Goal: Task Accomplishment & Management: Use online tool/utility

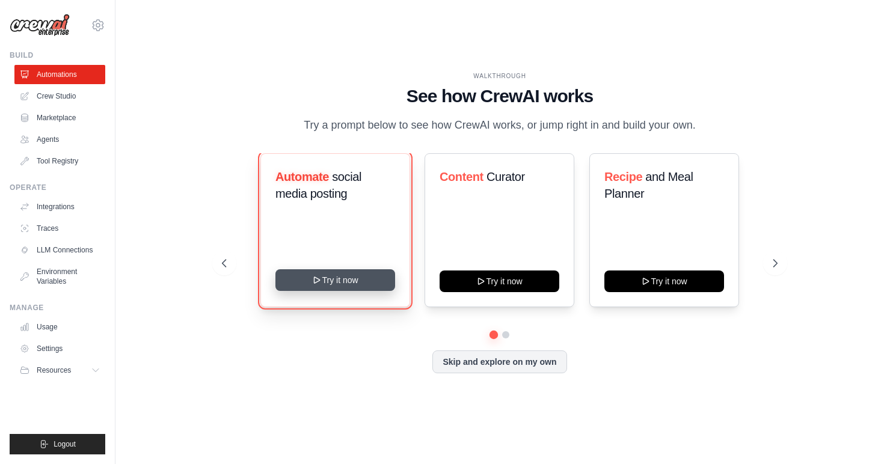
click at [343, 281] on button "Try it now" at bounding box center [335, 280] width 120 height 22
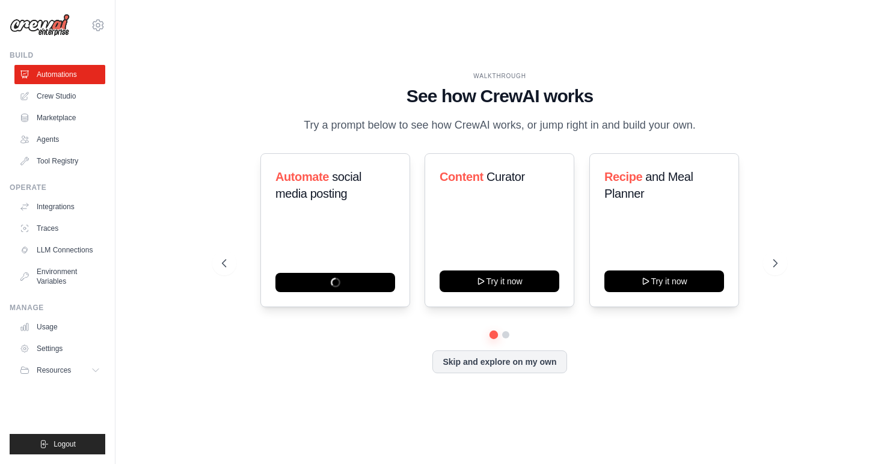
click at [144, 126] on div "WALKTHROUGH See how CrewAI works Try a prompt below to see how CrewAI works, or…" at bounding box center [500, 232] width 730 height 440
click at [767, 262] on button at bounding box center [775, 263] width 24 height 24
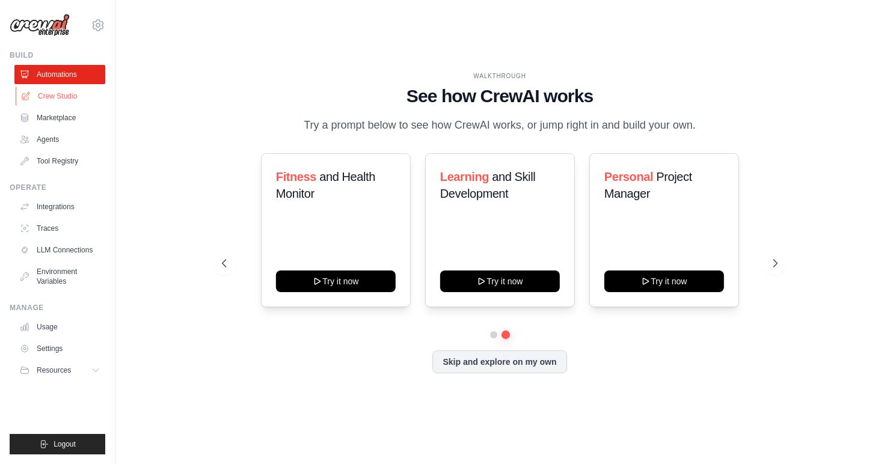
click at [56, 95] on link "Crew Studio" at bounding box center [61, 96] width 91 height 19
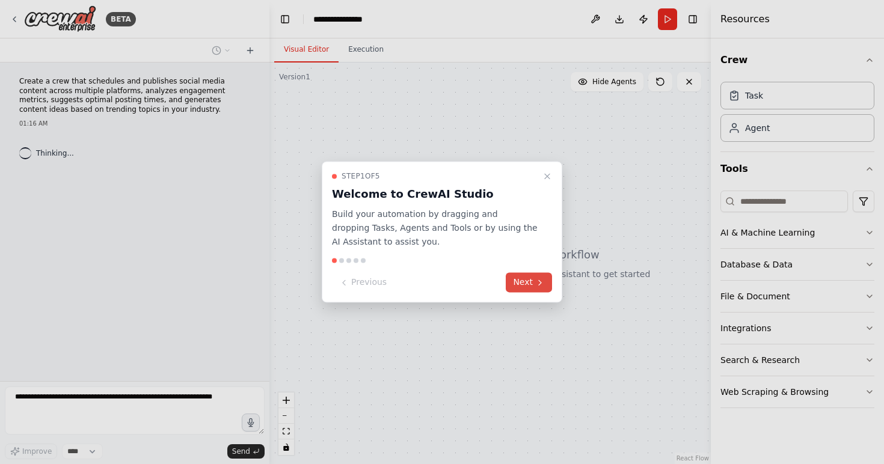
click at [515, 279] on button "Next" at bounding box center [529, 283] width 46 height 20
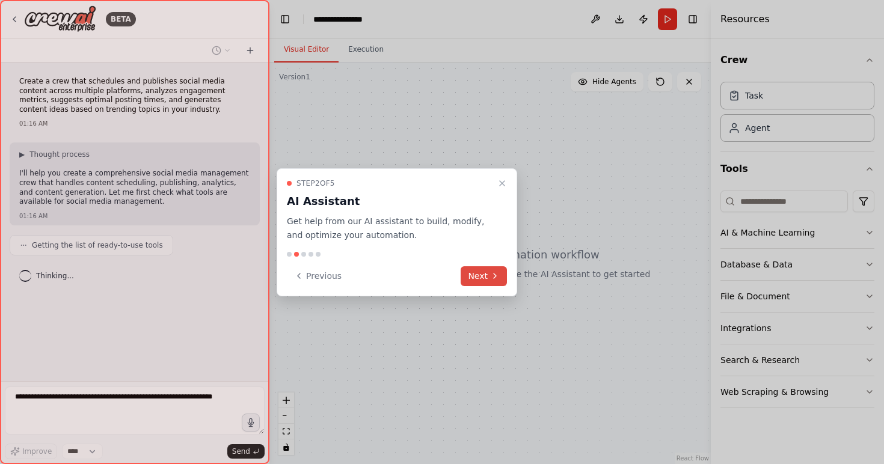
click at [485, 275] on button "Next" at bounding box center [484, 276] width 46 height 20
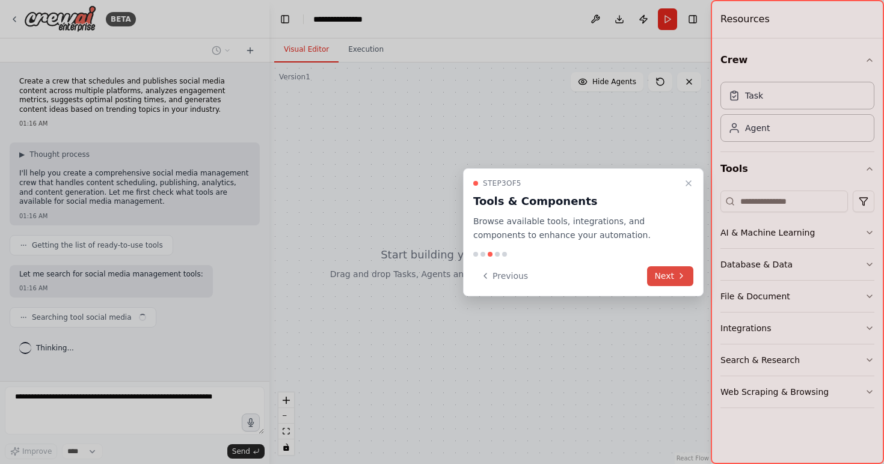
click at [663, 276] on button "Next" at bounding box center [670, 276] width 46 height 20
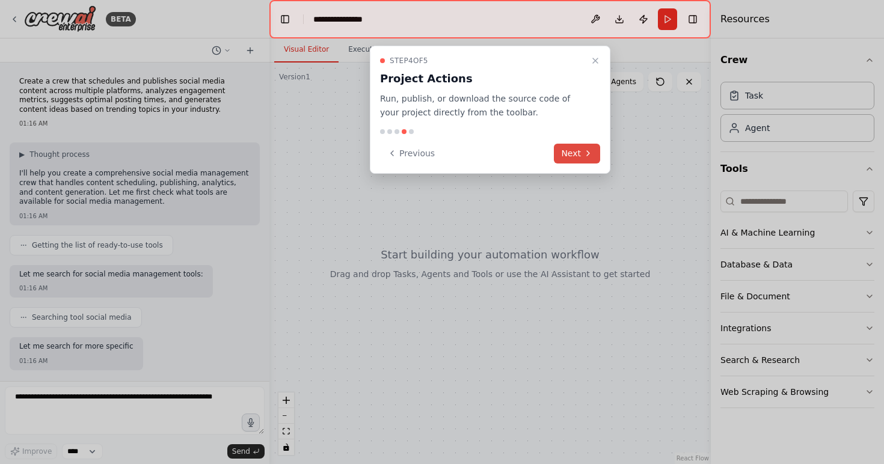
click at [572, 155] on button "Next" at bounding box center [577, 154] width 46 height 20
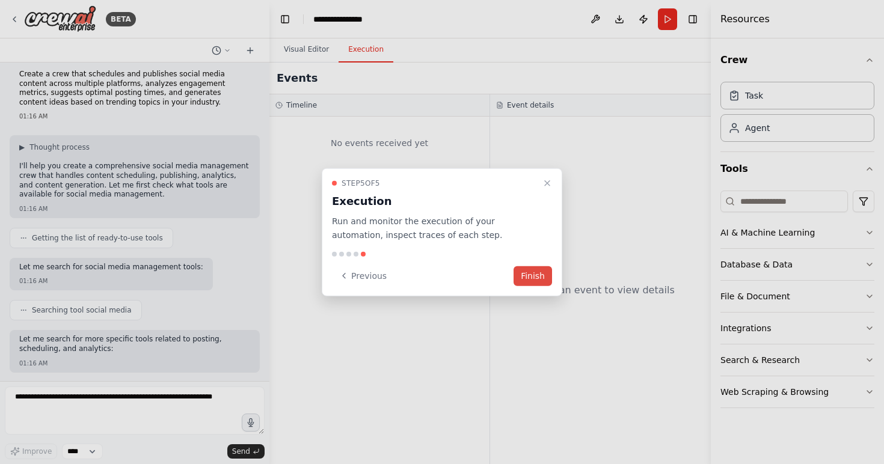
scroll to position [69, 0]
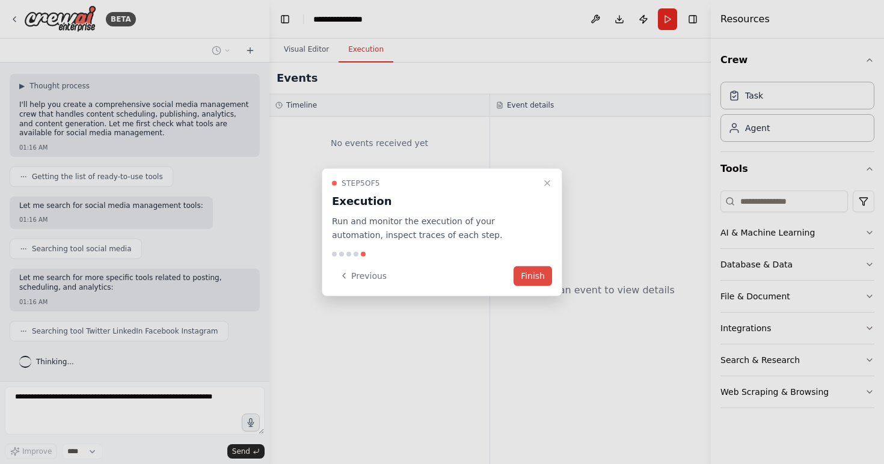
click at [541, 276] on button "Finish" at bounding box center [532, 276] width 38 height 20
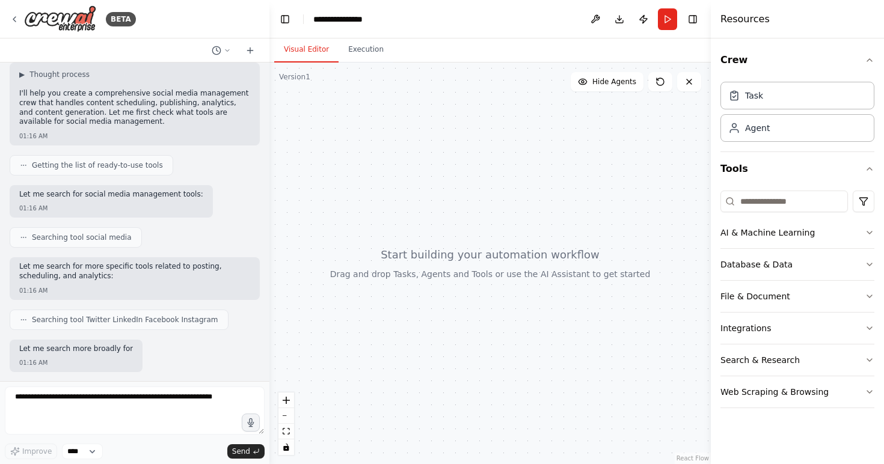
click at [468, 187] on div at bounding box center [489, 264] width 441 height 402
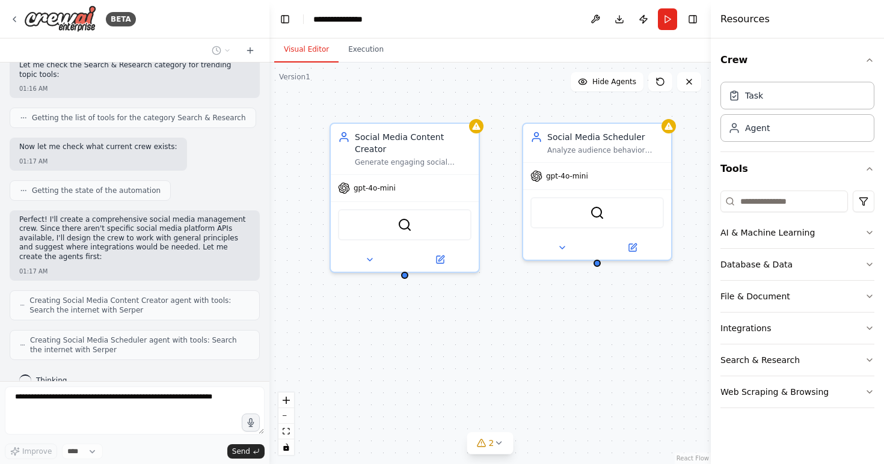
scroll to position [567, 0]
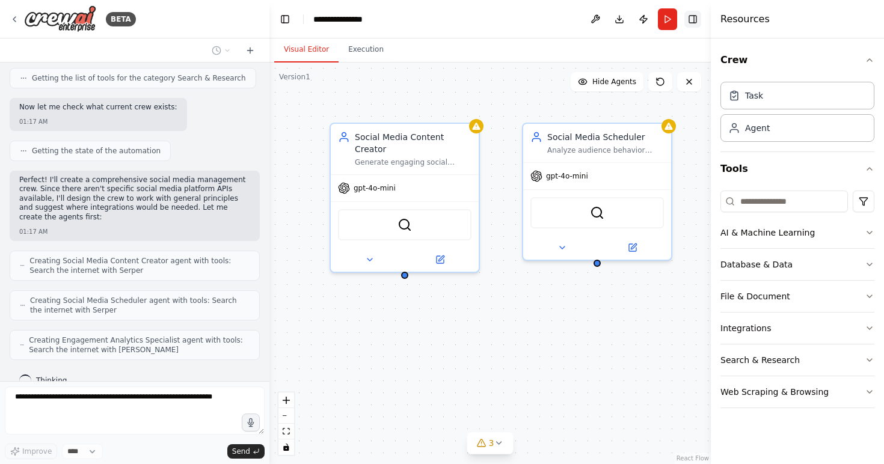
click at [696, 25] on button "Toggle Right Sidebar" at bounding box center [692, 19] width 17 height 17
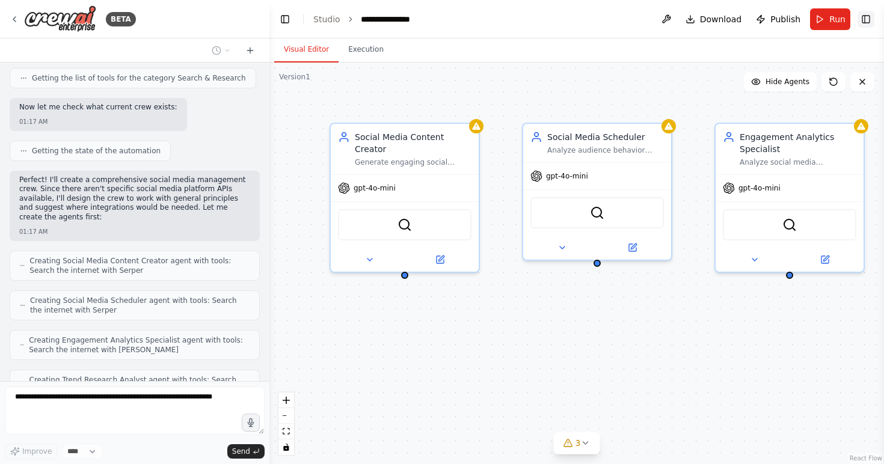
scroll to position [607, 0]
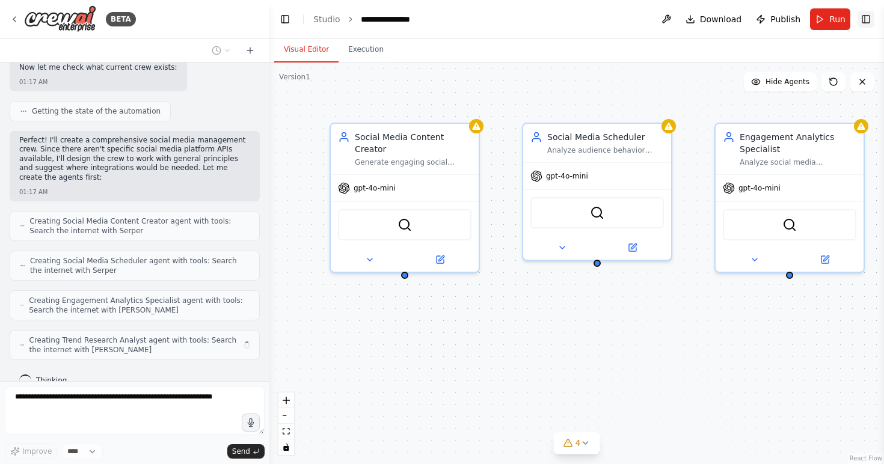
click at [871, 18] on button "Toggle Right Sidebar" at bounding box center [865, 19] width 17 height 17
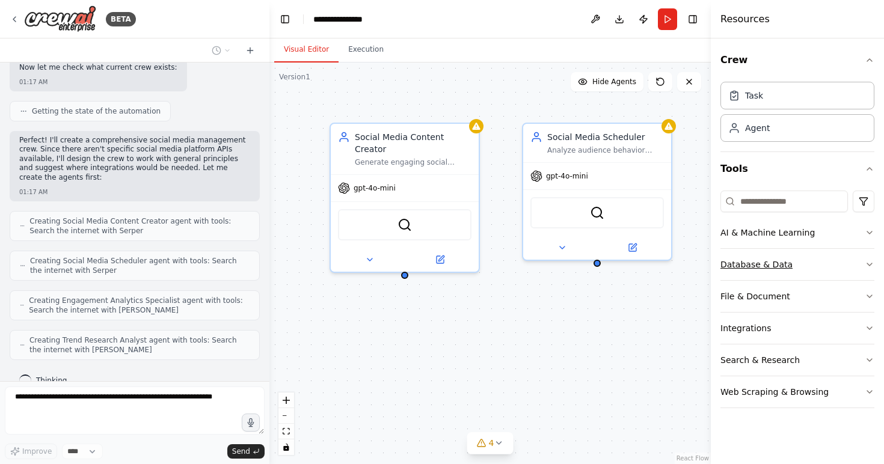
click at [811, 259] on button "Database & Data" at bounding box center [797, 264] width 154 height 31
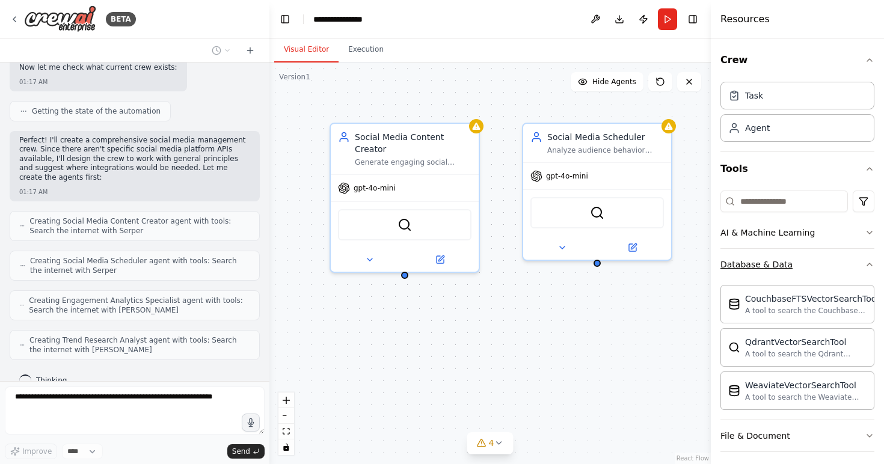
click at [811, 259] on button "Database & Data" at bounding box center [797, 264] width 154 height 31
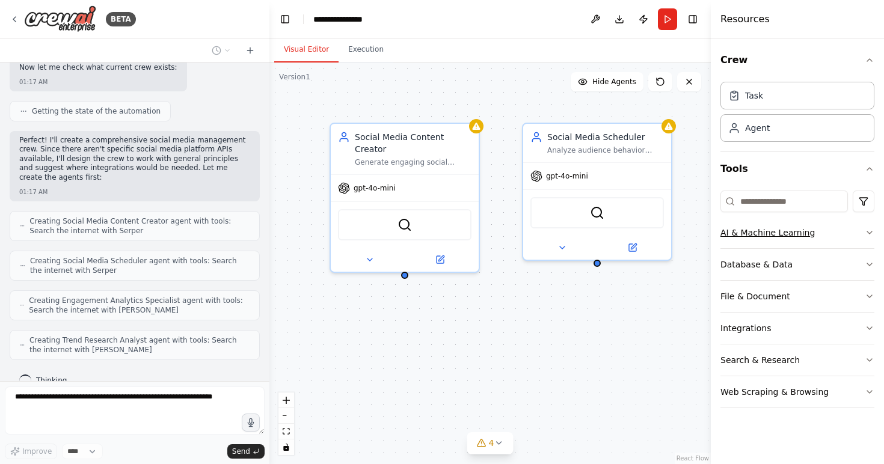
click at [814, 242] on button "AI & Machine Learning" at bounding box center [797, 232] width 154 height 31
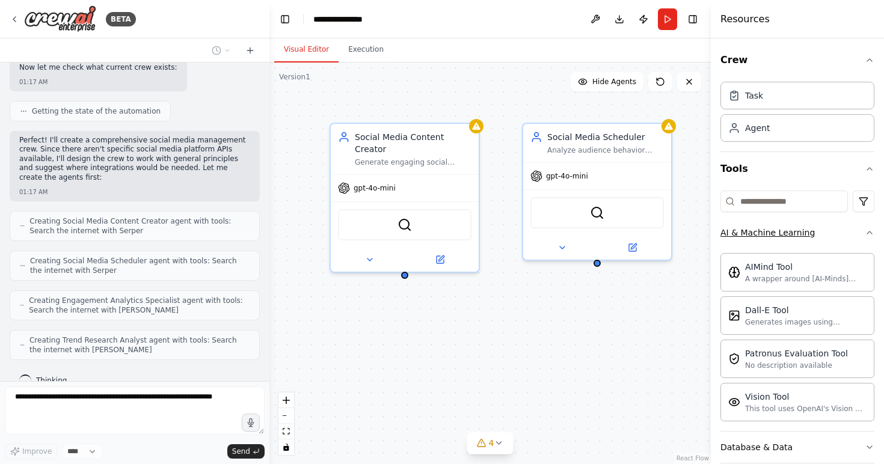
click at [814, 242] on button "AI & Machine Learning" at bounding box center [797, 232] width 154 height 31
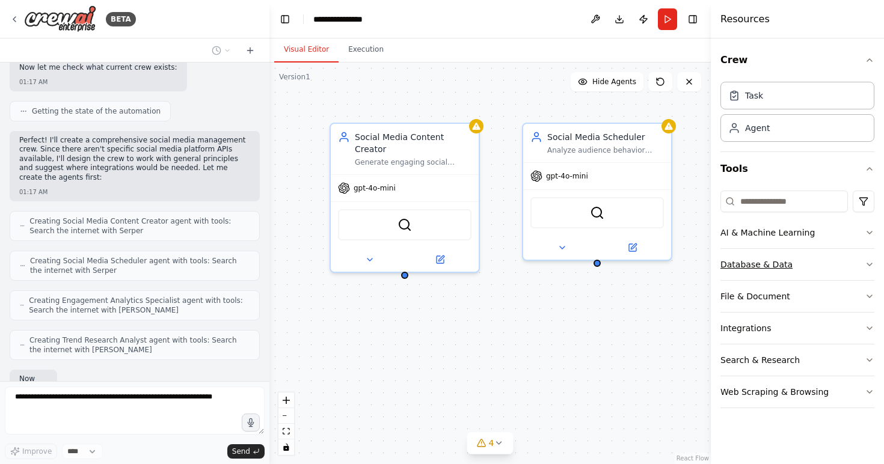
click at [812, 263] on button "Database & Data" at bounding box center [797, 264] width 154 height 31
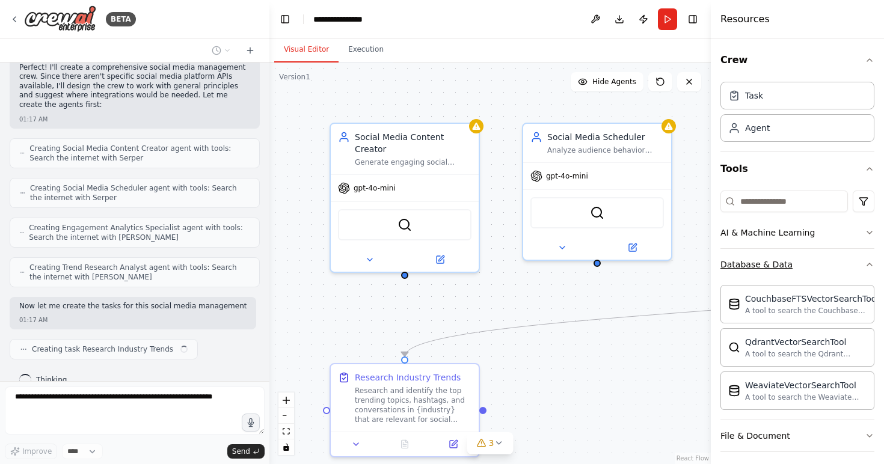
scroll to position [688, 0]
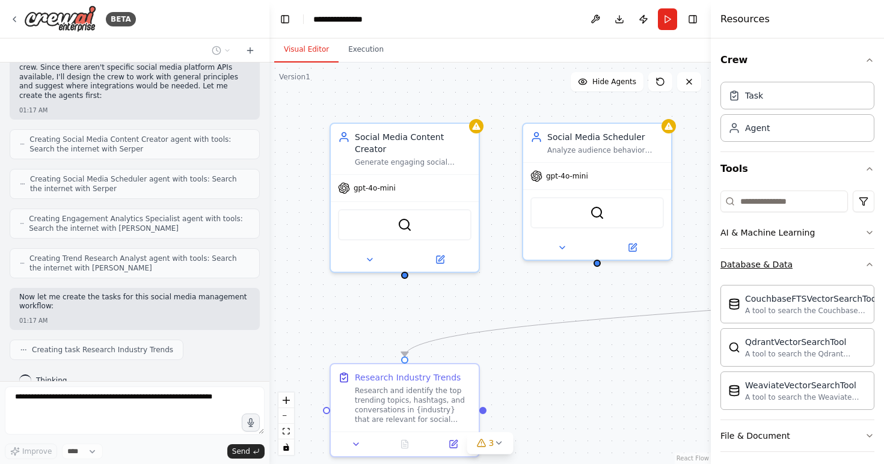
click at [812, 263] on button "Database & Data" at bounding box center [797, 264] width 154 height 31
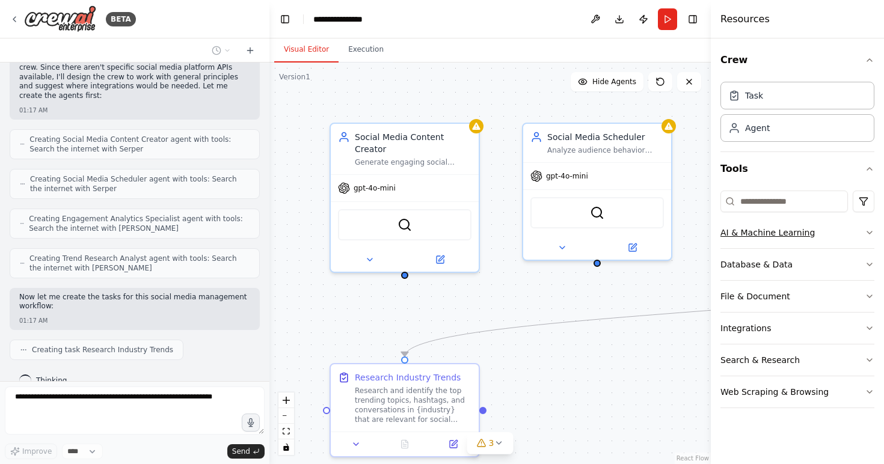
click at [818, 238] on button "AI & Machine Learning" at bounding box center [797, 232] width 154 height 31
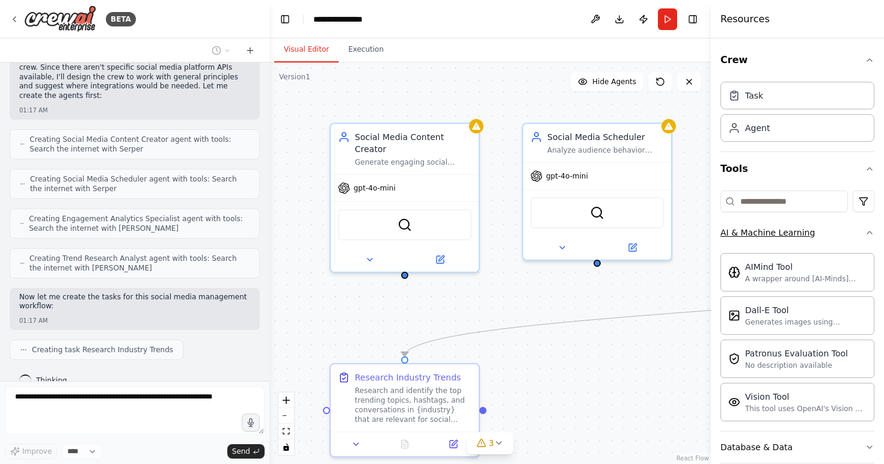
scroll to position [719, 0]
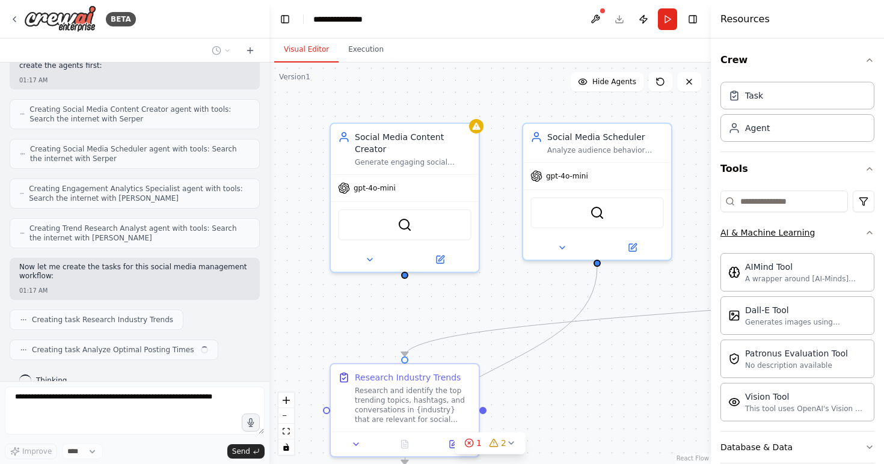
click at [818, 238] on button "AI & Machine Learning" at bounding box center [797, 232] width 154 height 31
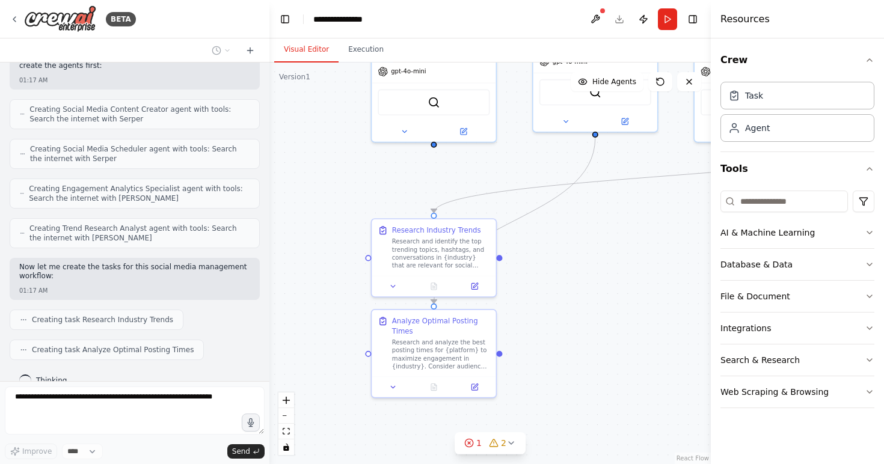
drag, startPoint x: 592, startPoint y: 376, endPoint x: 592, endPoint y: 234, distance: 141.9
click at [592, 234] on div ".deletable-edge-delete-btn { width: 20px; height: 20px; border: 0px solid #ffff…" at bounding box center [489, 264] width 441 height 402
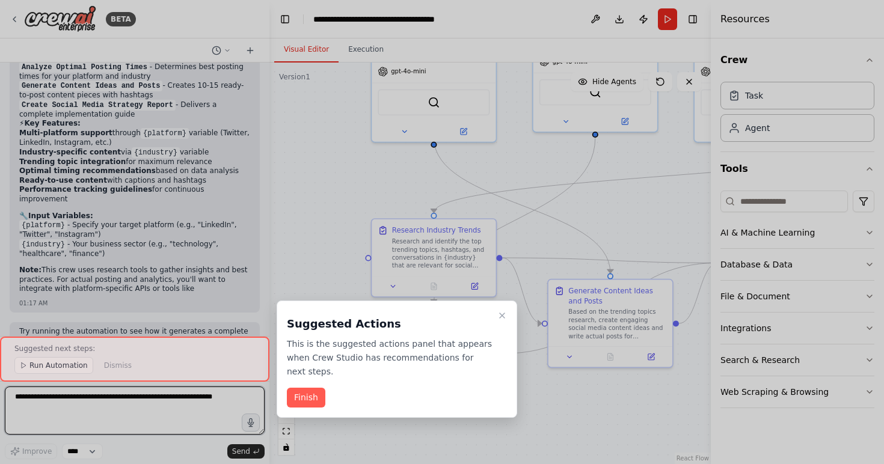
scroll to position [1375, 0]
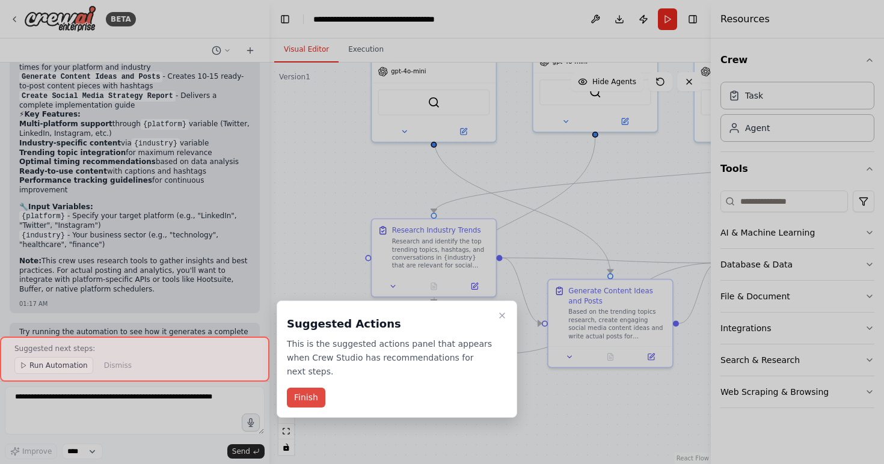
click at [310, 395] on button "Finish" at bounding box center [306, 398] width 38 height 20
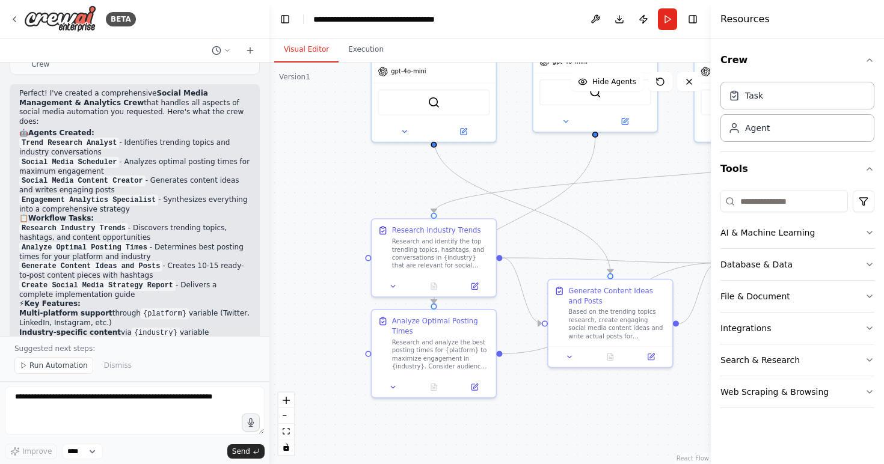
scroll to position [1106, 0]
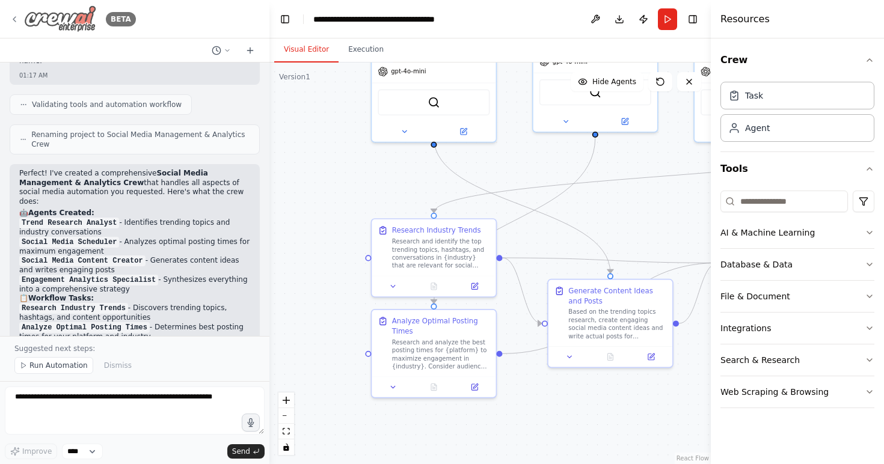
click at [14, 17] on icon at bounding box center [15, 19] width 10 height 10
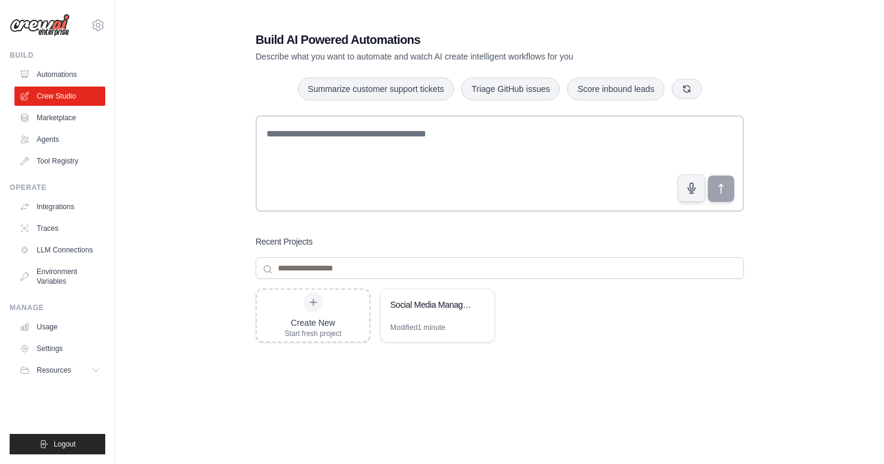
click at [211, 147] on div "Build AI Powered Automations Describe what you want to automate and watch AI cr…" at bounding box center [500, 256] width 730 height 488
click at [194, 193] on div "Build AI Powered Automations Describe what you want to automate and watch AI cr…" at bounding box center [500, 256] width 730 height 488
click at [51, 67] on link "Automations" at bounding box center [61, 74] width 91 height 19
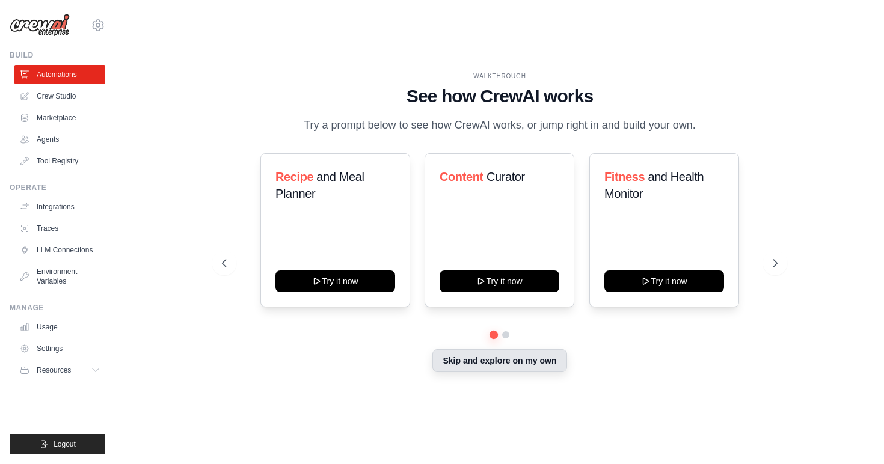
click at [532, 365] on button "Skip and explore on my own" at bounding box center [499, 360] width 134 height 23
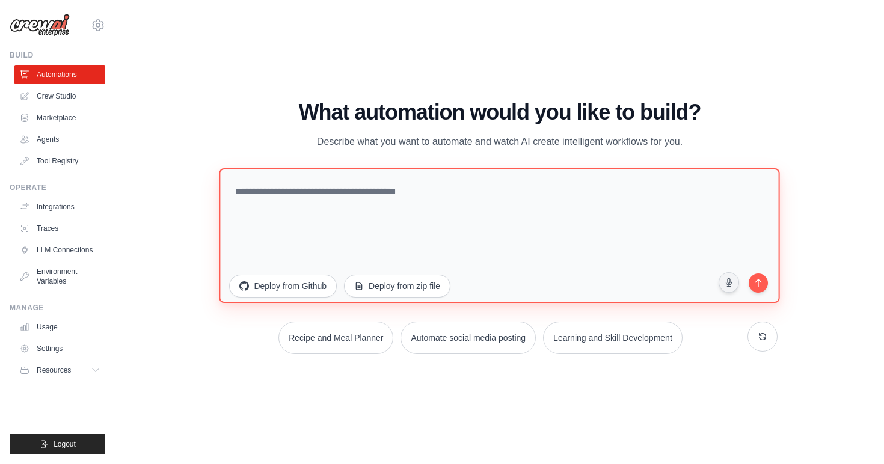
click at [466, 202] on textarea at bounding box center [499, 235] width 560 height 135
click at [355, 221] on textarea at bounding box center [499, 235] width 560 height 135
paste textarea "**********"
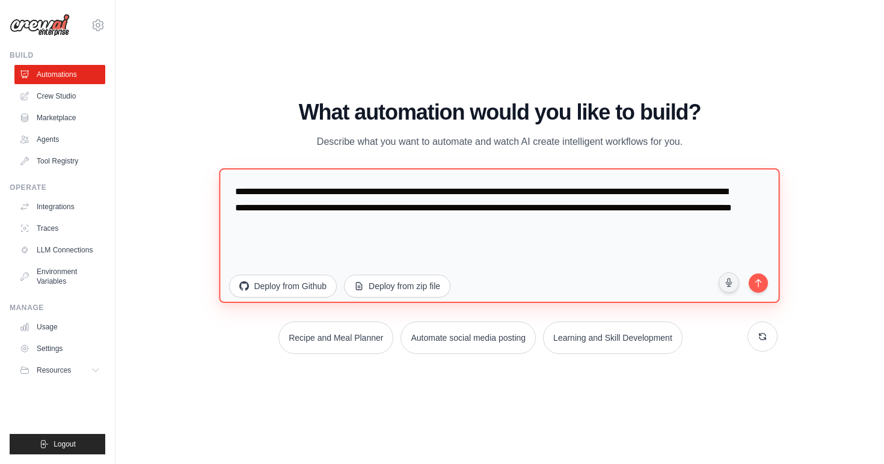
click at [239, 193] on textarea "**********" at bounding box center [499, 235] width 560 height 135
click at [514, 237] on textarea "**********" at bounding box center [499, 235] width 560 height 135
drag, startPoint x: 541, startPoint y: 195, endPoint x: 453, endPoint y: 198, distance: 87.8
click at [453, 198] on textarea "**********" at bounding box center [499, 235] width 560 height 135
click at [500, 244] on textarea "**********" at bounding box center [499, 235] width 560 height 135
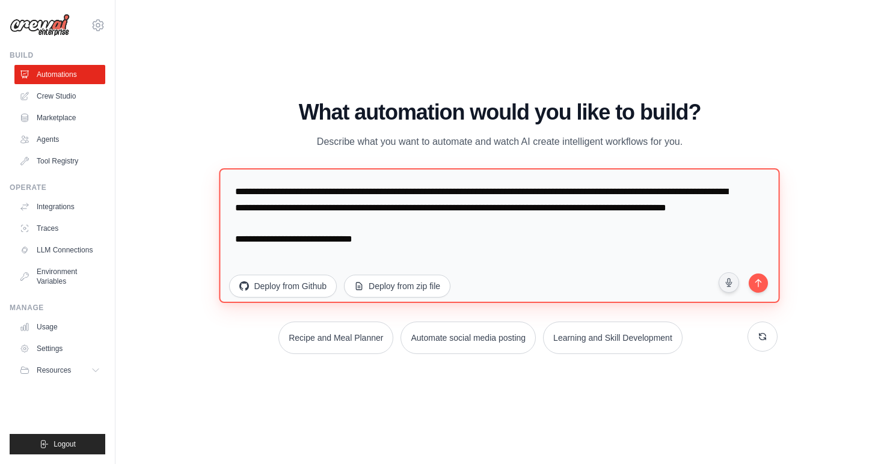
paste textarea "**********"
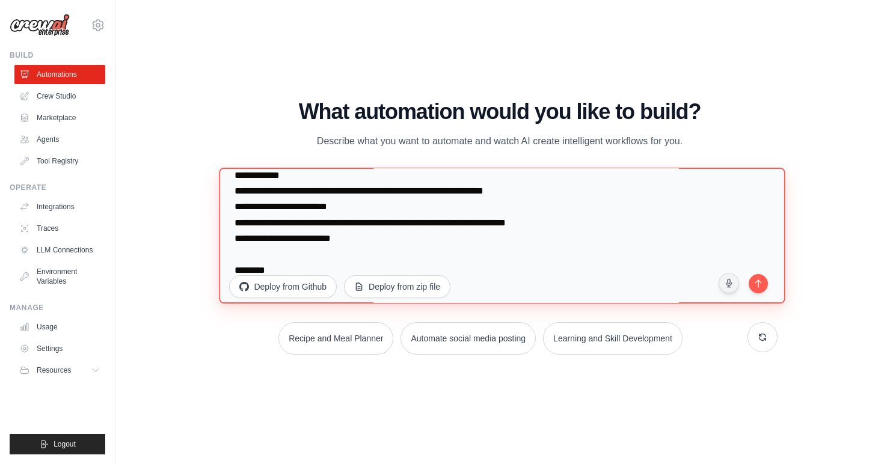
scroll to position [500, 0]
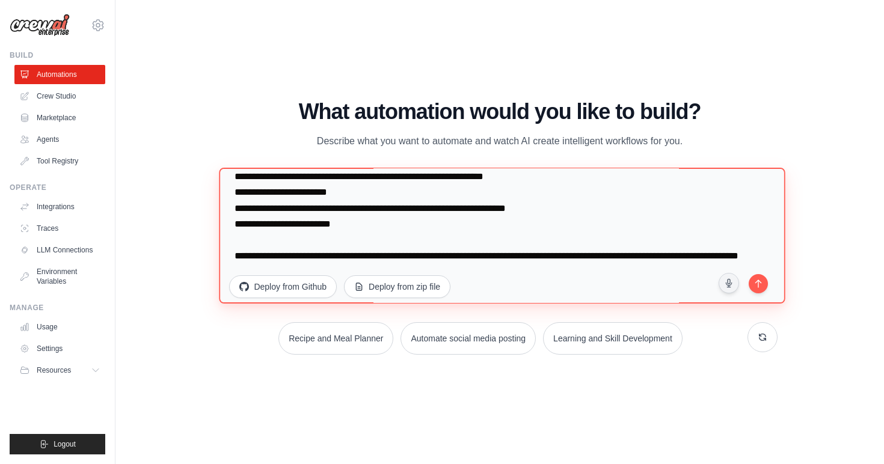
click at [652, 257] on textarea at bounding box center [502, 236] width 566 height 136
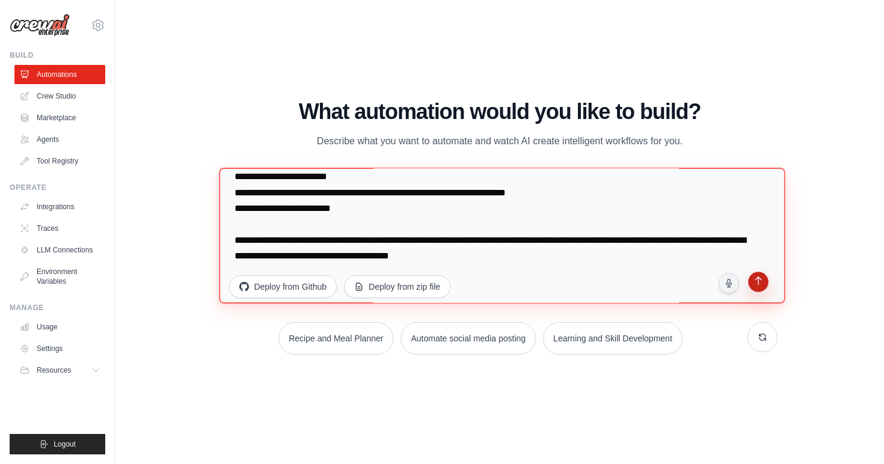
type textarea "**********"
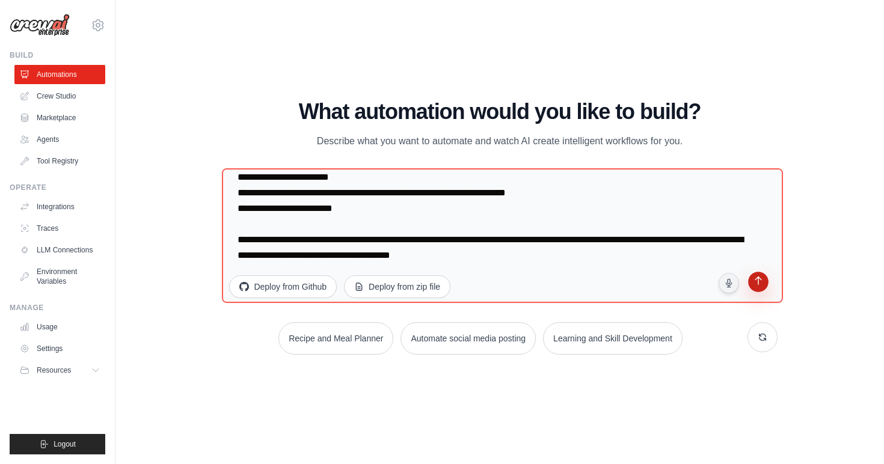
click at [762, 281] on icon "submit" at bounding box center [757, 282] width 11 height 11
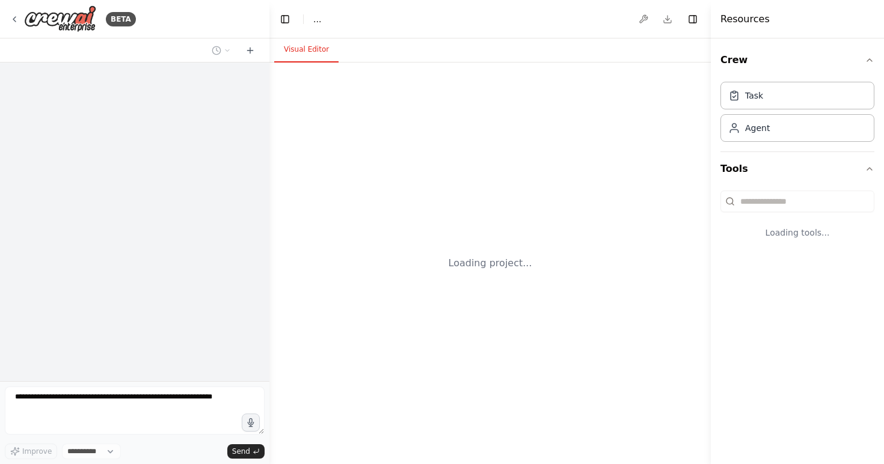
select select "****"
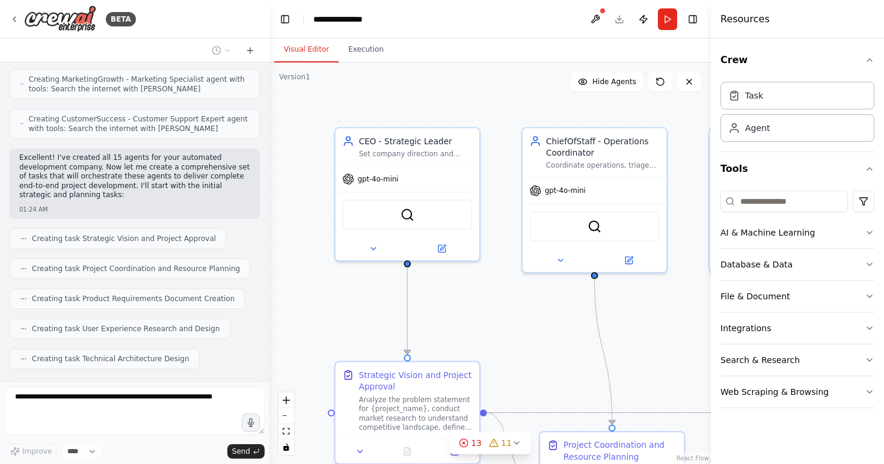
scroll to position [1473, 0]
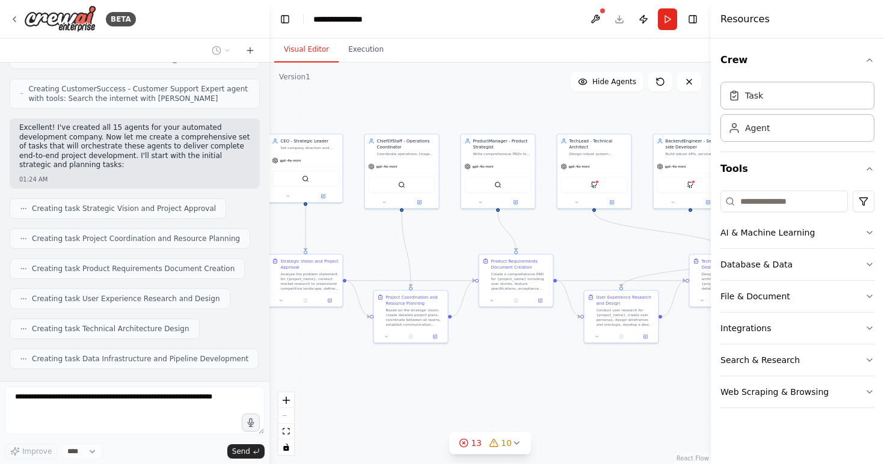
drag, startPoint x: 533, startPoint y: 319, endPoint x: 386, endPoint y: 248, distance: 163.2
click at [386, 248] on div ".deletable-edge-delete-btn { width: 20px; height: 20px; border: 0px solid #ffff…" at bounding box center [489, 264] width 441 height 402
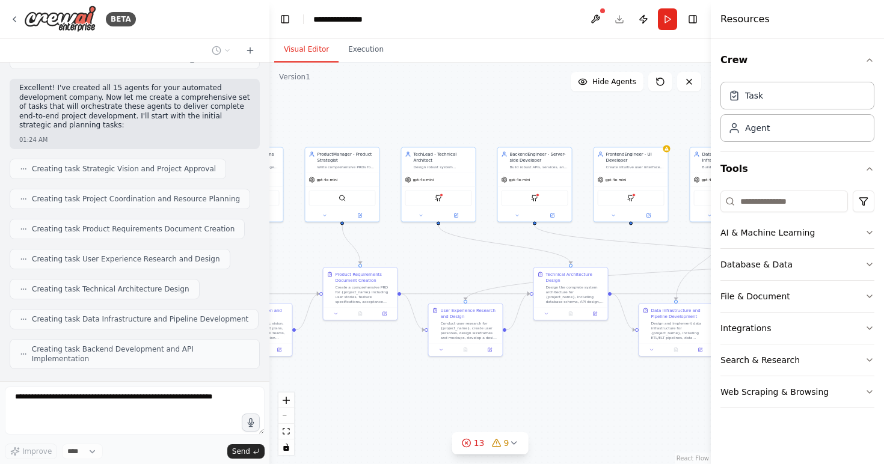
scroll to position [1503, 0]
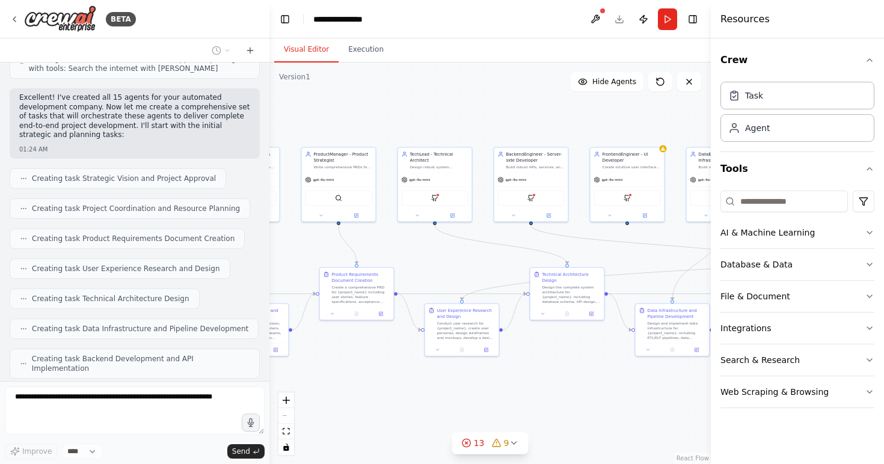
drag, startPoint x: 566, startPoint y: 251, endPoint x: 406, endPoint y: 265, distance: 159.9
click at [406, 265] on div ".deletable-edge-delete-btn { width: 20px; height: 20px; border: 0px solid #ffff…" at bounding box center [489, 264] width 441 height 402
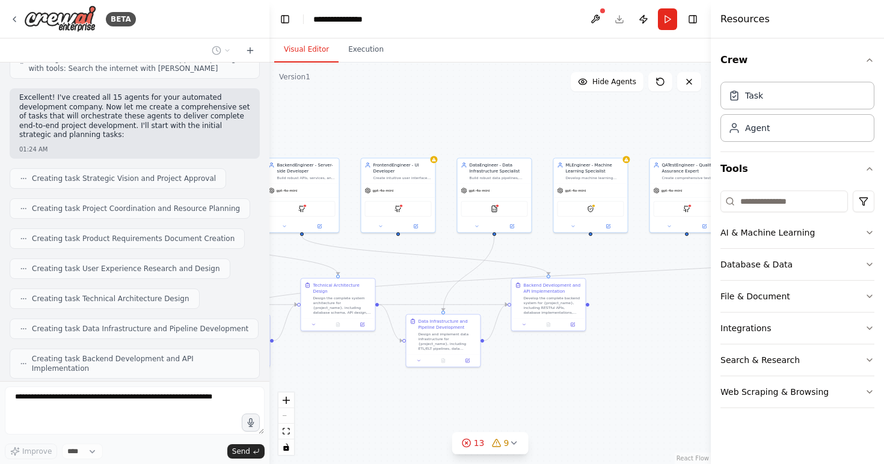
drag, startPoint x: 593, startPoint y: 252, endPoint x: 362, endPoint y: 262, distance: 231.1
click at [362, 262] on div ".deletable-edge-delete-btn { width: 20px; height: 20px; border: 0px solid #ffff…" at bounding box center [489, 264] width 441 height 402
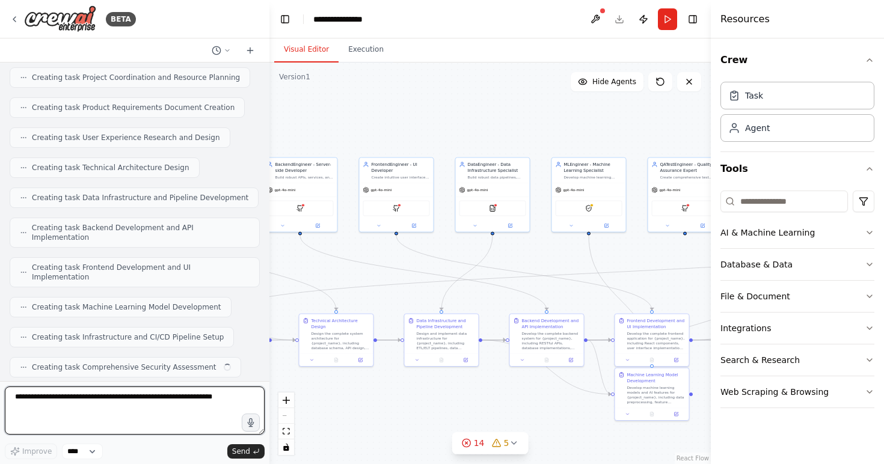
scroll to position [1644, 0]
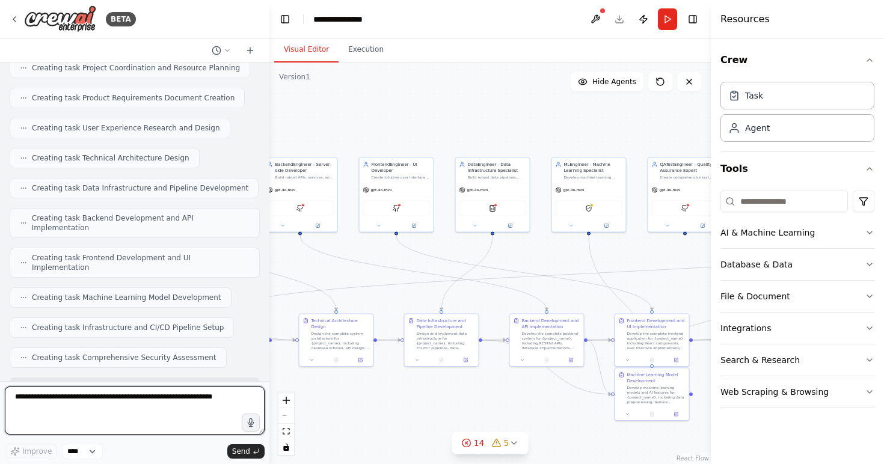
click at [201, 410] on textarea at bounding box center [135, 411] width 260 height 48
type textarea "********"
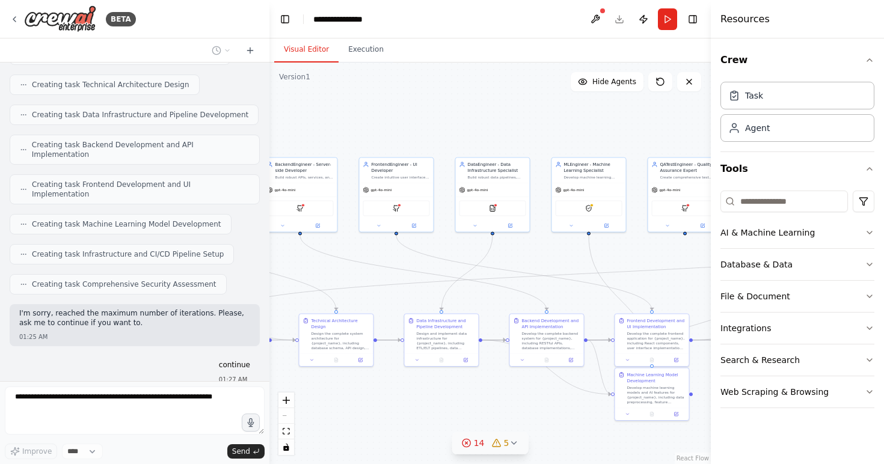
scroll to position [1757, 0]
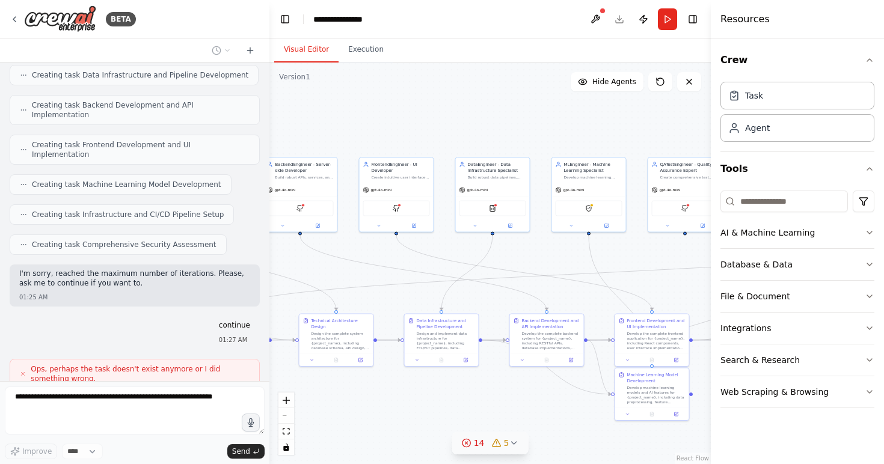
click at [516, 444] on icon at bounding box center [514, 443] width 10 height 10
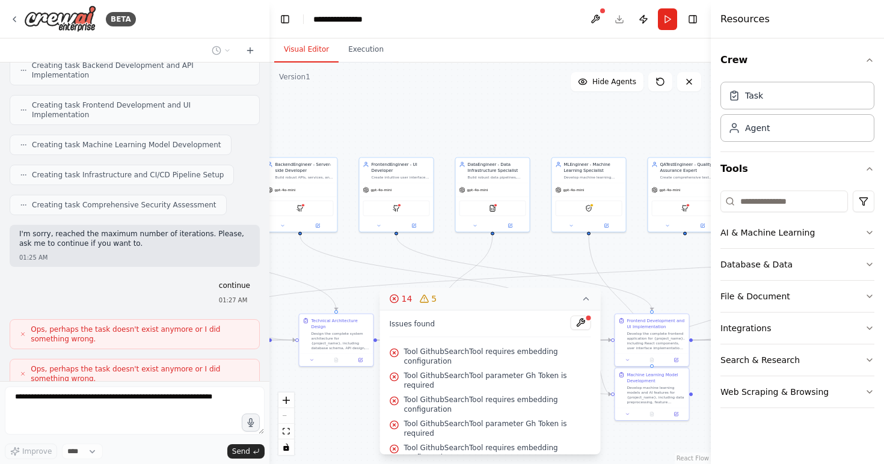
scroll to position [1836, 0]
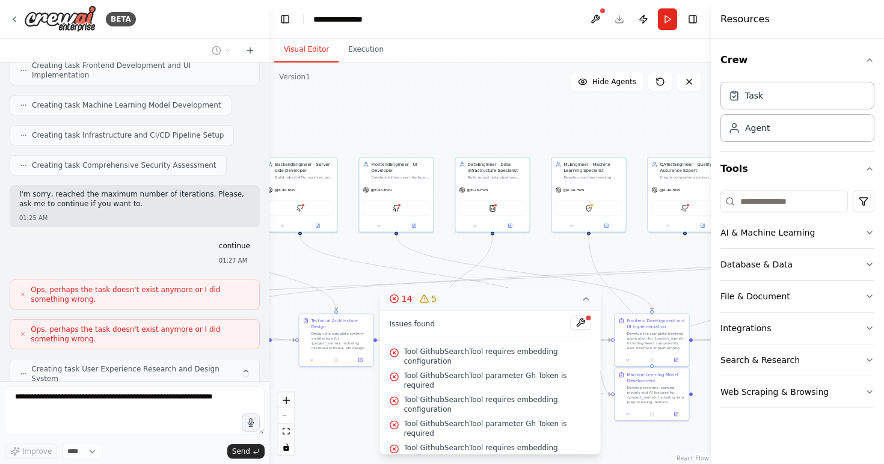
click at [586, 299] on icon at bounding box center [586, 299] width 10 height 10
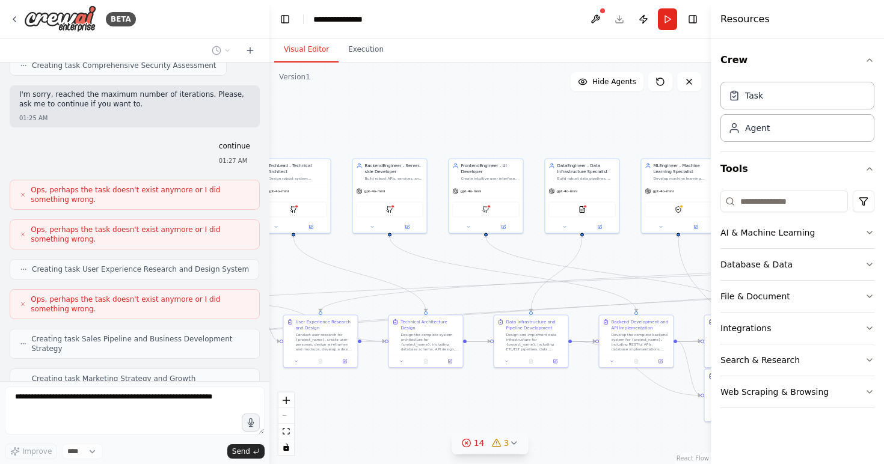
scroll to position [1966, 0]
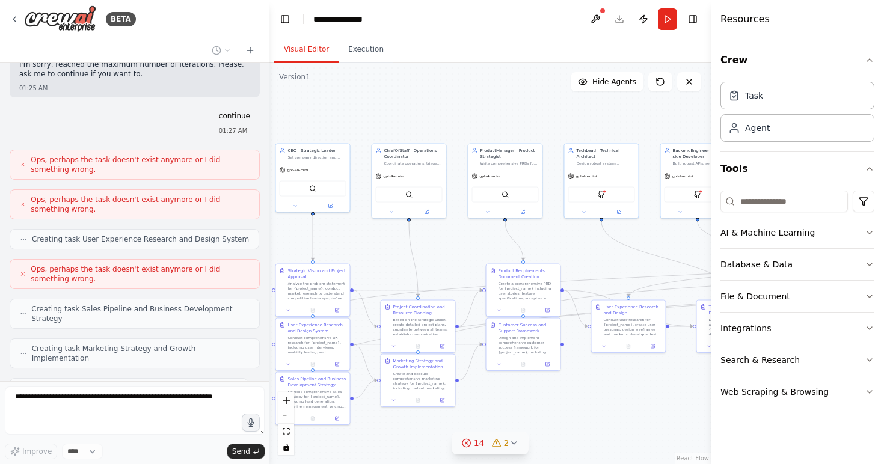
drag, startPoint x: 293, startPoint y: 262, endPoint x: 690, endPoint y: 248, distance: 397.7
click at [690, 248] on div ".deletable-edge-delete-btn { width: 20px; height: 20px; border: 0px solid #ffff…" at bounding box center [489, 264] width 441 height 402
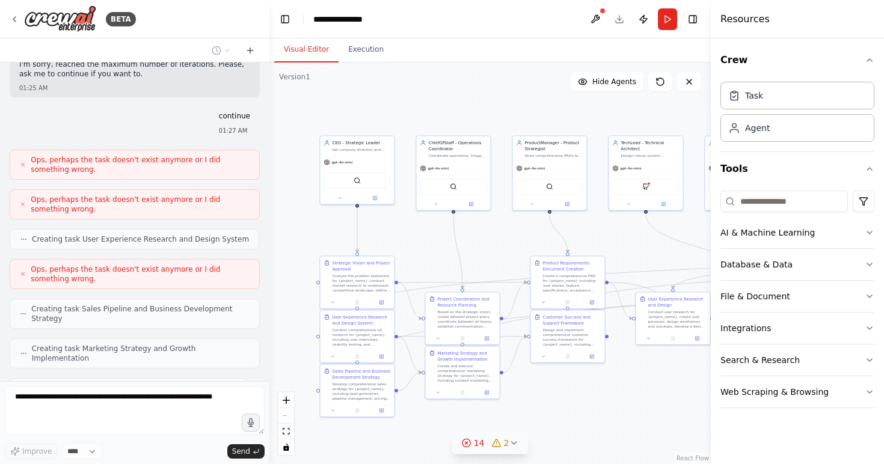
scroll to position [2006, 0]
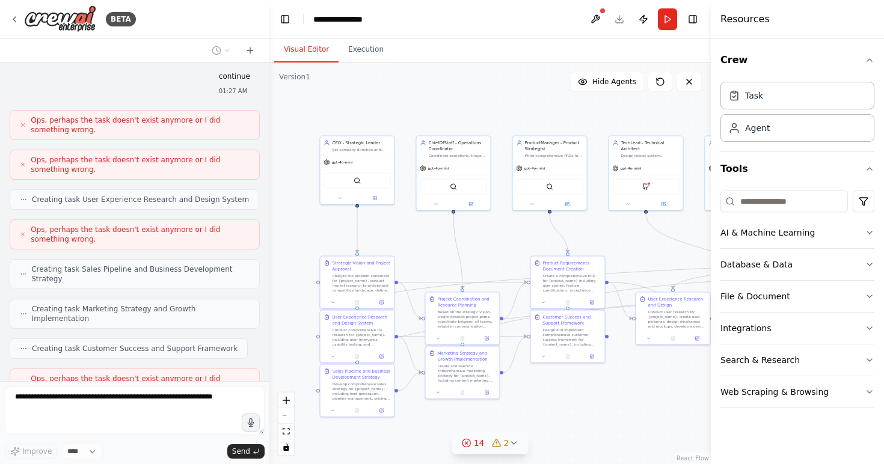
drag, startPoint x: 424, startPoint y: 266, endPoint x: 469, endPoint y: 259, distance: 45.2
click at [469, 259] on div ".deletable-edge-delete-btn { width: 20px; height: 20px; border: 0px solid #ffff…" at bounding box center [489, 264] width 441 height 402
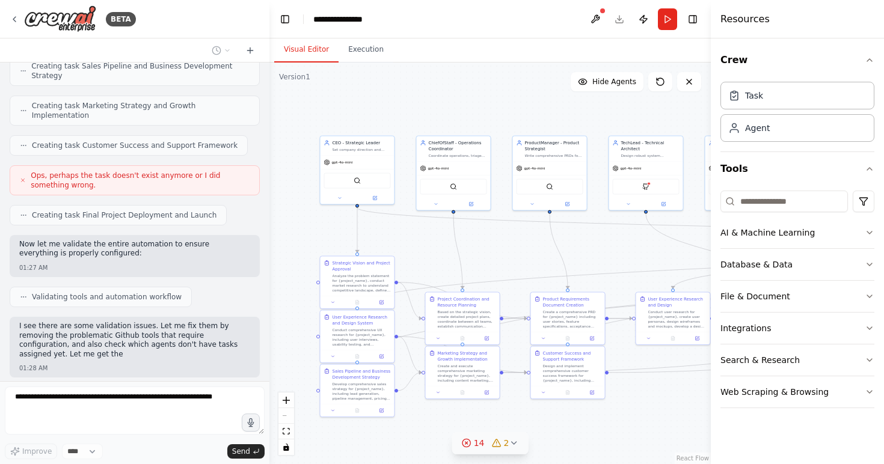
scroll to position [2219, 0]
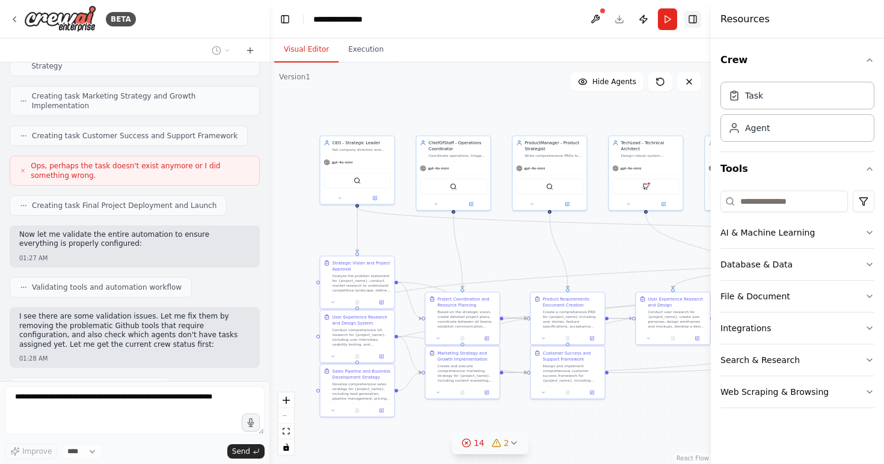
click at [695, 22] on button "Toggle Right Sidebar" at bounding box center [692, 19] width 17 height 17
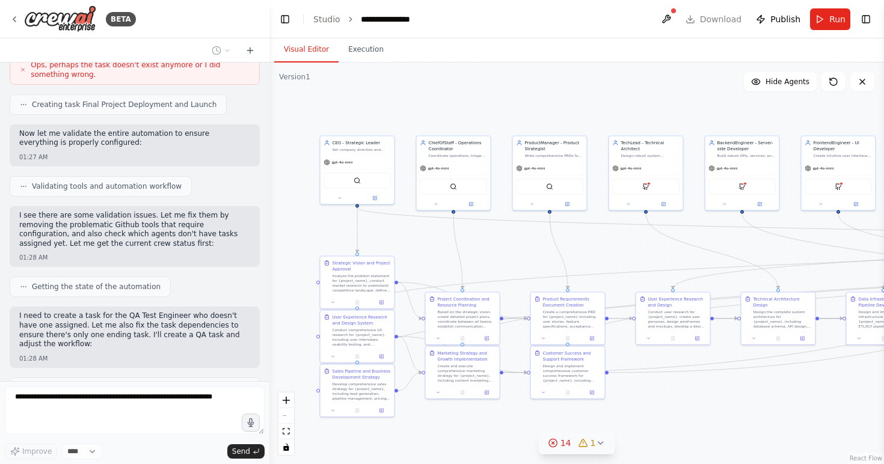
scroll to position [2319, 0]
click at [672, 23] on button at bounding box center [666, 19] width 19 height 22
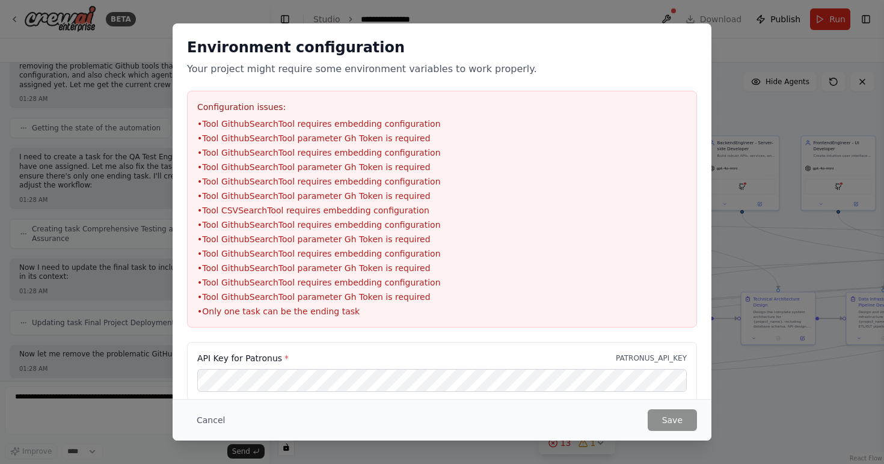
scroll to position [2488, 0]
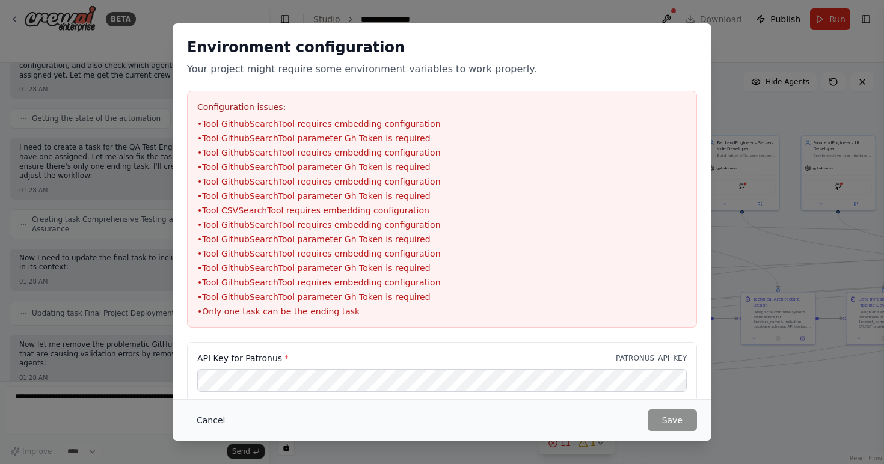
click at [206, 424] on button "Cancel" at bounding box center [211, 420] width 48 height 22
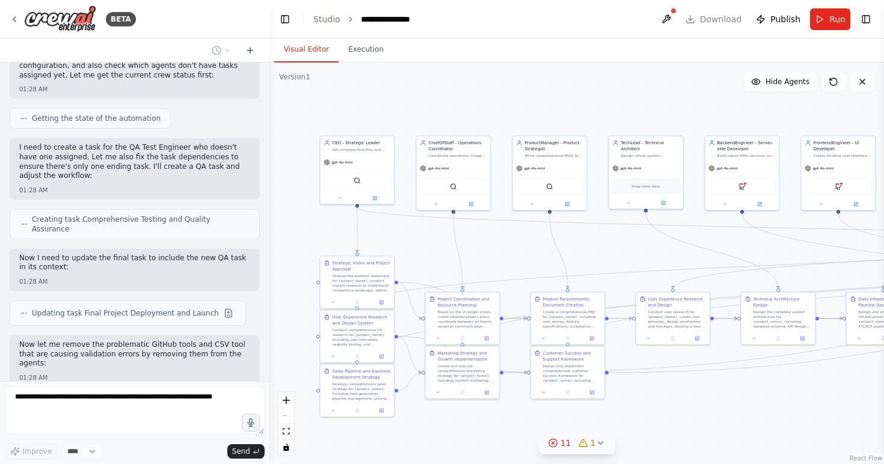
scroll to position [2518, 0]
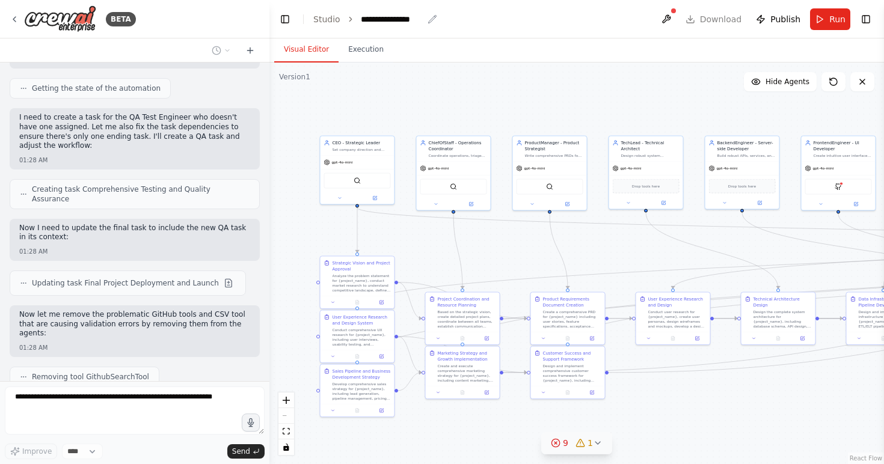
click at [395, 22] on div "**********" at bounding box center [392, 19] width 62 height 12
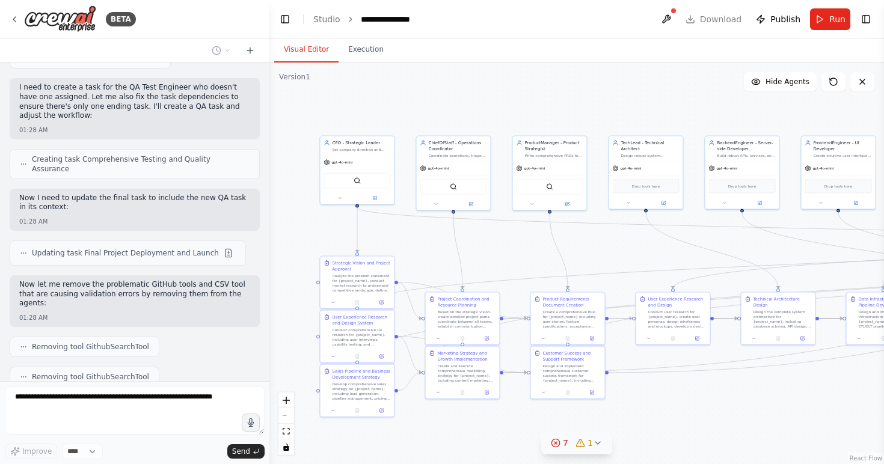
click at [432, 22] on div "**********" at bounding box center [406, 19] width 90 height 12
click at [417, 22] on div "**********" at bounding box center [406, 19] width 90 height 12
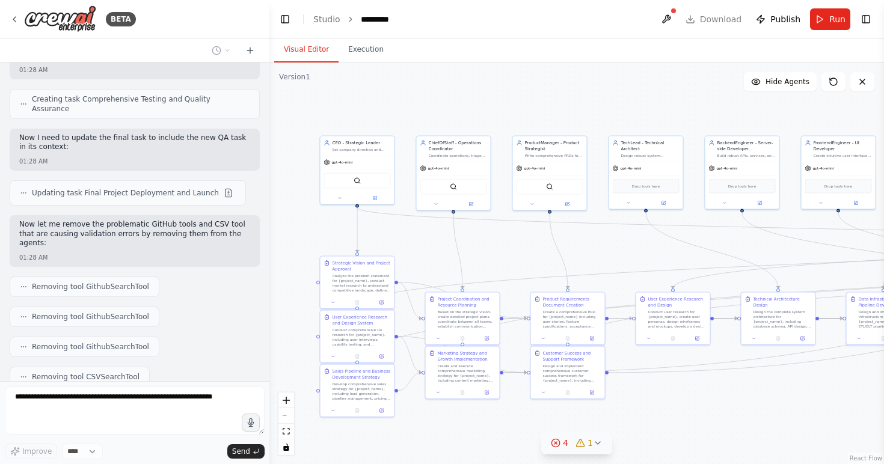
scroll to position [2638, 0]
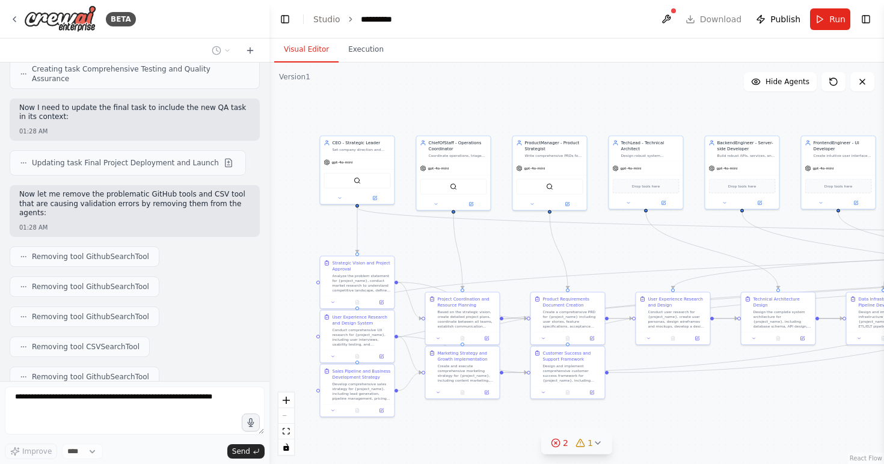
click at [455, 81] on div ".deletable-edge-delete-btn { width: 20px; height: 20px; border: 0px solid #ffff…" at bounding box center [576, 264] width 614 height 402
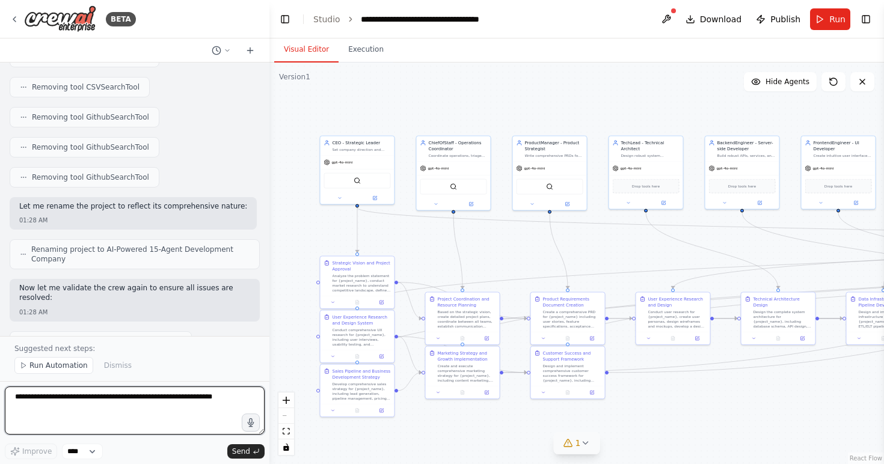
scroll to position [2907, 0]
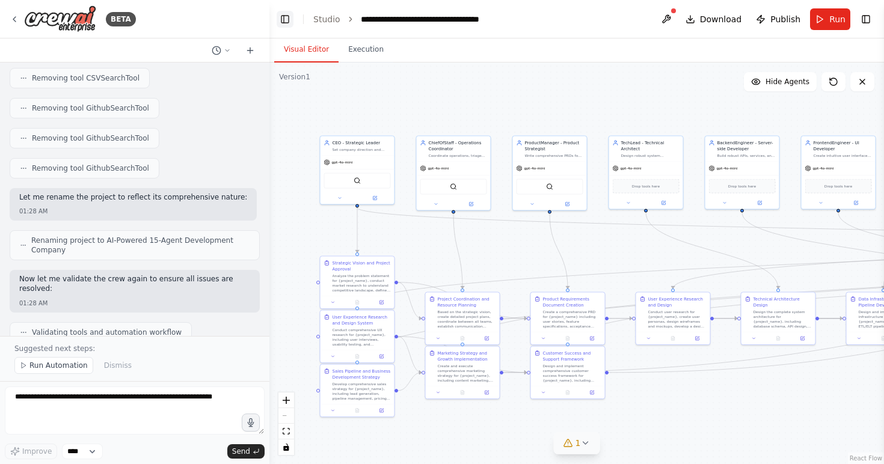
click at [284, 17] on button "Toggle Left Sidebar" at bounding box center [285, 19] width 17 height 17
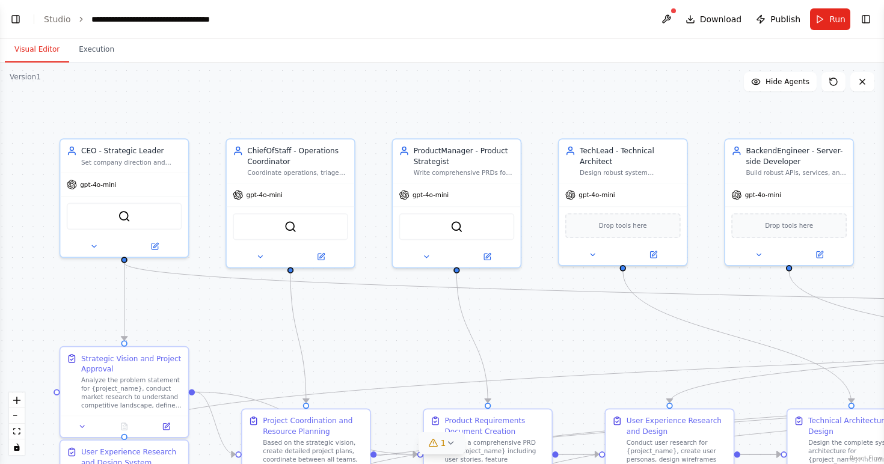
drag, startPoint x: 121, startPoint y: 117, endPoint x: 183, endPoint y: 105, distance: 62.4
click at [184, 105] on div ".deletable-edge-delete-btn { width: 20px; height: 20px; border: 0px solid #ffff…" at bounding box center [442, 264] width 884 height 402
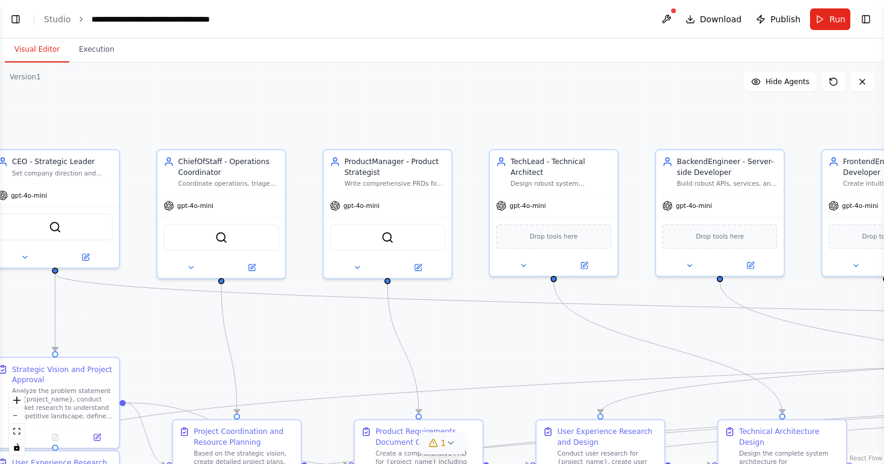
drag, startPoint x: 333, startPoint y: 117, endPoint x: 225, endPoint y: 127, distance: 108.7
click at [225, 127] on div ".deletable-edge-delete-btn { width: 20px; height: 20px; border: 0px solid #ffff…" at bounding box center [442, 264] width 884 height 402
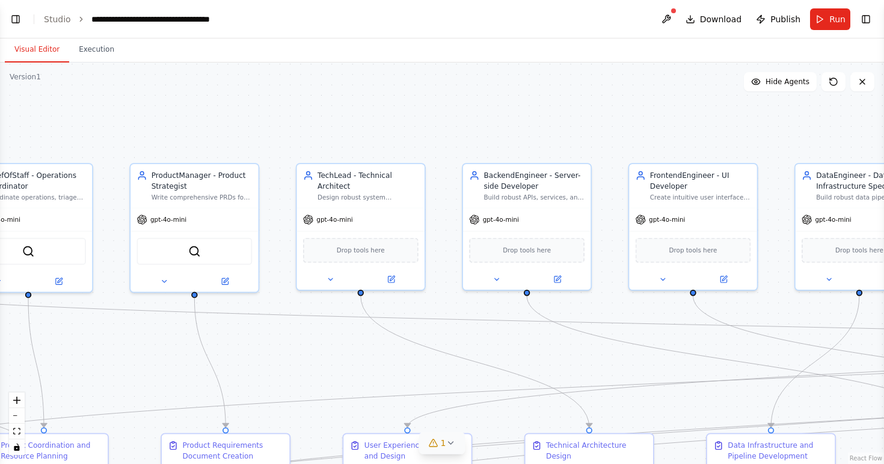
drag, startPoint x: 430, startPoint y: 121, endPoint x: 264, endPoint y: 130, distance: 166.2
click at [264, 132] on div ".deletable-edge-delete-btn { width: 20px; height: 20px; border: 0px solid #ffff…" at bounding box center [442, 264] width 884 height 402
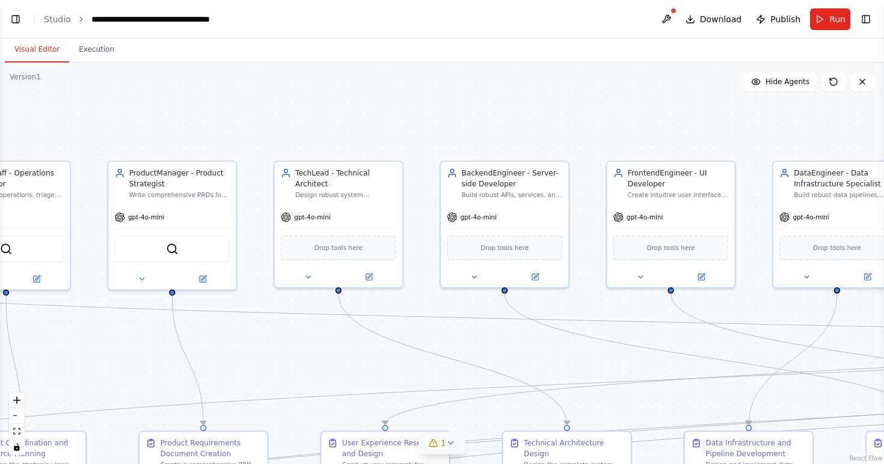
drag, startPoint x: 452, startPoint y: 123, endPoint x: 251, endPoint y: 129, distance: 201.5
click at [251, 130] on div ".deletable-edge-delete-btn { width: 20px; height: 20px; border: 0px solid #ffff…" at bounding box center [442, 264] width 884 height 402
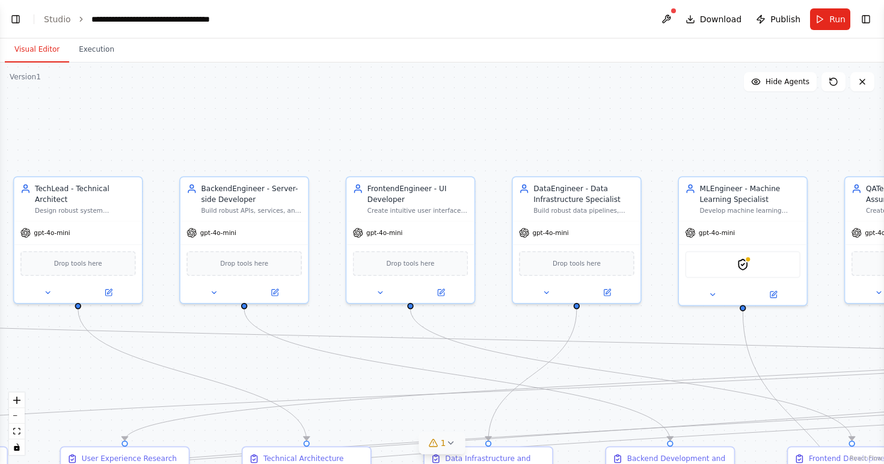
drag, startPoint x: 339, startPoint y: 127, endPoint x: 228, endPoint y: 132, distance: 111.3
click at [229, 132] on div ".deletable-edge-delete-btn { width: 20px; height: 20px; border: 0px solid #ffff…" at bounding box center [442, 264] width 884 height 402
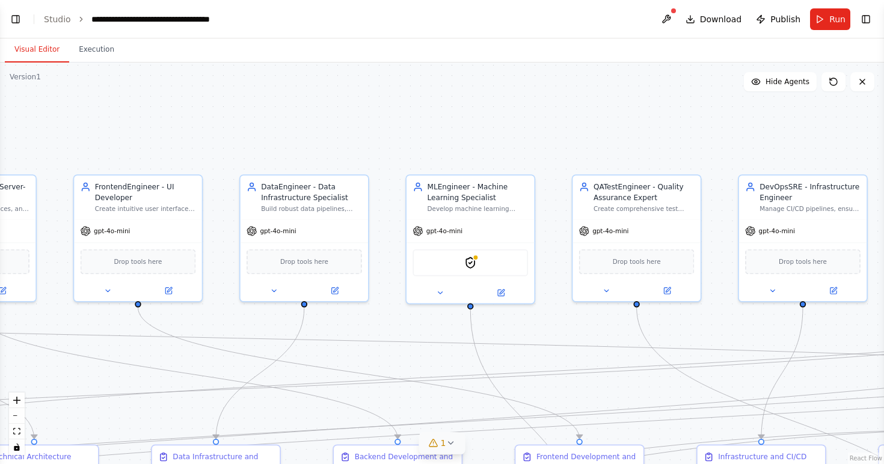
drag, startPoint x: 414, startPoint y: 134, endPoint x: 191, endPoint y: 134, distance: 222.5
click at [191, 135] on div ".deletable-edge-delete-btn { width: 20px; height: 20px; border: 0px solid #ffff…" at bounding box center [442, 264] width 884 height 402
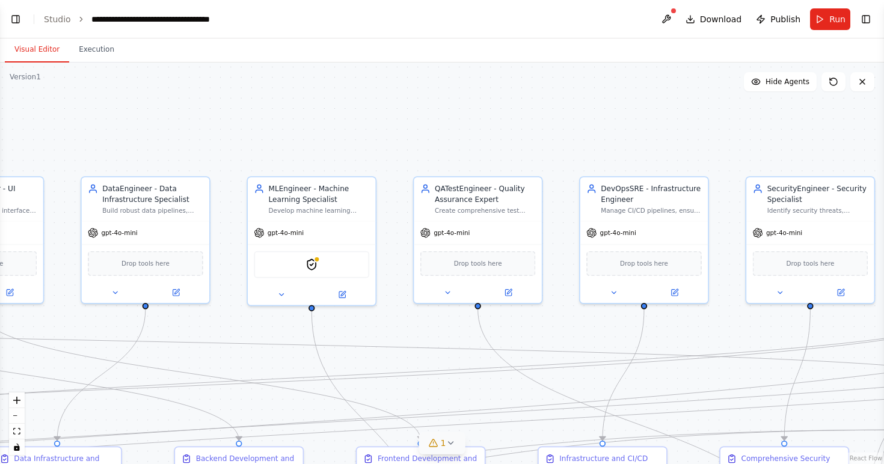
drag, startPoint x: 399, startPoint y: 129, endPoint x: 239, endPoint y: 130, distance: 159.9
click at [239, 130] on div ".deletable-edge-delete-btn { width: 20px; height: 20px; border: 0px solid #ffff…" at bounding box center [442, 264] width 884 height 402
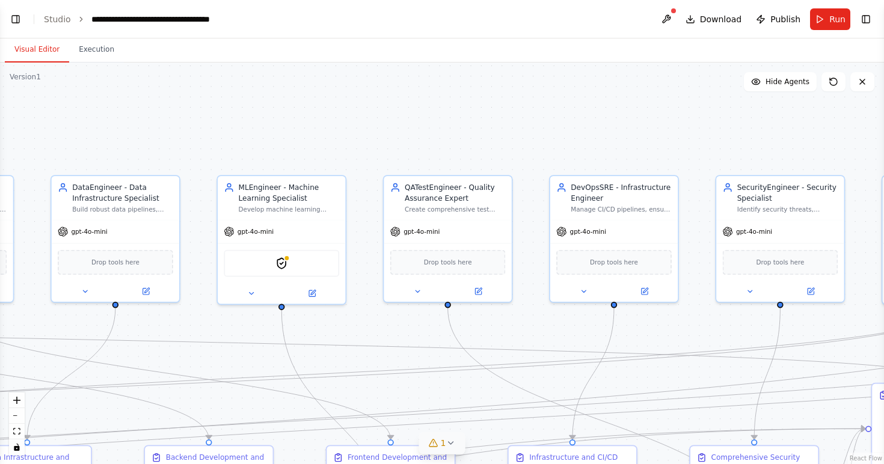
drag, startPoint x: 393, startPoint y: 130, endPoint x: 177, endPoint y: 126, distance: 215.9
click at [177, 127] on div ".deletable-edge-delete-btn { width: 20px; height: 20px; border: 0px solid #ffff…" at bounding box center [442, 264] width 884 height 402
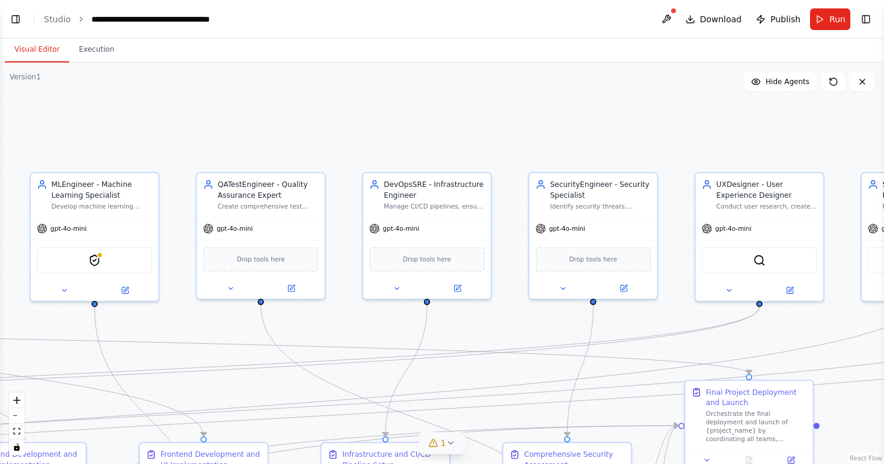
scroll to position [3515, 0]
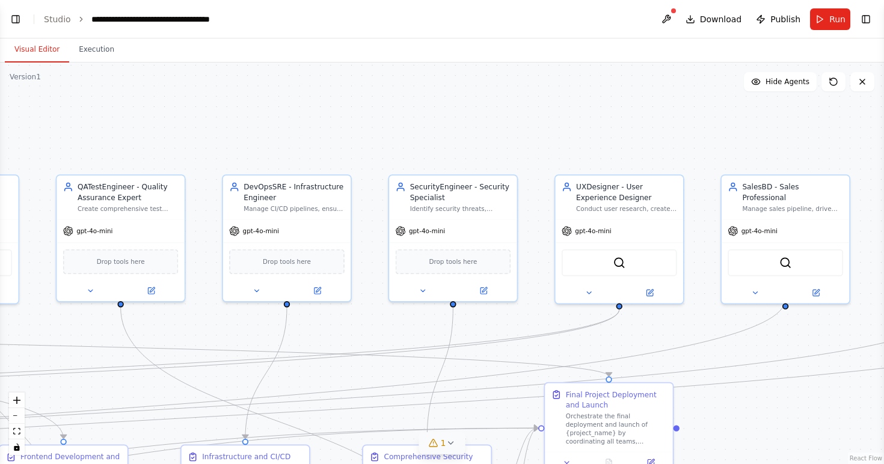
drag, startPoint x: 421, startPoint y: 131, endPoint x: 253, endPoint y: 136, distance: 168.4
click at [253, 137] on div ".deletable-edge-delete-btn { width: 20px; height: 20px; border: 0px solid #ffff…" at bounding box center [442, 264] width 884 height 402
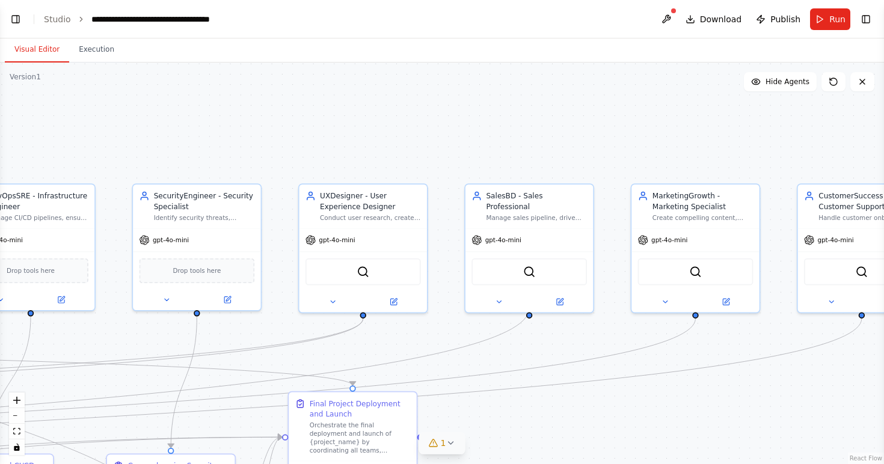
drag, startPoint x: 443, startPoint y: 133, endPoint x: 213, endPoint y: 137, distance: 229.7
click at [213, 138] on div ".deletable-edge-delete-btn { width: 20px; height: 20px; border: 0px solid #ffff…" at bounding box center [442, 264] width 884 height 402
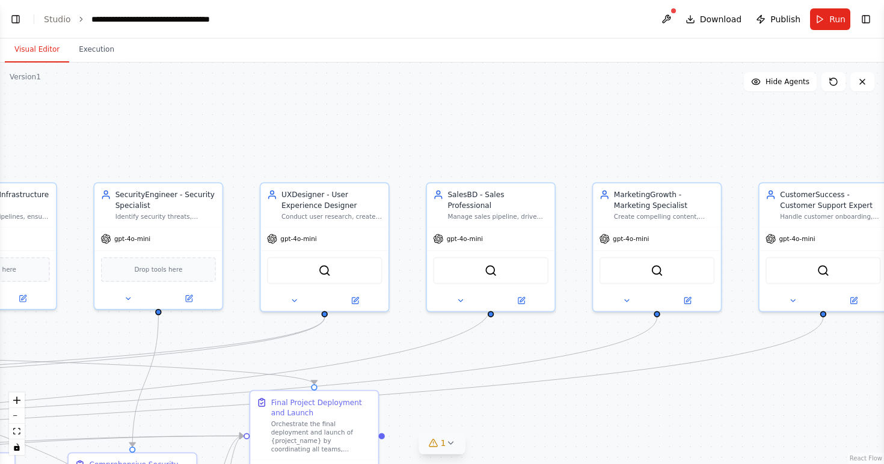
drag, startPoint x: 435, startPoint y: 129, endPoint x: 218, endPoint y: 121, distance: 217.8
click at [218, 121] on div ".deletable-edge-delete-btn { width: 20px; height: 20px; border: 0px solid #ffff…" at bounding box center [442, 264] width 884 height 402
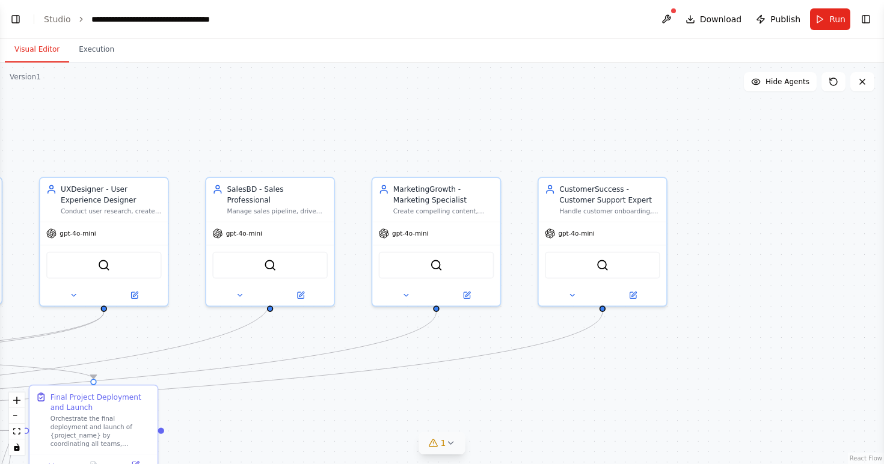
drag, startPoint x: 371, startPoint y: 130, endPoint x: 599, endPoint y: 108, distance: 229.6
click at [599, 107] on div ".deletable-edge-delete-btn { width: 20px; height: 20px; border: 0px solid #ffff…" at bounding box center [442, 264] width 884 height 402
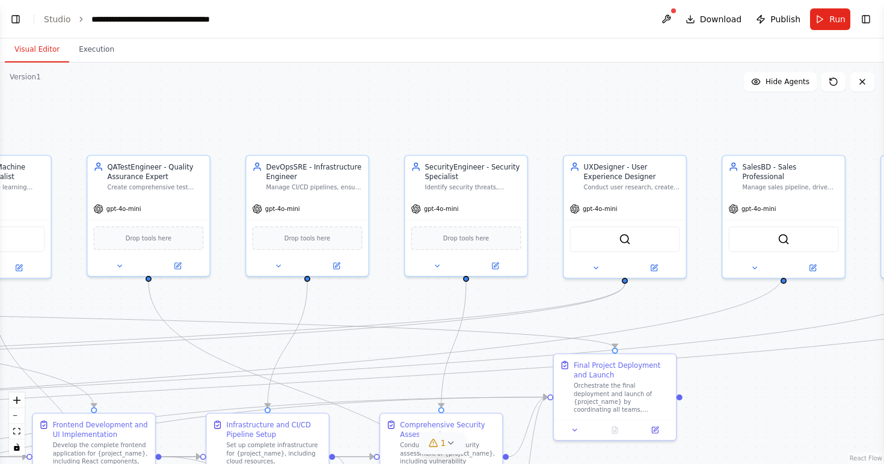
drag, startPoint x: 133, startPoint y: 292, endPoint x: 538, endPoint y: 277, distance: 405.6
click at [538, 277] on div ".deletable-edge-delete-btn { width: 20px; height: 20px; border: 0px solid #ffff…" at bounding box center [442, 264] width 884 height 402
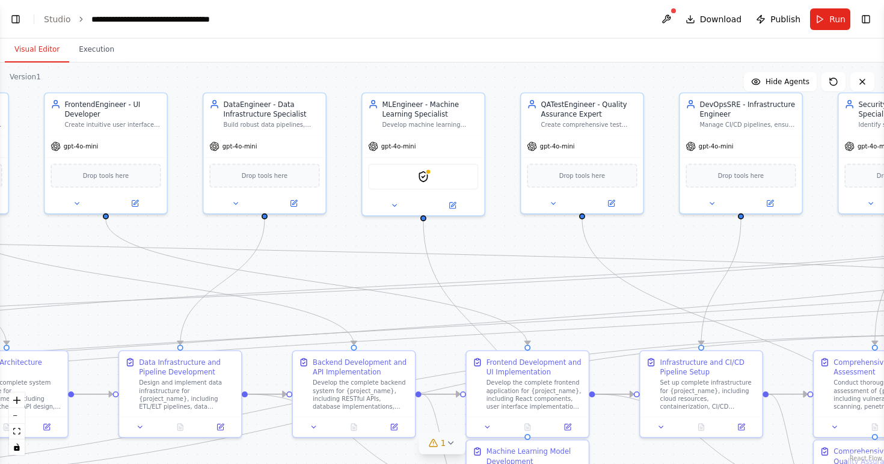
drag, startPoint x: 192, startPoint y: 293, endPoint x: 620, endPoint y: 222, distance: 433.3
click at [620, 222] on div ".deletable-edge-delete-btn { width: 20px; height: 20px; border: 0px solid #ffff…" at bounding box center [442, 264] width 884 height 402
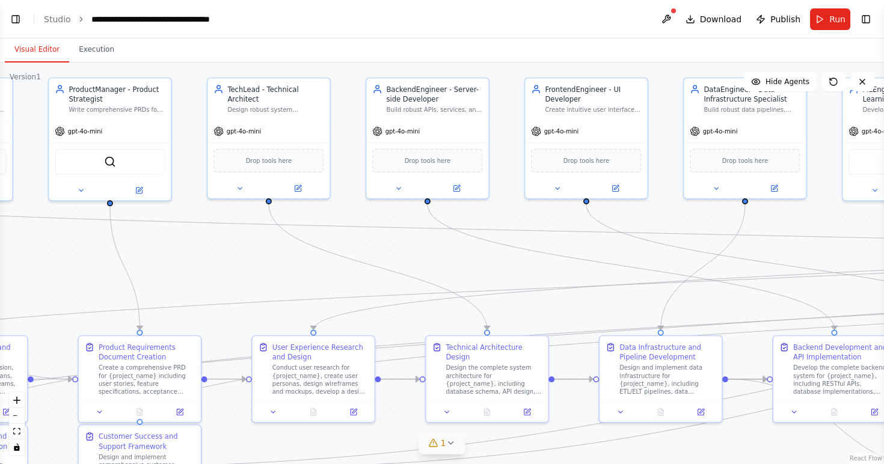
drag, startPoint x: 328, startPoint y: 213, endPoint x: 662, endPoint y: 224, distance: 333.9
click at [662, 224] on div ".deletable-edge-delete-btn { width: 20px; height: 20px; border: 0px solid #ffff…" at bounding box center [442, 264] width 884 height 402
drag, startPoint x: 345, startPoint y: 228, endPoint x: 653, endPoint y: 209, distance: 308.4
click at [653, 209] on div ".deletable-edge-delete-btn { width: 20px; height: 20px; border: 0px solid #ffff…" at bounding box center [442, 264] width 884 height 402
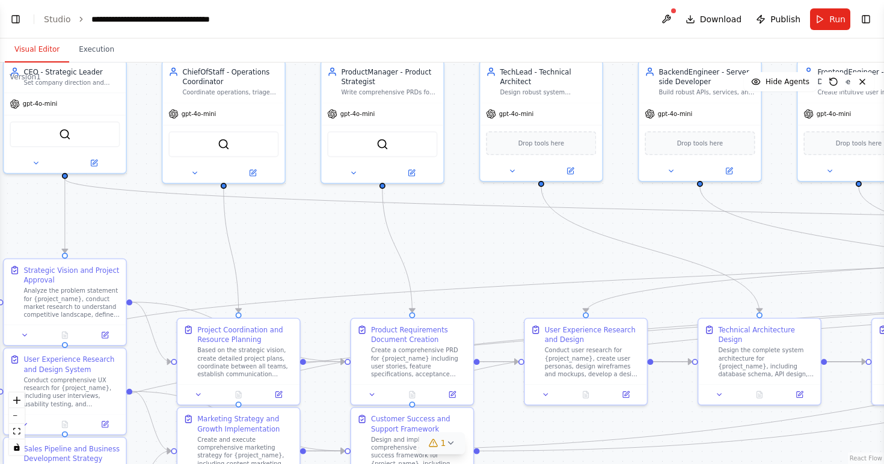
drag, startPoint x: 361, startPoint y: 251, endPoint x: 634, endPoint y: 234, distance: 272.9
click at [634, 234] on div ".deletable-edge-delete-btn { width: 20px; height: 20px; border: 0px solid #ffff…" at bounding box center [442, 264] width 884 height 402
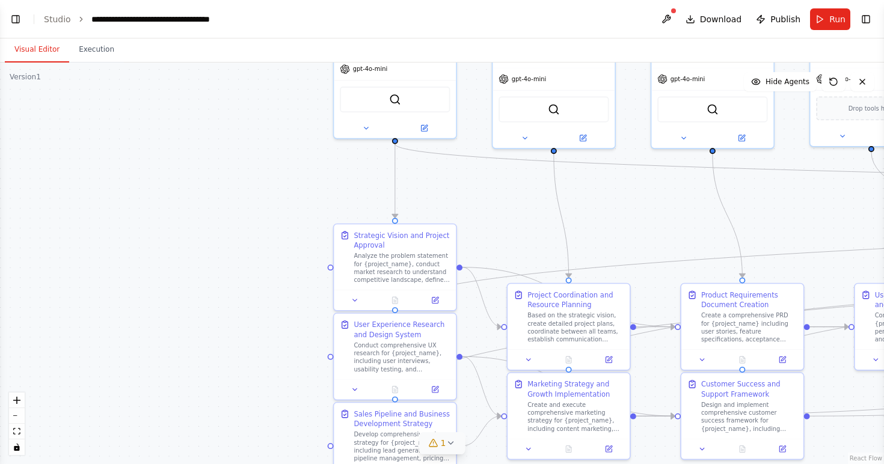
drag, startPoint x: 206, startPoint y: 239, endPoint x: 536, endPoint y: 203, distance: 332.1
click at [536, 203] on div ".deletable-edge-delete-btn { width: 20px; height: 20px; border: 0px solid #ffff…" at bounding box center [442, 264] width 884 height 402
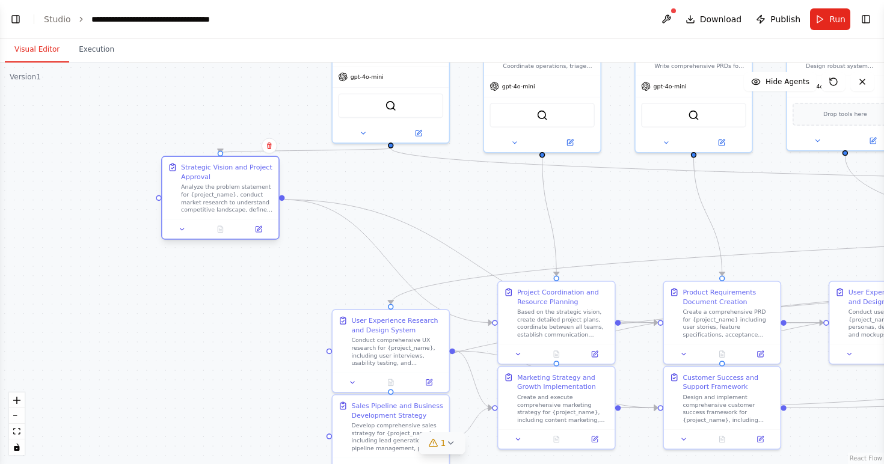
drag, startPoint x: 420, startPoint y: 258, endPoint x: 245, endPoint y: 194, distance: 186.2
click at [245, 195] on div "Analyze the problem statement for {project_name}, conduct market research to un…" at bounding box center [227, 198] width 92 height 30
click at [184, 231] on icon at bounding box center [183, 229] width 8 height 8
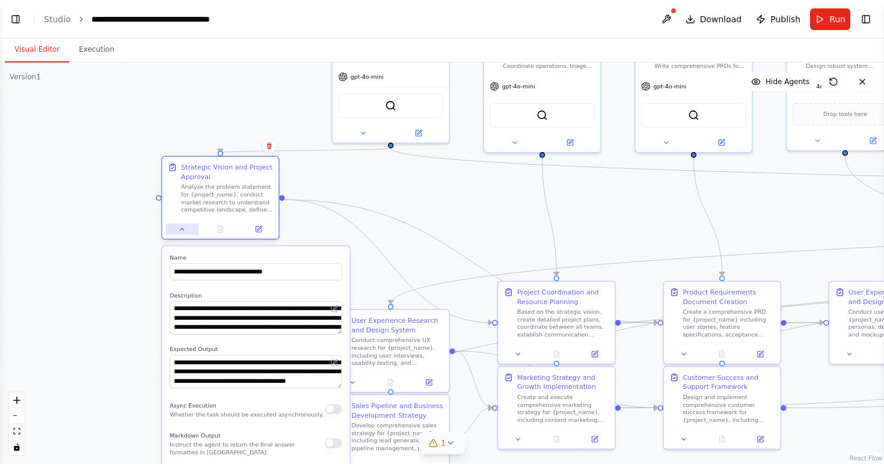
click at [184, 231] on icon at bounding box center [183, 229] width 8 height 8
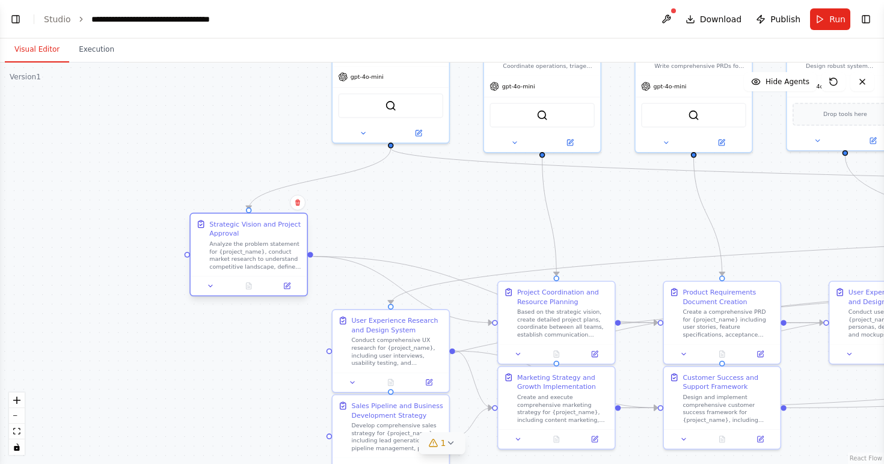
drag, startPoint x: 233, startPoint y: 189, endPoint x: 261, endPoint y: 243, distance: 60.5
click at [261, 243] on div "Analyze the problem statement for {project_name}, conduct market research to un…" at bounding box center [255, 255] width 92 height 30
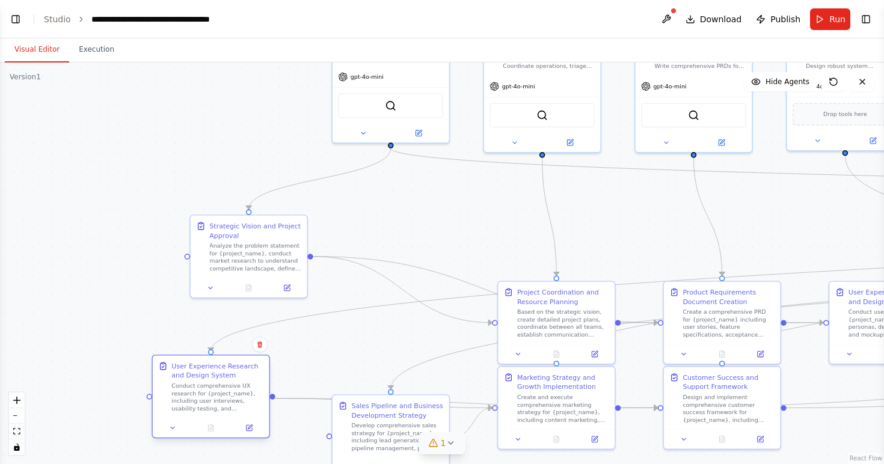
drag, startPoint x: 389, startPoint y: 345, endPoint x: 209, endPoint y: 388, distance: 184.9
click at [210, 388] on div "Conduct comprehensive UX research for {project_name}, including user interviews…" at bounding box center [217, 397] width 92 height 30
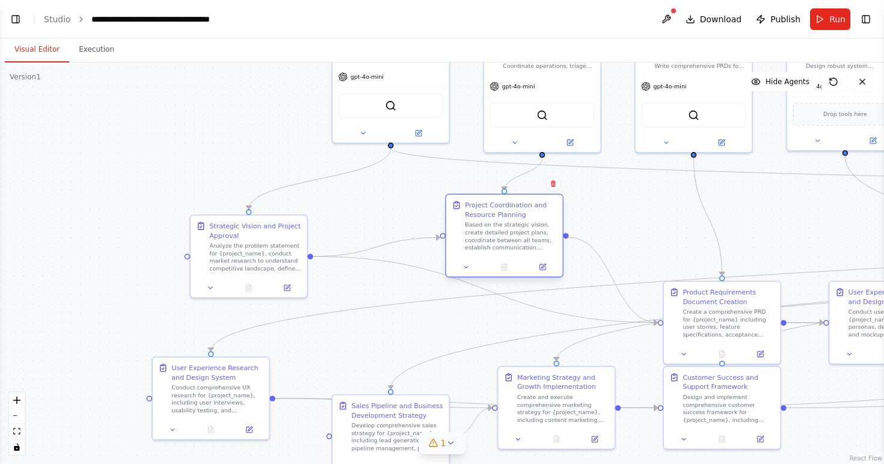
drag, startPoint x: 549, startPoint y: 318, endPoint x: 501, endPoint y: 237, distance: 94.4
click at [501, 237] on div "Based on the strategic vision, create detailed project plans, coordinate betwee…" at bounding box center [511, 236] width 92 height 30
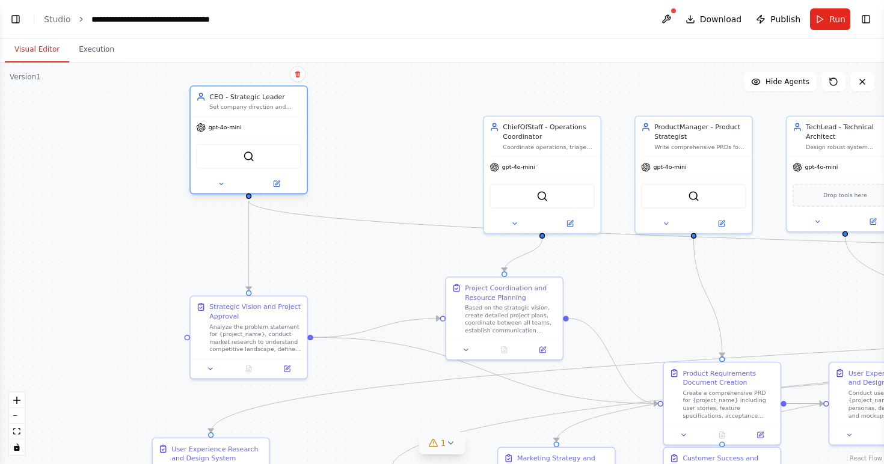
drag, startPoint x: 410, startPoint y: 79, endPoint x: 268, endPoint y: 132, distance: 152.0
click at [268, 132] on div "gpt-4o-mini" at bounding box center [249, 127] width 117 height 21
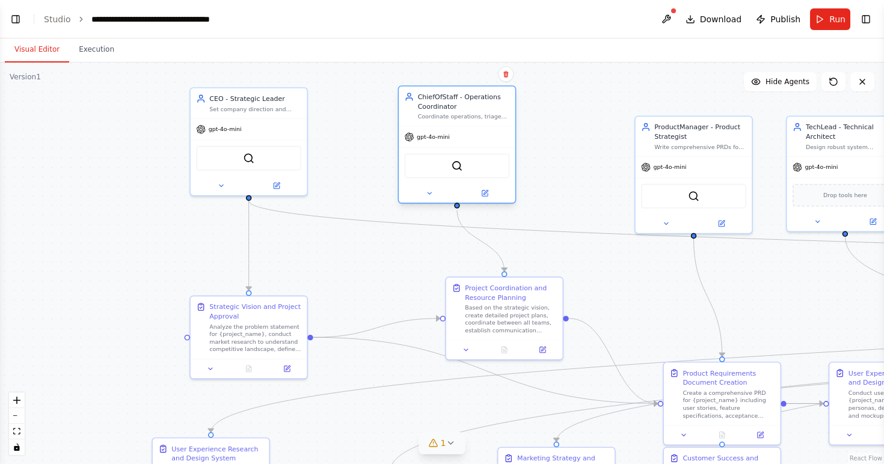
drag, startPoint x: 551, startPoint y: 147, endPoint x: 461, endPoint y: 119, distance: 93.8
click at [461, 119] on div "Coordinate operations, triage incoming work for {project_name}, route tasks eff…" at bounding box center [464, 117] width 92 height 8
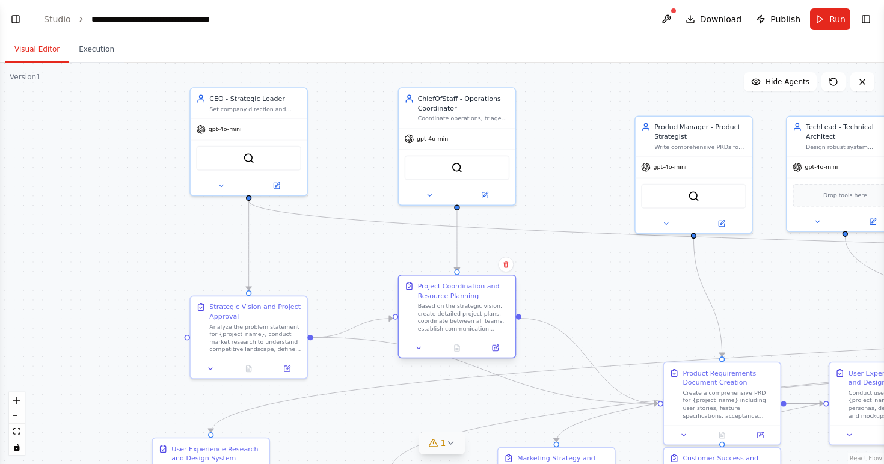
drag, startPoint x: 528, startPoint y: 324, endPoint x: 482, endPoint y: 322, distance: 46.4
click at [482, 322] on div "Based on the strategic vision, create detailed project plans, coordinate betwee…" at bounding box center [464, 317] width 92 height 30
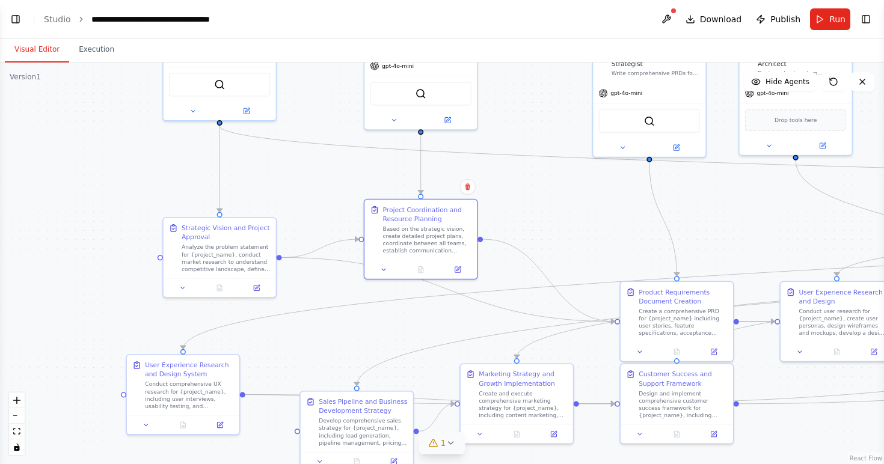
drag, startPoint x: 601, startPoint y: 319, endPoint x: 547, endPoint y: 224, distance: 109.6
click at [547, 224] on div ".deletable-edge-delete-btn { width: 20px; height: 20px; border: 0px solid #ffff…" at bounding box center [442, 264] width 884 height 402
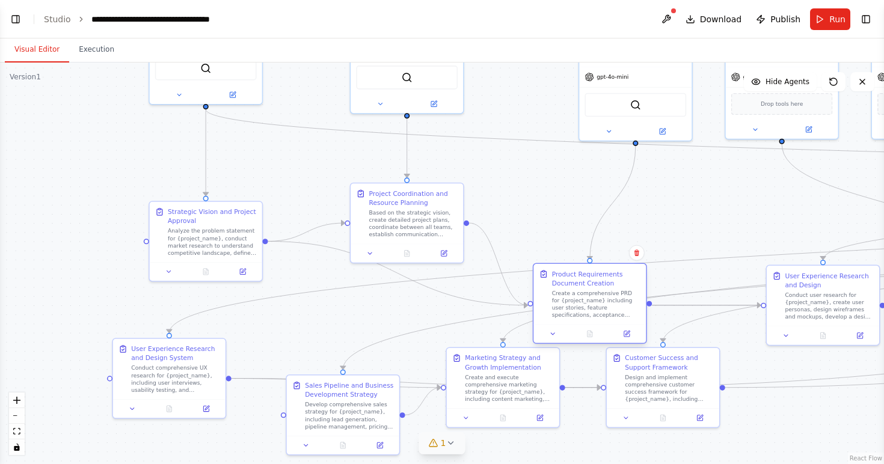
drag, startPoint x: 646, startPoint y: 300, endPoint x: 568, endPoint y: 301, distance: 77.6
click at [568, 301] on div "Create a comprehensive PRD for {project_name} including user stories, feature s…" at bounding box center [596, 304] width 88 height 29
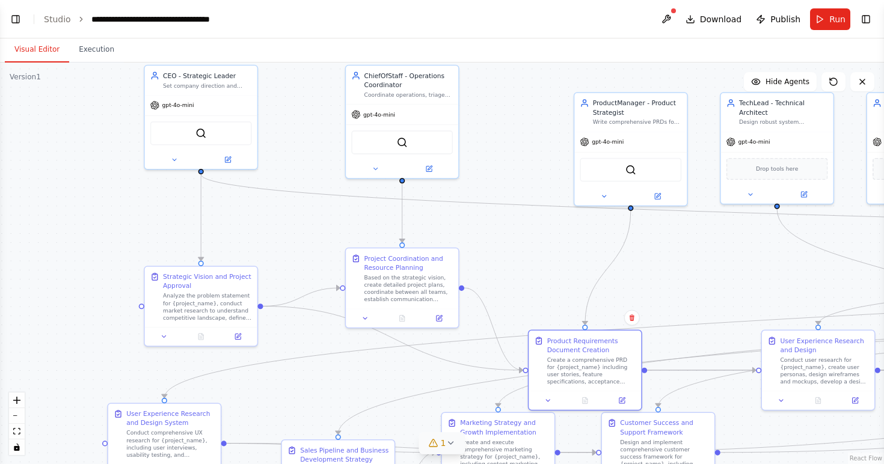
drag, startPoint x: 664, startPoint y: 192, endPoint x: 657, endPoint y: 256, distance: 64.1
click at [657, 256] on div ".deletable-edge-delete-btn { width: 20px; height: 20px; border: 0px solid #ffff…" at bounding box center [442, 264] width 884 height 402
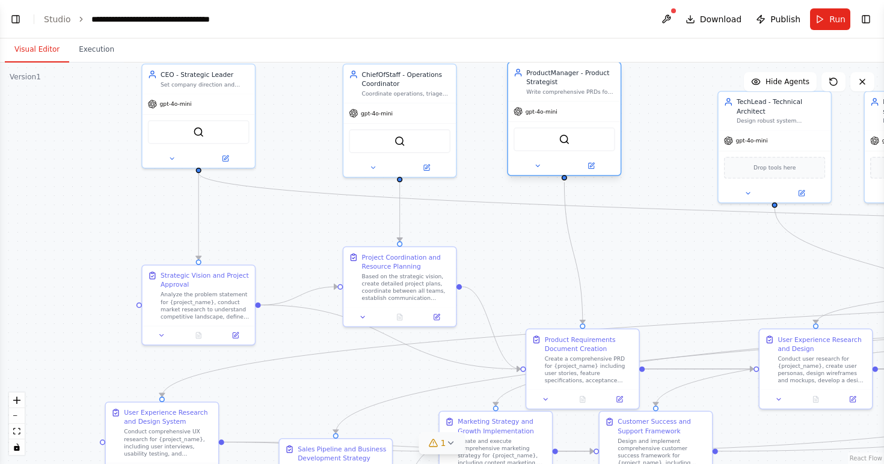
drag, startPoint x: 649, startPoint y: 111, endPoint x: 584, endPoint y: 87, distance: 69.8
click at [584, 87] on div "ProductManager - Product Strategist Write comprehensive PRDs for {project_name}…" at bounding box center [570, 82] width 88 height 28
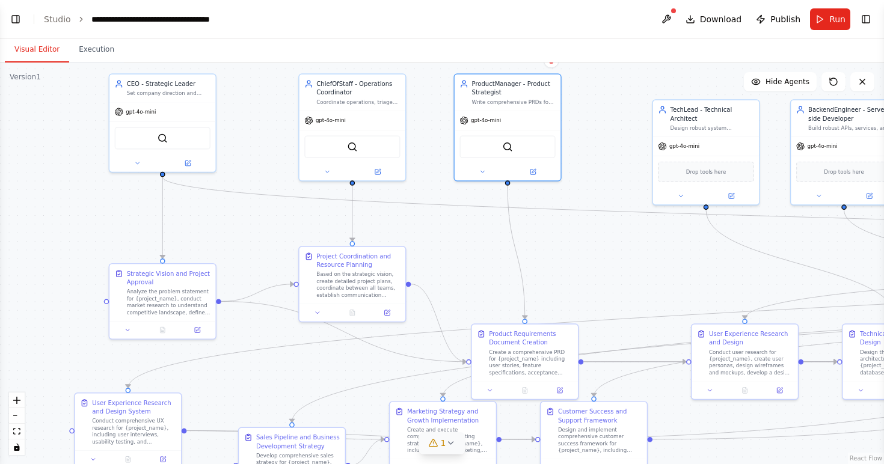
drag, startPoint x: 777, startPoint y: 257, endPoint x: 536, endPoint y: 263, distance: 240.6
click at [536, 263] on div ".deletable-edge-delete-btn { width: 20px; height: 20px; border: 0px solid #ffff…" at bounding box center [442, 264] width 884 height 402
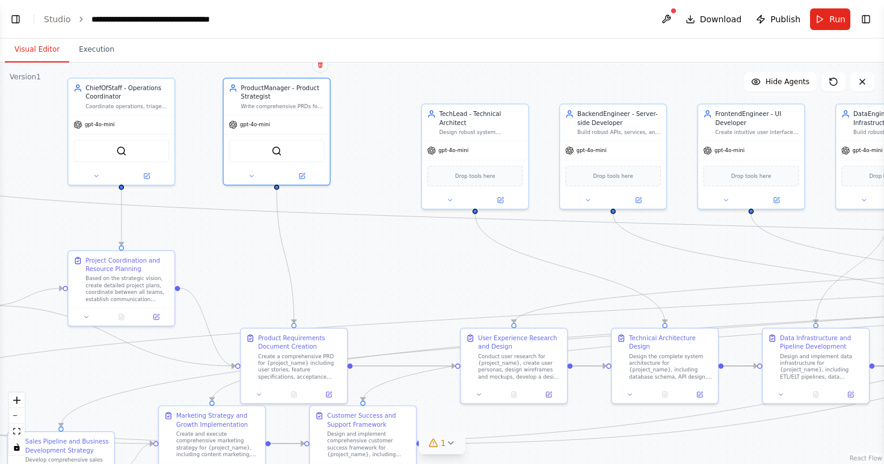
drag, startPoint x: 670, startPoint y: 272, endPoint x: 376, endPoint y: 253, distance: 295.3
click at [376, 253] on div ".deletable-edge-delete-btn { width: 20px; height: 20px; border: 0px solid #ffff…" at bounding box center [442, 264] width 884 height 402
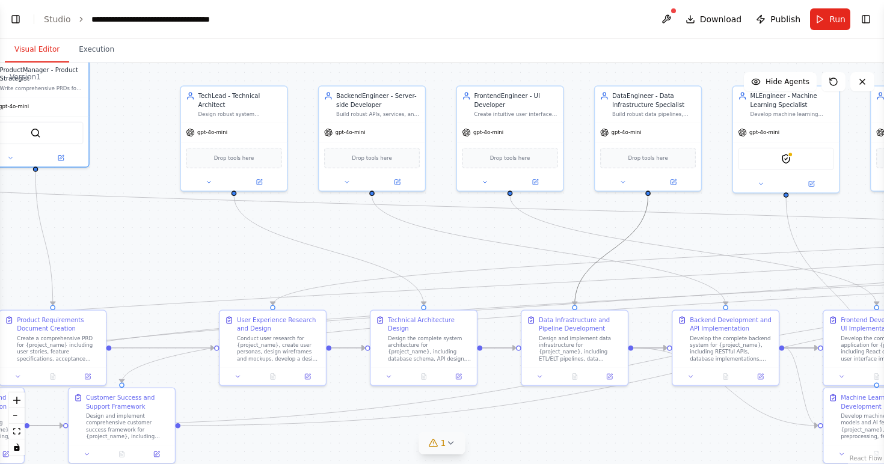
drag, startPoint x: 634, startPoint y: 234, endPoint x: 252, endPoint y: 256, distance: 382.4
click at [252, 256] on div ".deletable-edge-delete-btn { width: 20px; height: 20px; border: 0px solid #ffff…" at bounding box center [442, 264] width 884 height 402
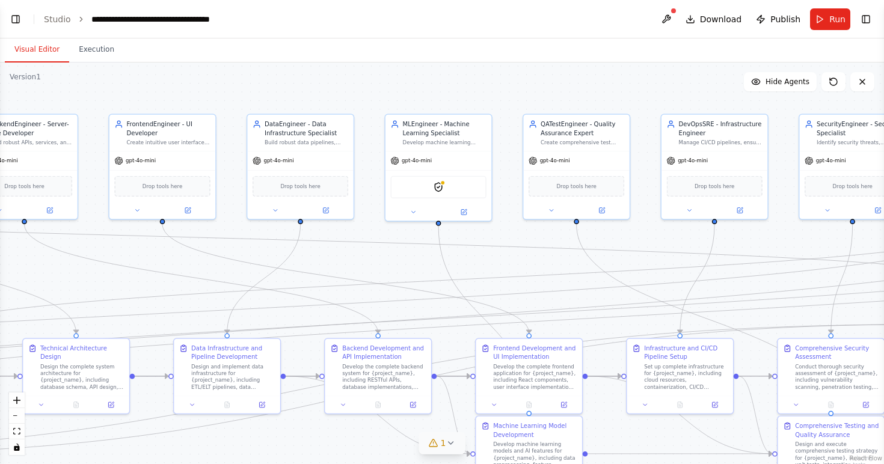
drag, startPoint x: 716, startPoint y: 236, endPoint x: 350, endPoint y: 268, distance: 366.9
click at [350, 268] on div ".deletable-edge-delete-btn { width: 20px; height: 20px; border: 0px solid #ffff…" at bounding box center [442, 264] width 884 height 402
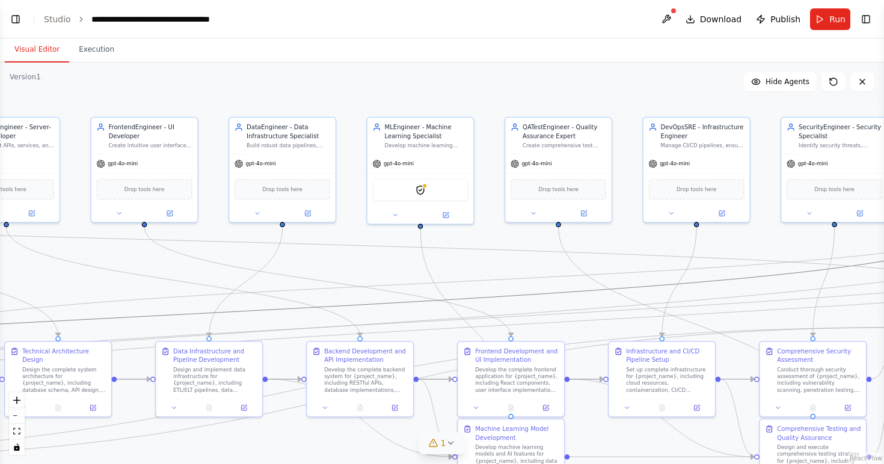
drag, startPoint x: 654, startPoint y: 286, endPoint x: 278, endPoint y: 251, distance: 377.4
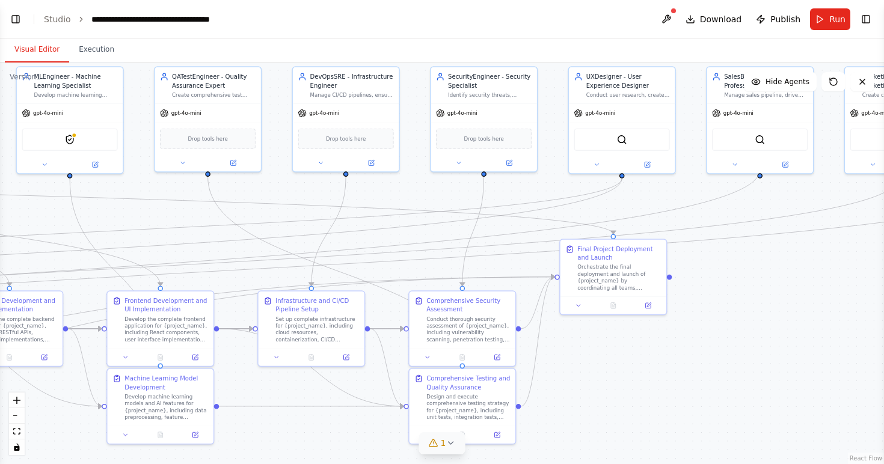
drag, startPoint x: 753, startPoint y: 237, endPoint x: 402, endPoint y: 186, distance: 354.2
click at [402, 186] on div ".deletable-edge-delete-btn { width: 20px; height: 20px; border: 0px solid #ffff…" at bounding box center [442, 264] width 884 height 402
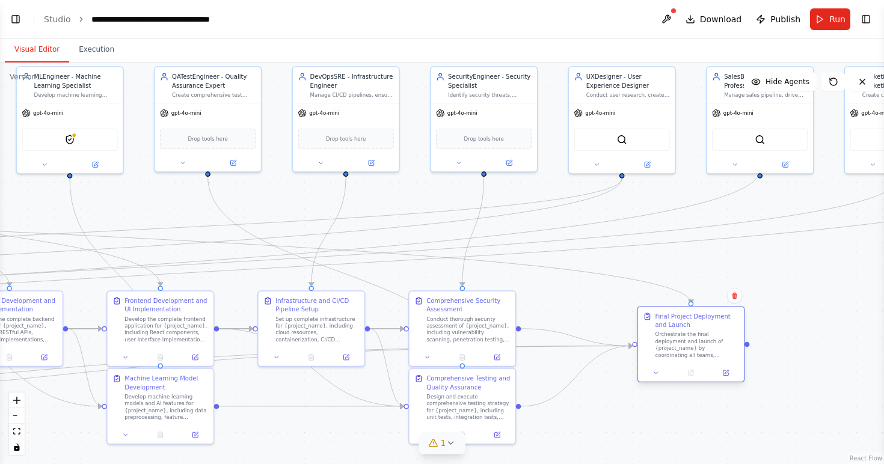
drag, startPoint x: 608, startPoint y: 268, endPoint x: 690, endPoint y: 333, distance: 103.9
click at [690, 333] on div "Orchestrate the final deployment and launch of {project_name} by coordinating a…" at bounding box center [697, 345] width 84 height 28
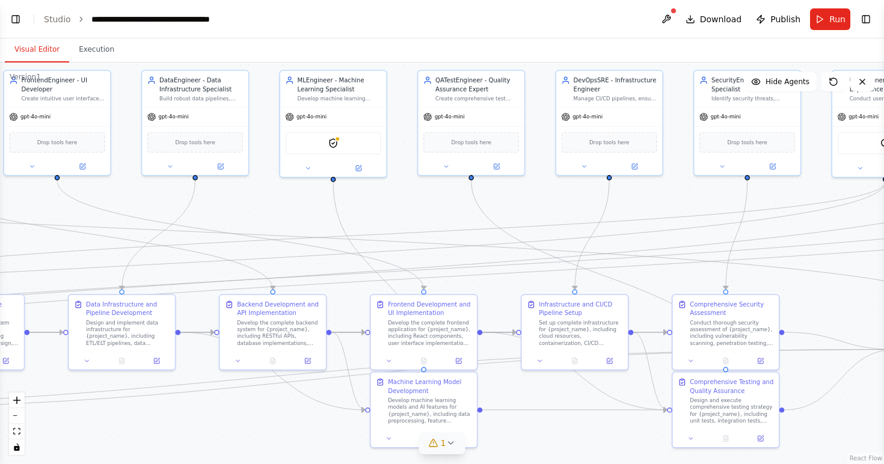
drag, startPoint x: 516, startPoint y: 277, endPoint x: 848, endPoint y: 290, distance: 332.2
click at [848, 290] on div ".deletable-edge-delete-btn { width: 20px; height: 20px; border: 0px solid #ffff…" at bounding box center [442, 264] width 884 height 402
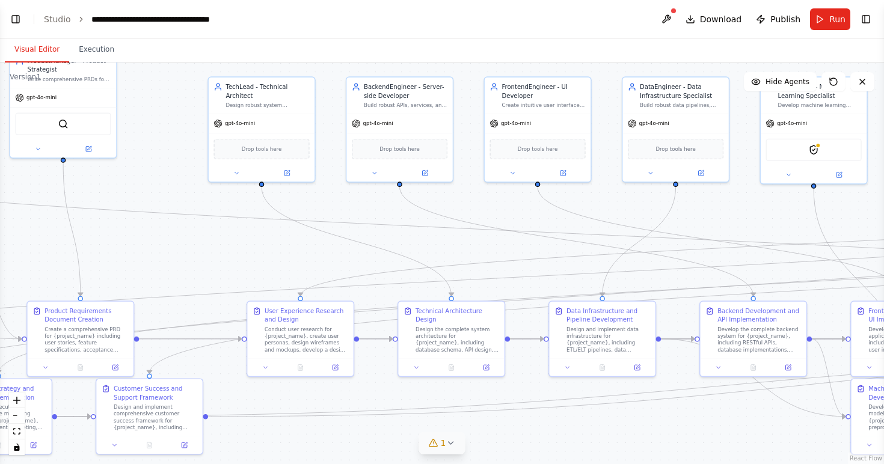
drag, startPoint x: 376, startPoint y: 221, endPoint x: 797, endPoint y: 217, distance: 420.9
click at [797, 217] on div ".deletable-edge-delete-btn { width: 20px; height: 20px; border: 0px solid #ffff…" at bounding box center [442, 264] width 884 height 402
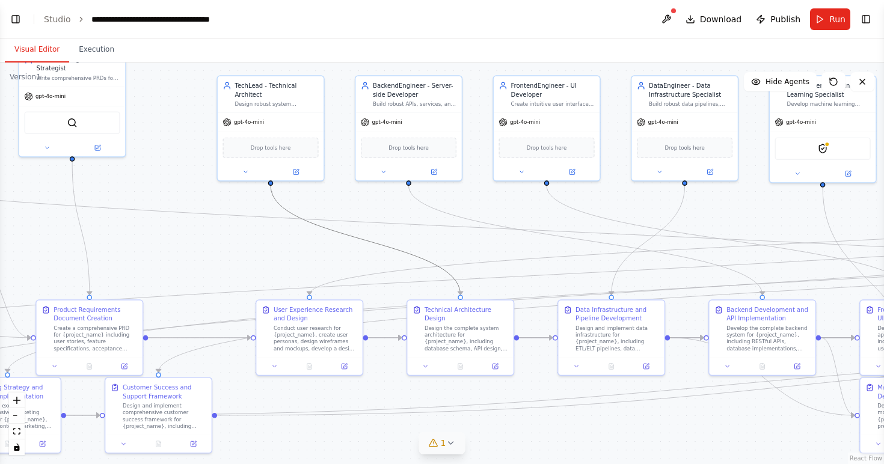
drag, startPoint x: 343, startPoint y: 234, endPoint x: 652, endPoint y: 241, distance: 309.1
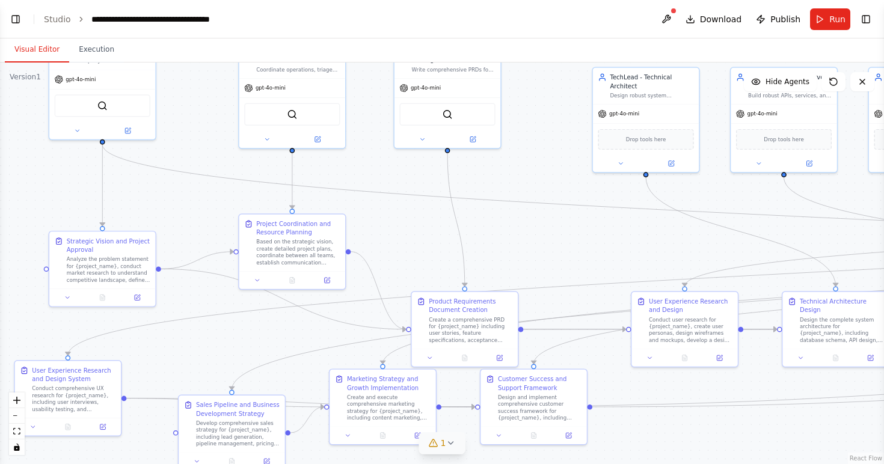
drag, startPoint x: 292, startPoint y: 244, endPoint x: 667, endPoint y: 234, distance: 375.3
click at [667, 234] on div ".deletable-edge-delete-btn { width: 20px; height: 20px; border: 0px solid #ffff…" at bounding box center [442, 264] width 884 height 402
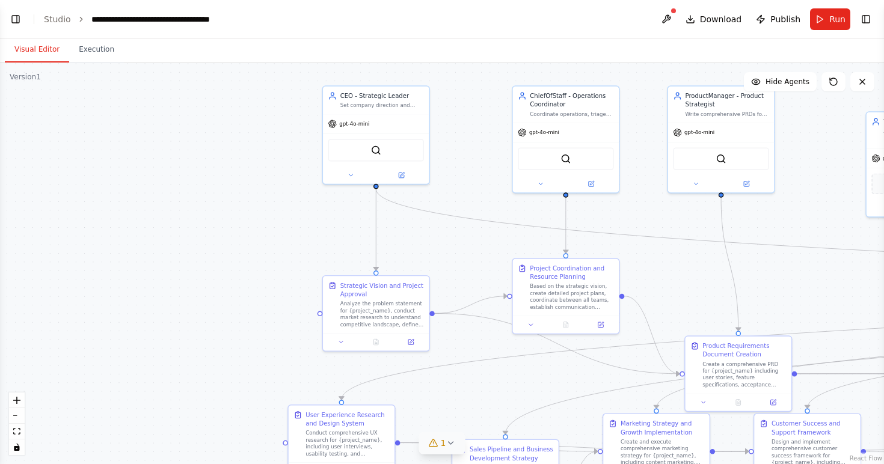
drag, startPoint x: 347, startPoint y: 228, endPoint x: 621, endPoint y: 274, distance: 277.4
click at [621, 274] on div ".deletable-edge-delete-btn { width: 20px; height: 20px; border: 0px solid #ffff…" at bounding box center [442, 264] width 884 height 402
click at [361, 122] on span "gpt-4o-mini" at bounding box center [354, 122] width 30 height 7
click at [350, 125] on span "gpt-4o-mini" at bounding box center [354, 122] width 30 height 7
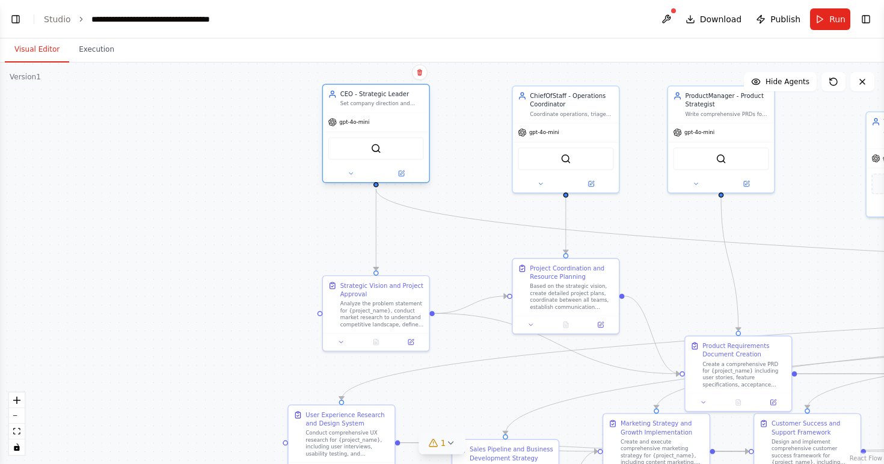
click at [350, 125] on span "gpt-4o-mini" at bounding box center [354, 122] width 30 height 7
click at [406, 176] on button at bounding box center [401, 173] width 49 height 10
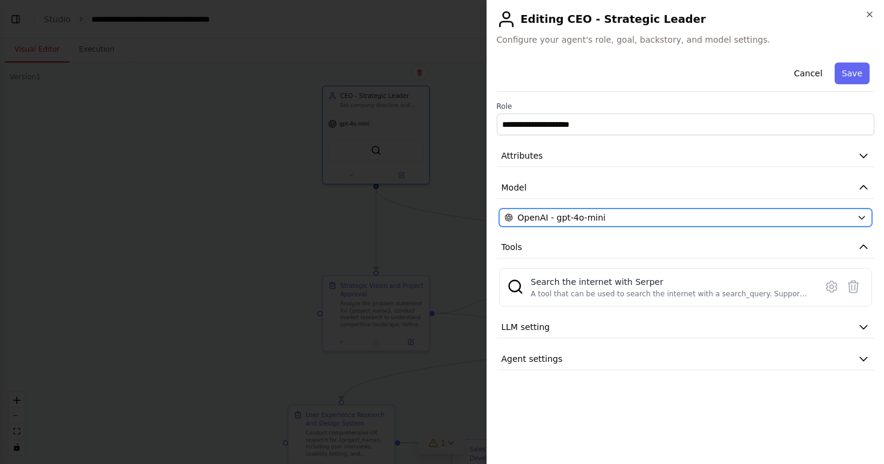
click at [582, 220] on span "OpenAI - gpt-4o-mini" at bounding box center [562, 218] width 88 height 12
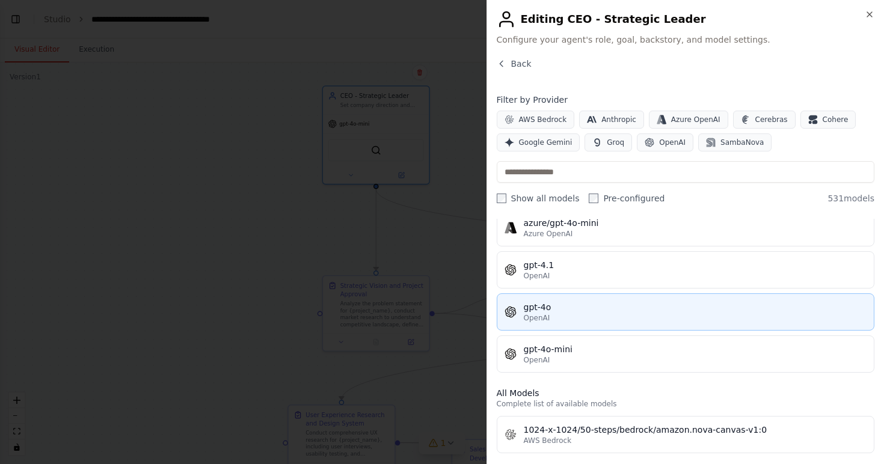
scroll to position [182, 0]
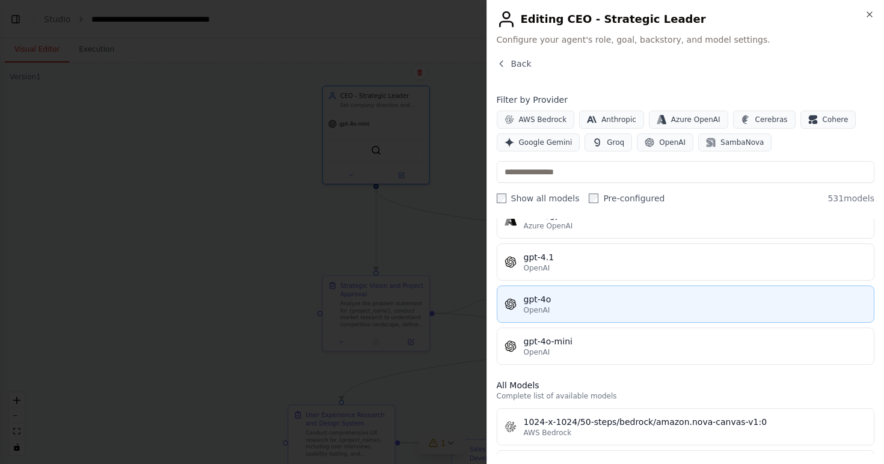
click at [578, 320] on button "gpt-4o OpenAI" at bounding box center [686, 304] width 378 height 37
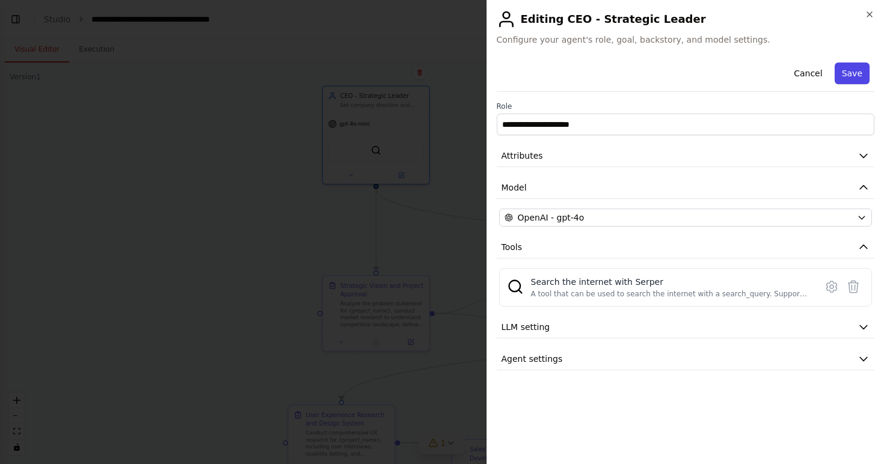
click at [854, 69] on button "Save" at bounding box center [852, 74] width 35 height 22
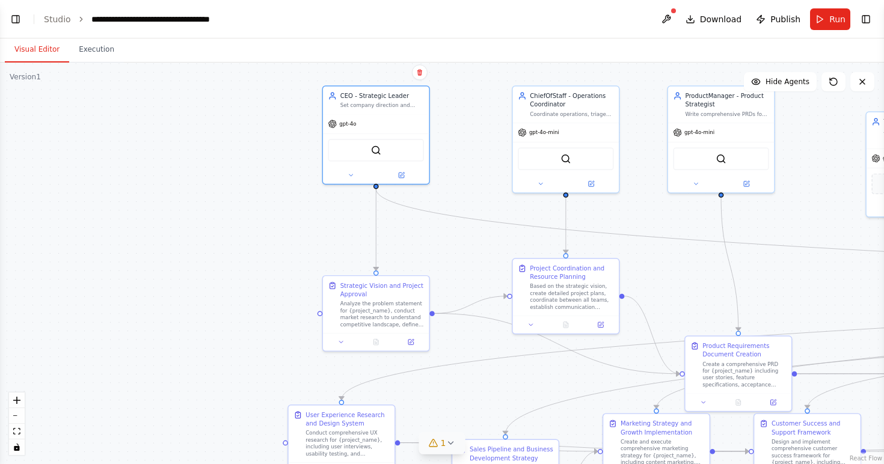
click at [445, 168] on div ".deletable-edge-delete-btn { width: 20px; height: 20px; border: 0px solid #ffff…" at bounding box center [442, 264] width 884 height 402
click at [203, 122] on div ".deletable-edge-delete-btn { width: 20px; height: 20px; border: 0px solid #ffff…" at bounding box center [442, 264] width 884 height 402
click at [64, 19] on link "Studio" at bounding box center [57, 19] width 27 height 10
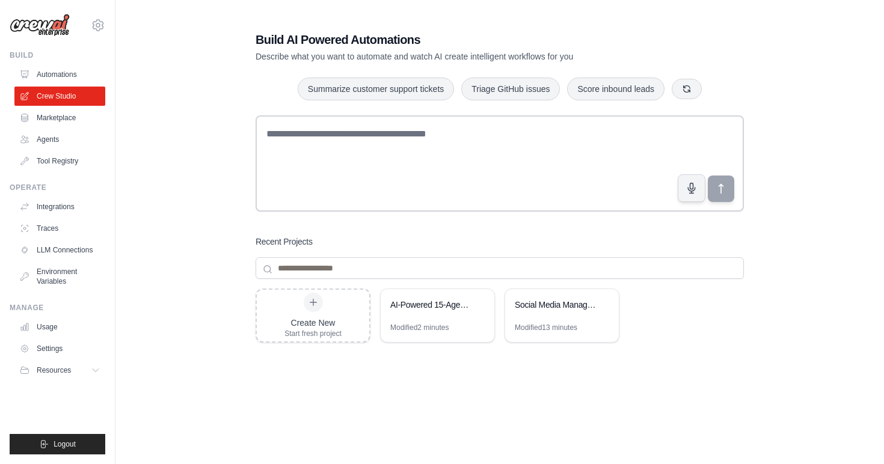
click at [200, 161] on div "Build AI Powered Automations Describe what you want to automate and watch AI cr…" at bounding box center [500, 256] width 730 height 488
click at [69, 80] on link "Automations" at bounding box center [61, 74] width 91 height 19
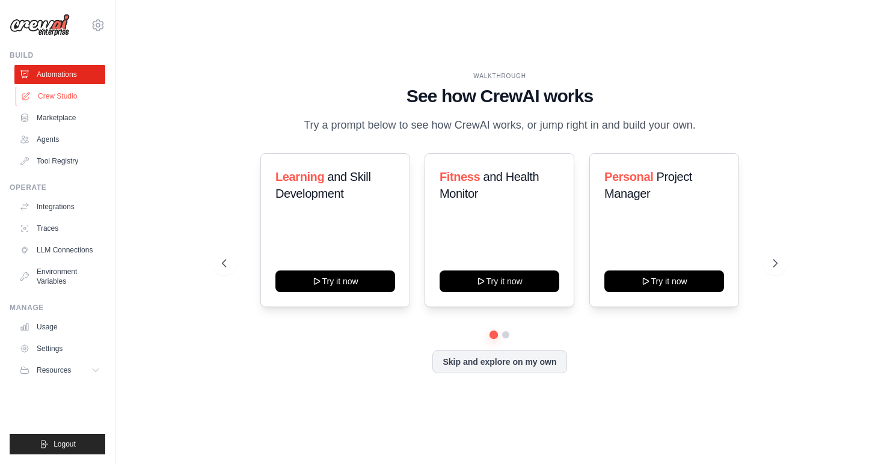
click at [64, 100] on link "Crew Studio" at bounding box center [61, 96] width 91 height 19
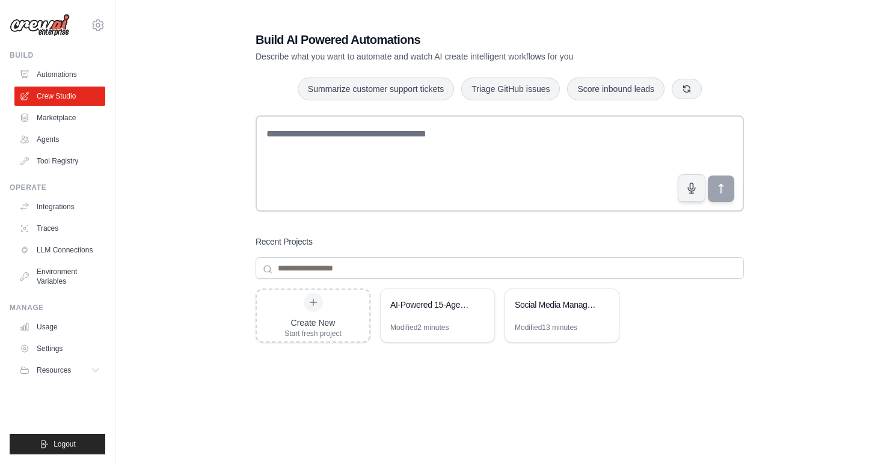
click at [196, 191] on div "Build AI Powered Automations Describe what you want to automate and watch AI cr…" at bounding box center [500, 256] width 730 height 488
click at [415, 406] on div "Create New Start fresh project AI-Powered 15-Agent Development Company Modified…" at bounding box center [500, 385] width 488 height 192
click at [58, 339] on link "Settings" at bounding box center [61, 348] width 91 height 19
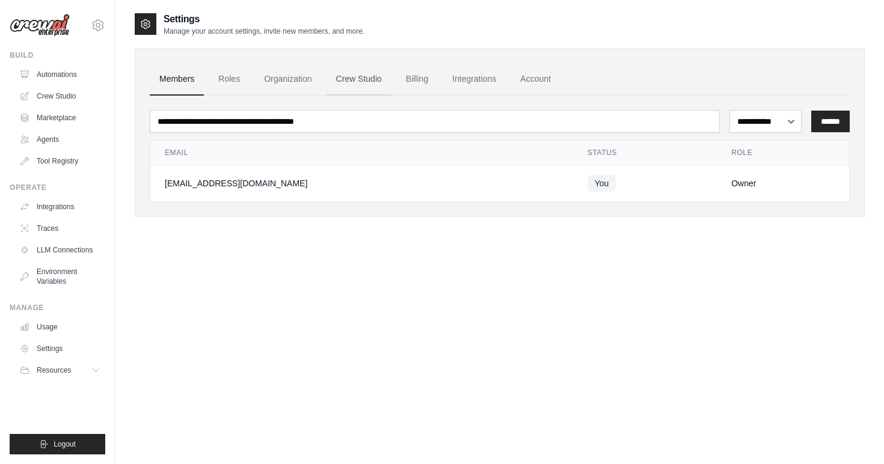
click at [368, 88] on link "Crew Studio" at bounding box center [358, 79] width 65 height 32
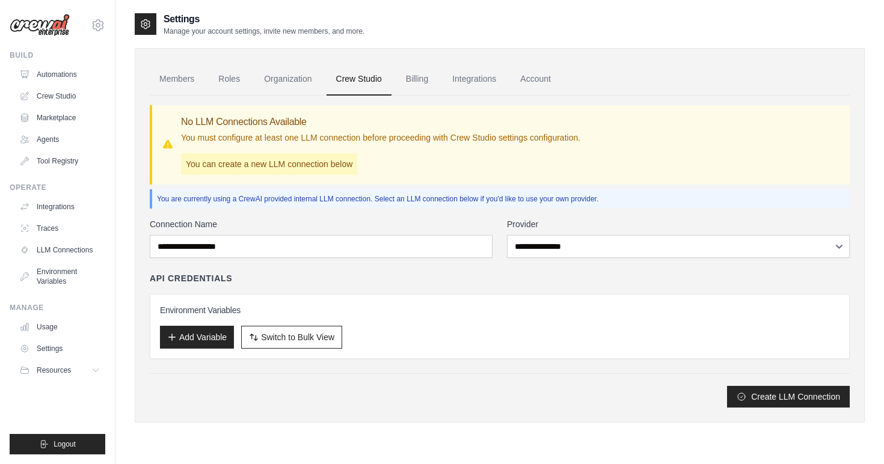
click at [295, 164] on p "You can create a new LLM connection below" at bounding box center [269, 164] width 176 height 22
click at [363, 167] on div "No LLM Connections Available You must configure at least one LLM connection bef…" at bounding box center [380, 145] width 399 height 60
click at [575, 258] on div "**********" at bounding box center [500, 312] width 700 height 189
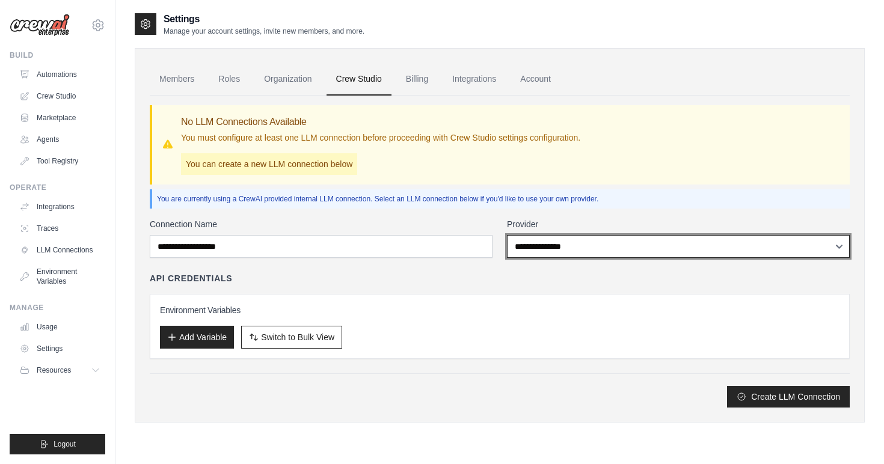
click at [589, 247] on select "**********" at bounding box center [678, 246] width 343 height 23
select select "******"
click at [507, 235] on select "**********" at bounding box center [678, 246] width 343 height 23
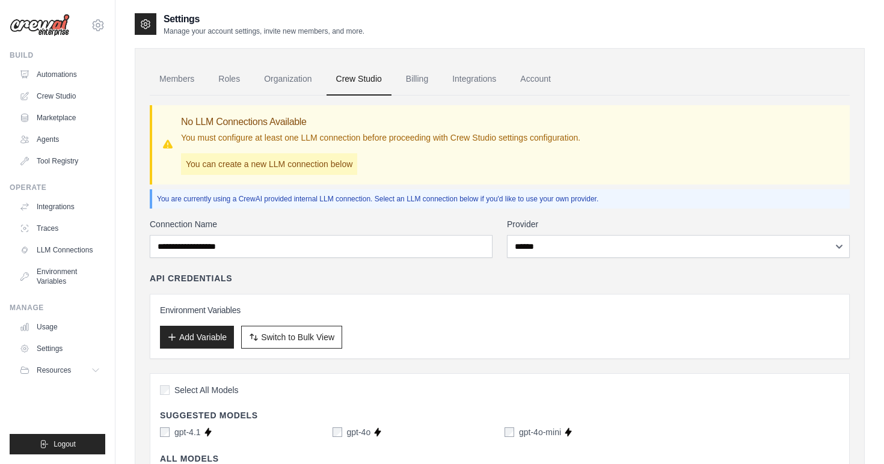
click at [547, 275] on div "API Credentials" at bounding box center [500, 278] width 700 height 12
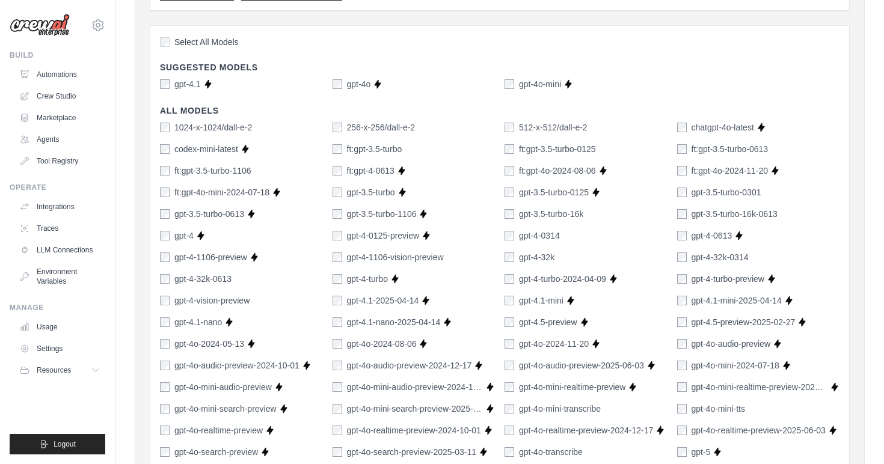
scroll to position [351, 0]
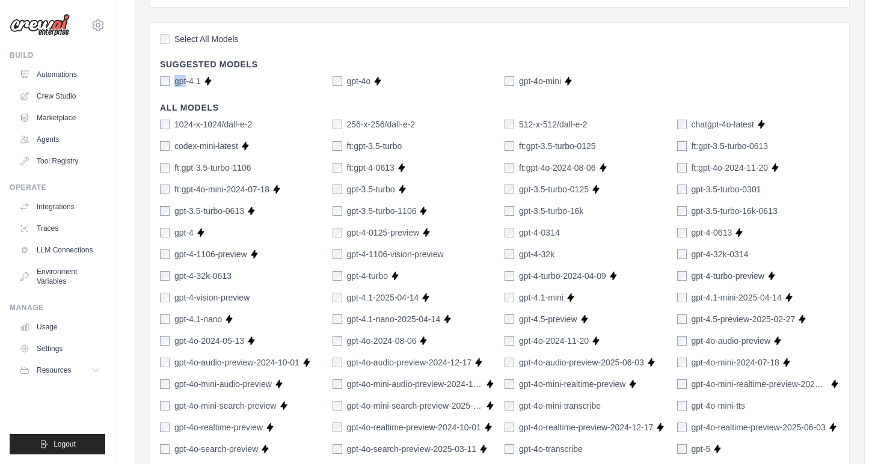
click at [292, 63] on h4 "Suggested Models" at bounding box center [499, 64] width 679 height 12
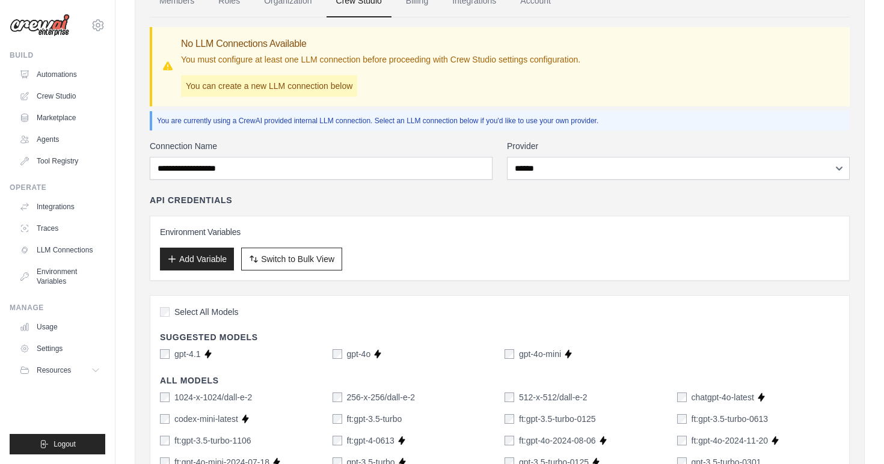
scroll to position [103, 0]
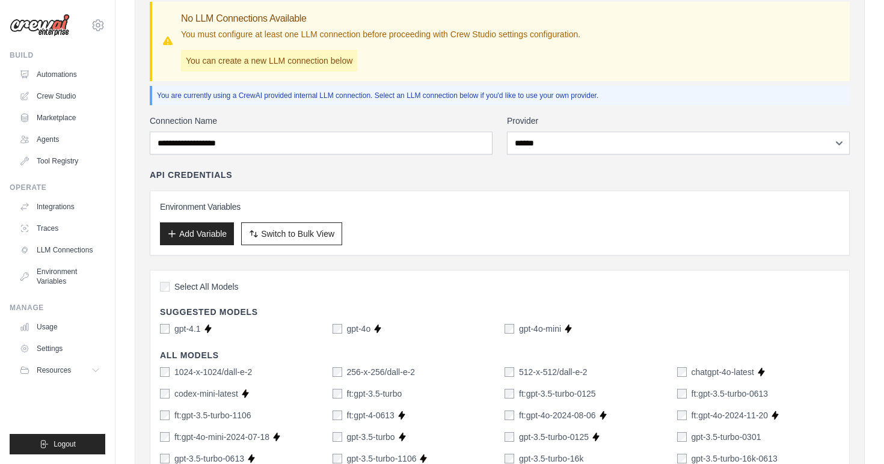
click at [462, 181] on div "API Credentials Environment Variables Add Variable Switch to Bulk View Switch t…" at bounding box center [500, 212] width 700 height 87
click at [219, 234] on button "Add Variable" at bounding box center [197, 233] width 74 height 23
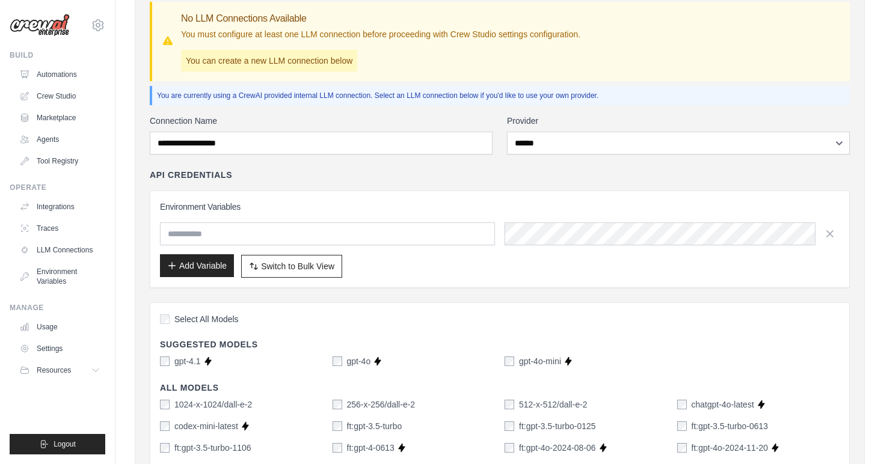
scroll to position [136, 0]
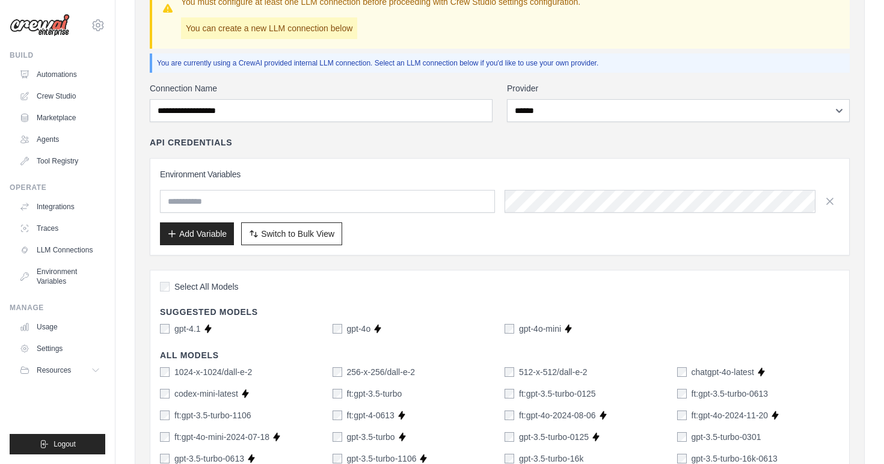
click at [284, 197] on input "text" at bounding box center [327, 201] width 335 height 23
type input "**********"
click at [395, 235] on div "Add Variable Switch to Bulk View Switch to Table View" at bounding box center [499, 233] width 679 height 23
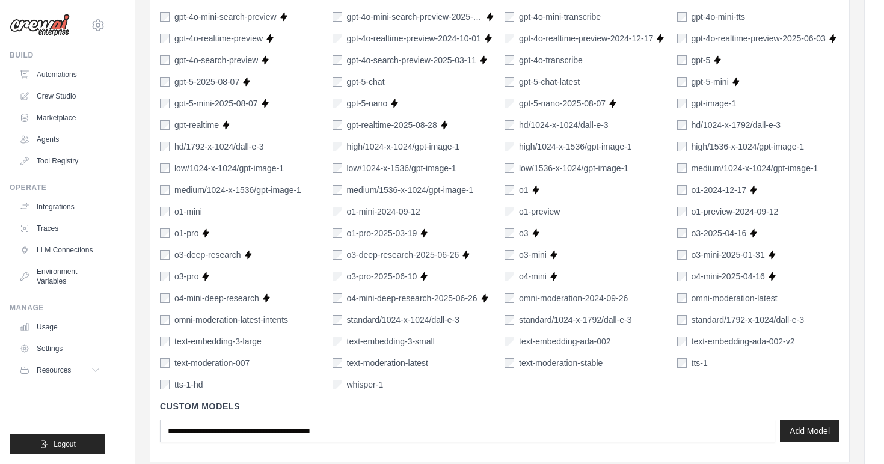
scroll to position [866, 0]
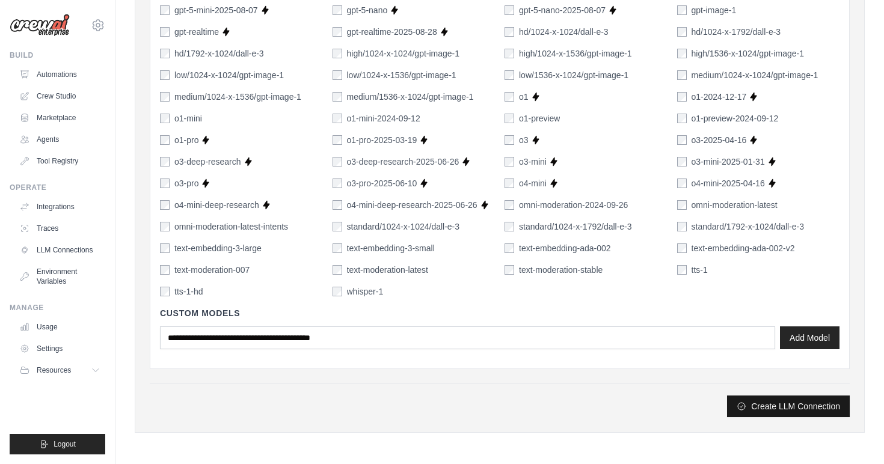
click at [791, 414] on button "Create LLM Connection" at bounding box center [788, 407] width 123 height 22
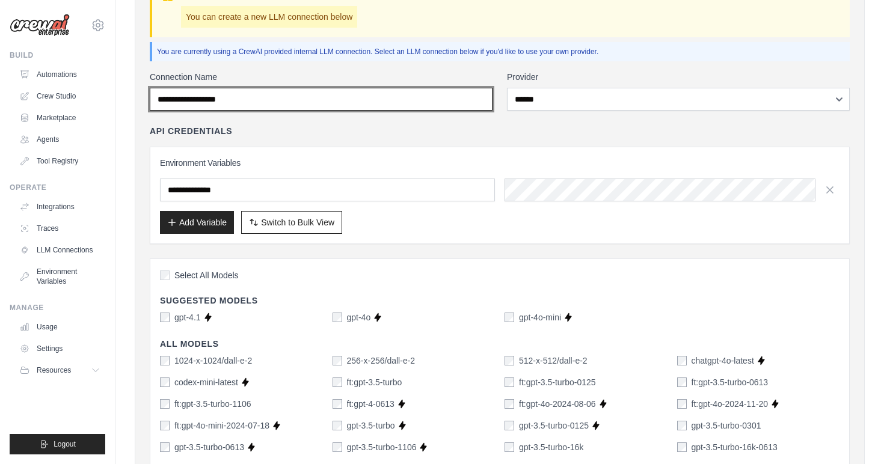
scroll to position [107, 0]
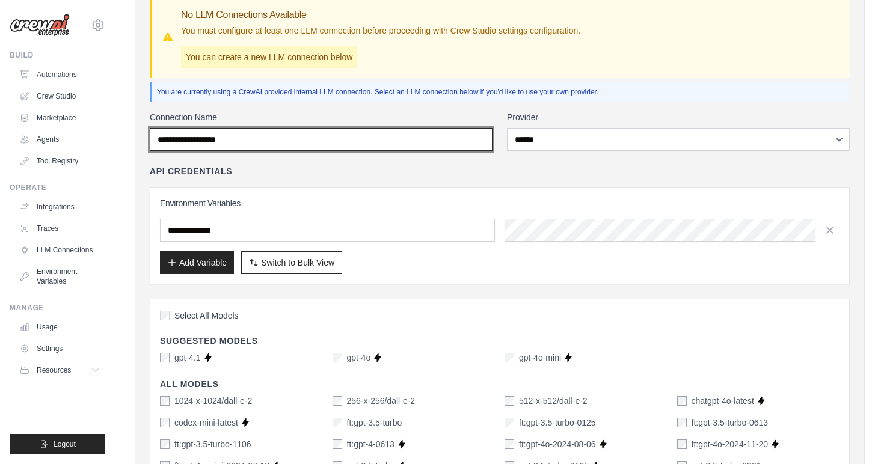
click at [333, 140] on input "Connection Name" at bounding box center [321, 139] width 343 height 23
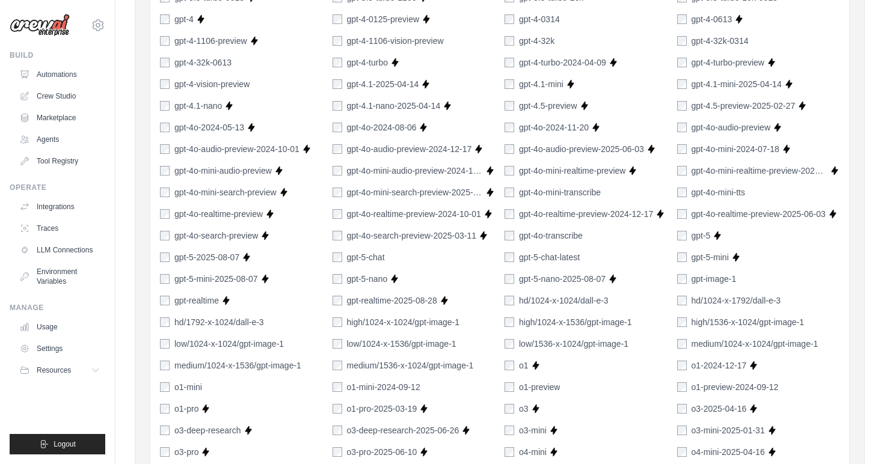
scroll to position [866, 0]
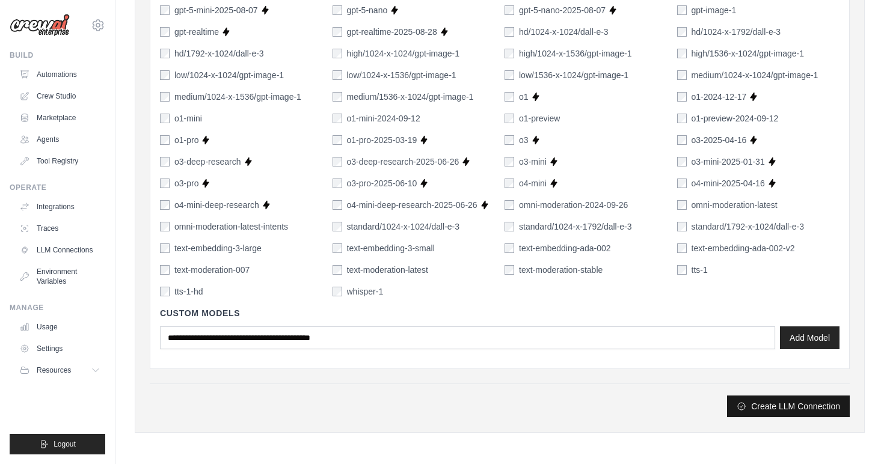
type input "******"
click at [773, 412] on button "Create LLM Connection" at bounding box center [788, 407] width 123 height 22
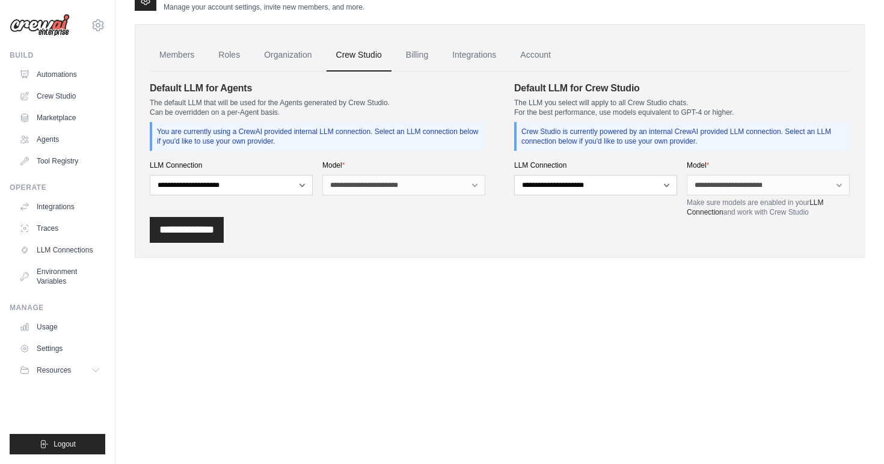
scroll to position [0, 0]
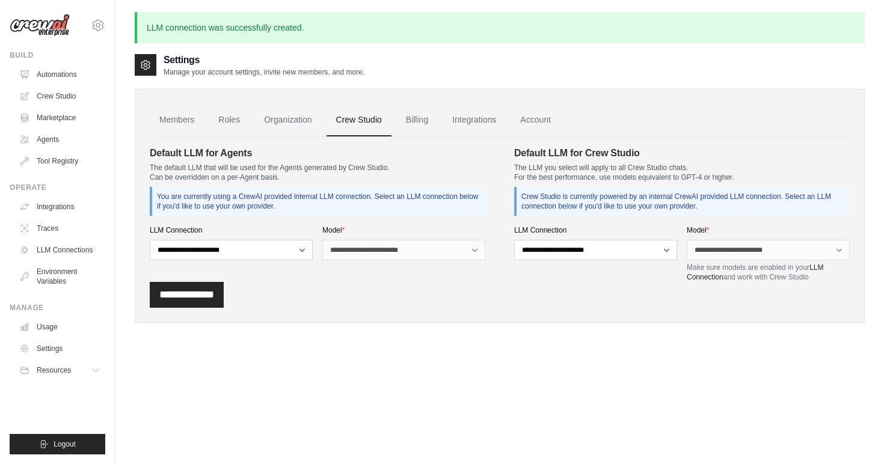
click at [568, 336] on div "Settings Manage your account settings, invite new members, and more. Members Ro…" at bounding box center [500, 197] width 730 height 289
click at [292, 286] on div "**********" at bounding box center [500, 295] width 700 height 26
click at [296, 254] on select "**********" at bounding box center [231, 250] width 163 height 20
select select "******"
click at [150, 240] on select "**********" at bounding box center [231, 250] width 163 height 20
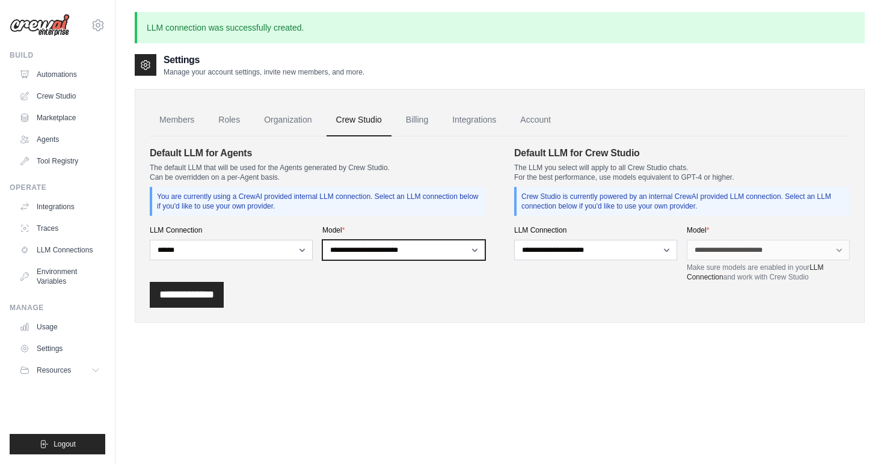
click at [385, 252] on select "**********" at bounding box center [403, 250] width 163 height 20
select select "*******"
click at [322, 240] on select "**********" at bounding box center [403, 250] width 163 height 20
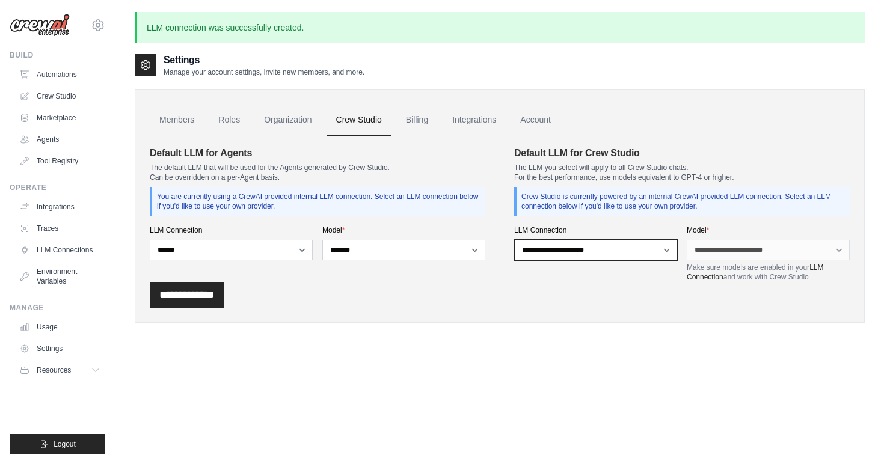
click at [581, 249] on select "**********" at bounding box center [595, 250] width 163 height 20
select select "******"
click at [514, 240] on select "**********" at bounding box center [595, 250] width 163 height 20
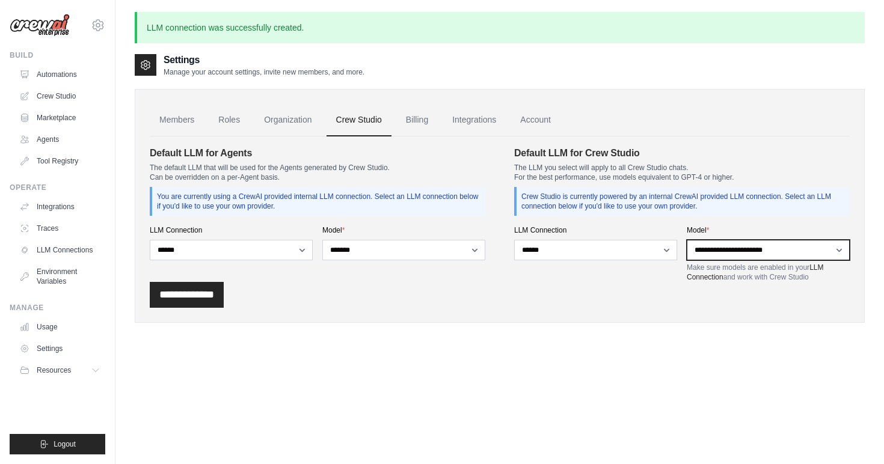
click at [723, 240] on select "**********" at bounding box center [768, 250] width 163 height 20
select select "*******"
click at [687, 240] on select "**********" at bounding box center [768, 250] width 163 height 20
click at [595, 292] on div "**********" at bounding box center [500, 295] width 700 height 26
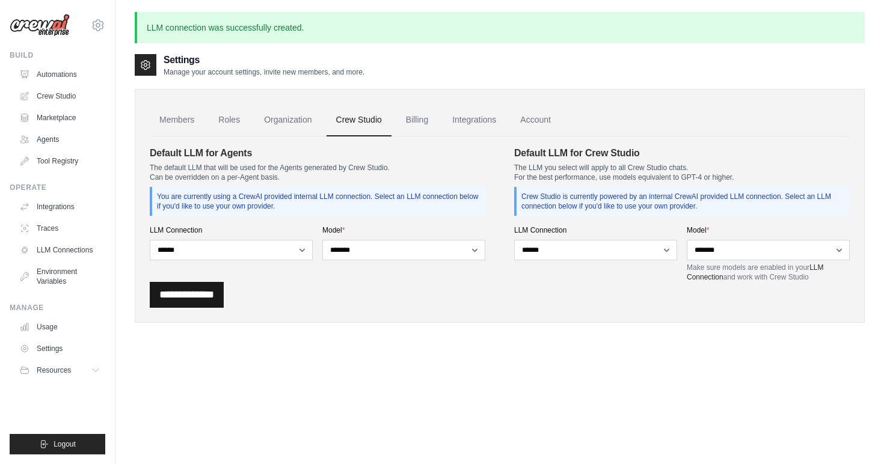
click at [207, 300] on input "**********" at bounding box center [187, 295] width 74 height 26
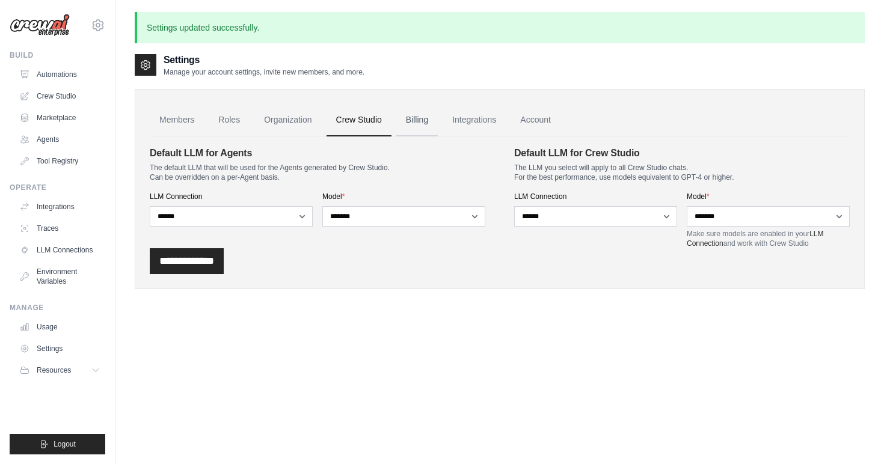
click at [421, 119] on link "Billing" at bounding box center [416, 120] width 41 height 32
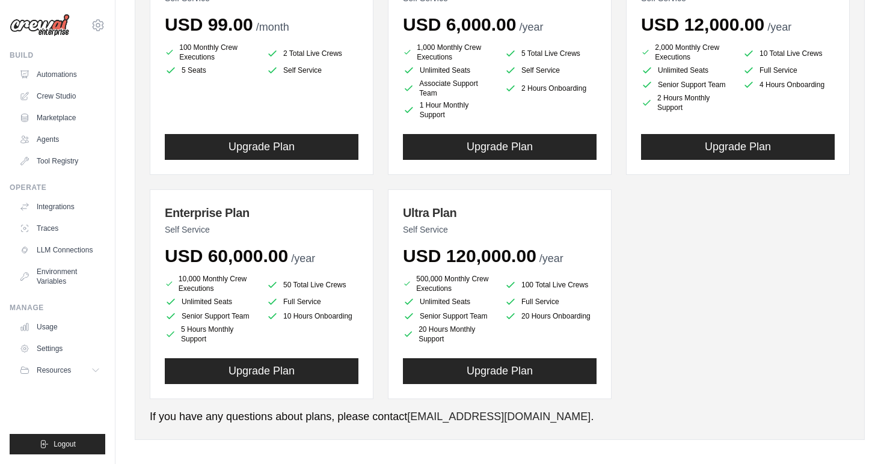
scroll to position [211, 0]
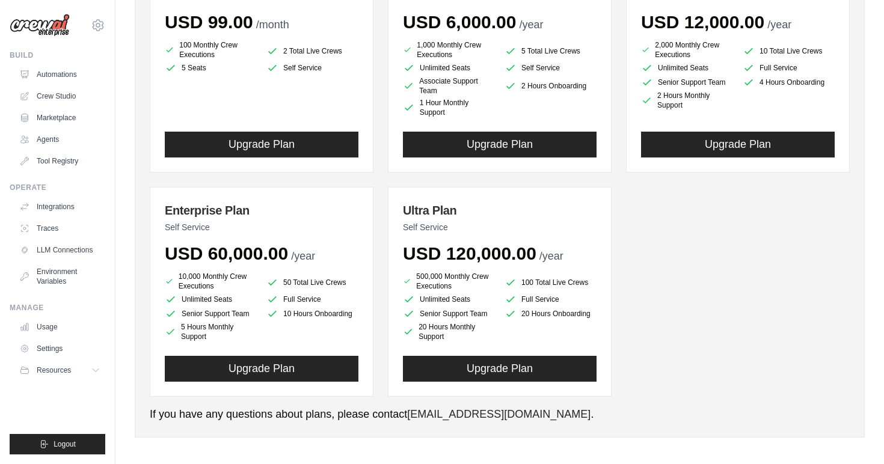
click at [381, 220] on div "Basic Plan Self Service USD 99.00 /month 100 Monthly Crew Executions 2 Total Li…" at bounding box center [500, 176] width 700 height 441
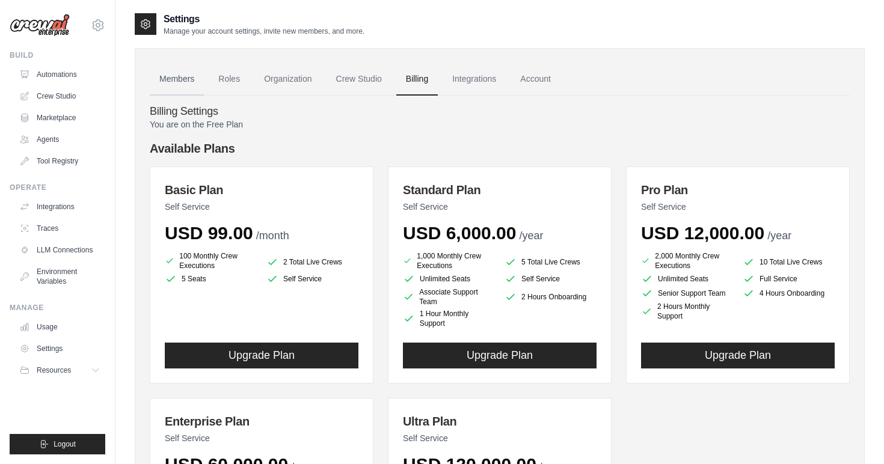
click at [179, 84] on link "Members" at bounding box center [177, 79] width 54 height 32
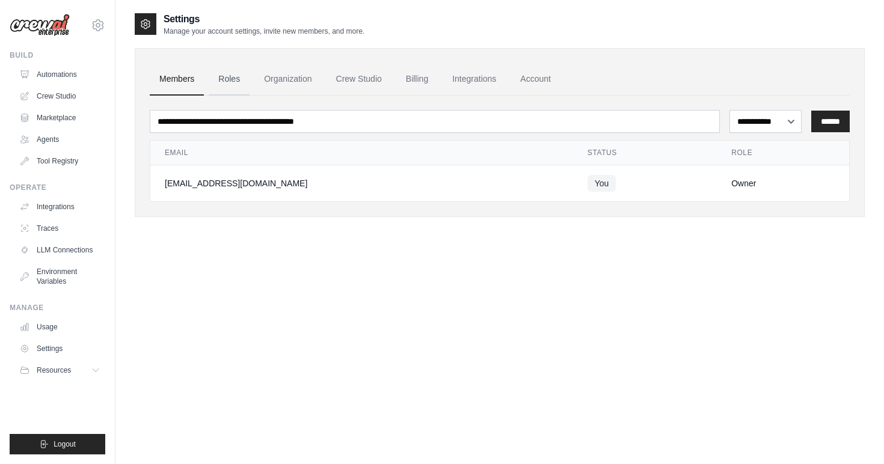
click at [230, 78] on link "Roles" at bounding box center [229, 79] width 41 height 32
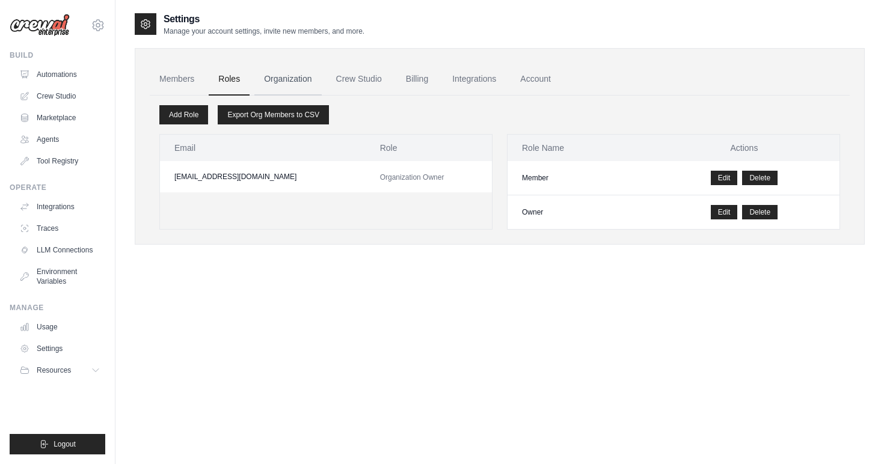
click at [298, 78] on link "Organization" at bounding box center [287, 79] width 67 height 32
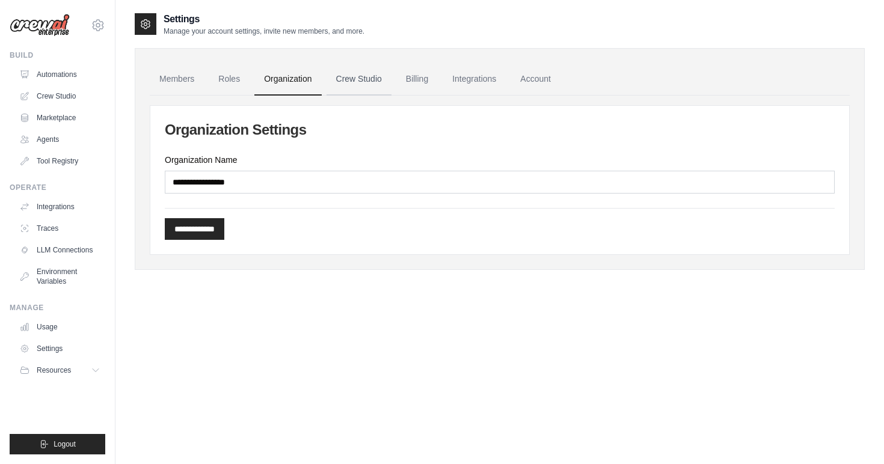
click at [358, 81] on link "Crew Studio" at bounding box center [358, 79] width 65 height 32
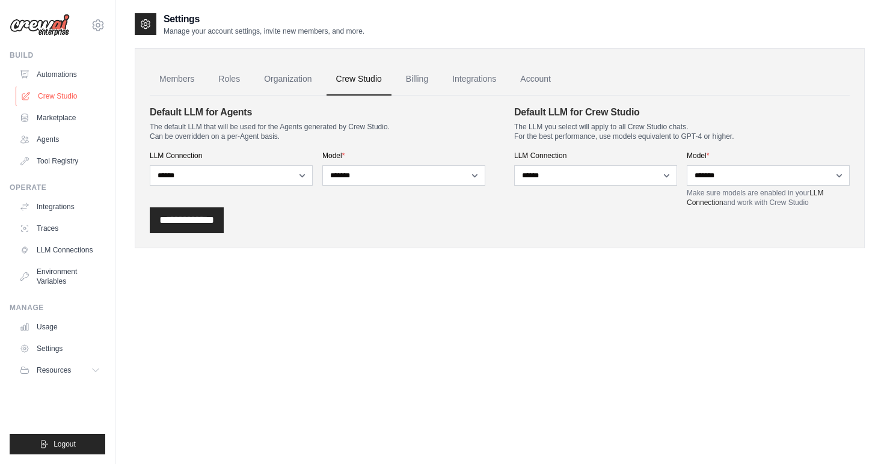
click at [57, 94] on link "Crew Studio" at bounding box center [61, 96] width 91 height 19
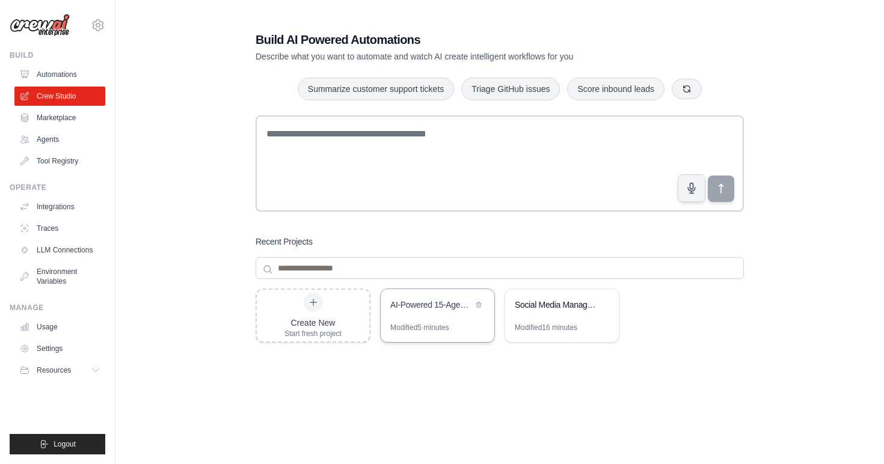
click at [416, 307] on div "AI-Powered 15-Agent Development Company" at bounding box center [431, 305] width 82 height 12
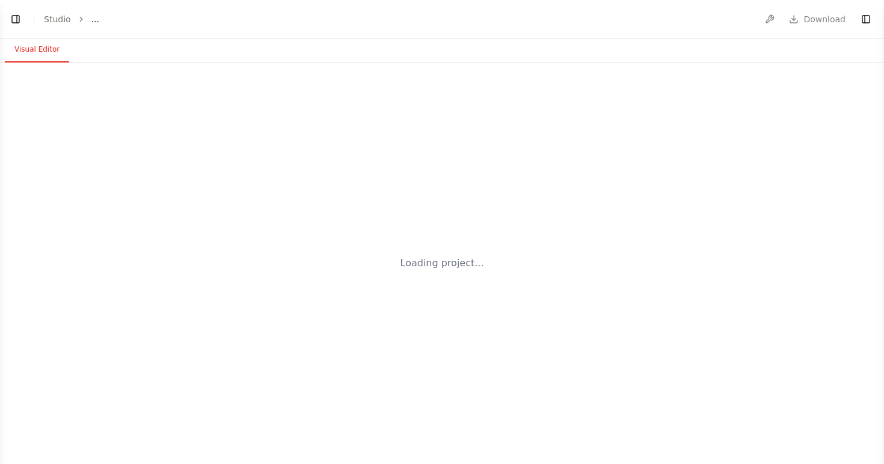
select select "****"
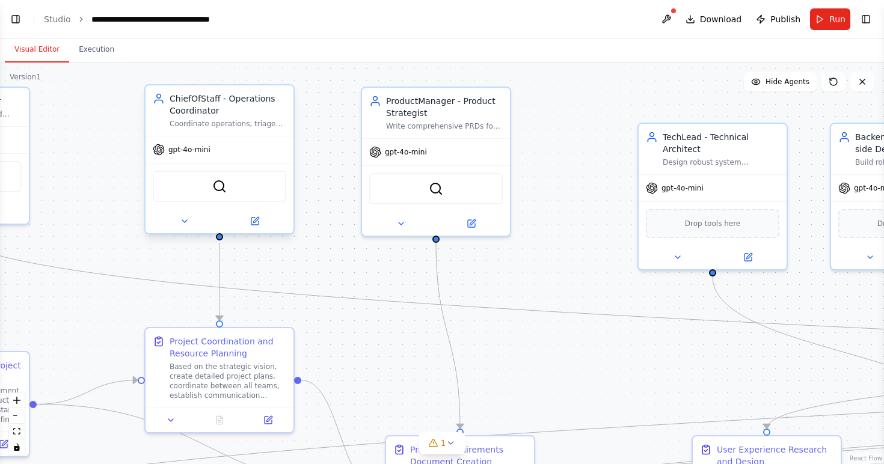
scroll to position [3470, 0]
drag, startPoint x: 106, startPoint y: 185, endPoint x: 483, endPoint y: 191, distance: 376.4
click at [483, 191] on div ".deletable-edge-delete-btn { width: 20px; height: 20px; border: 0px solid #ffff…" at bounding box center [442, 264] width 884 height 402
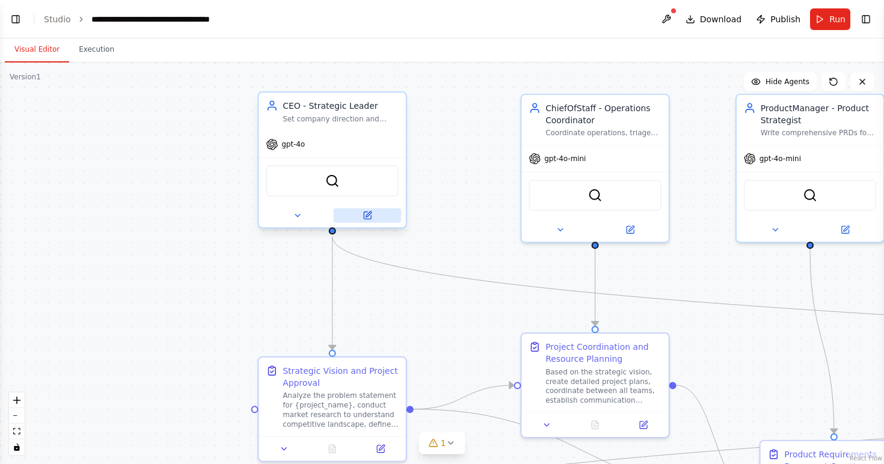
click at [372, 213] on icon at bounding box center [368, 216] width 10 height 10
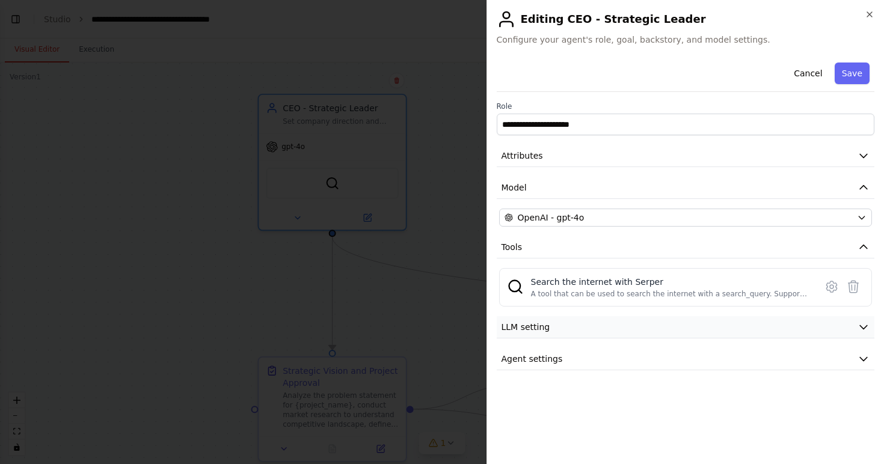
click at [589, 323] on button "LLM setting" at bounding box center [686, 327] width 378 height 22
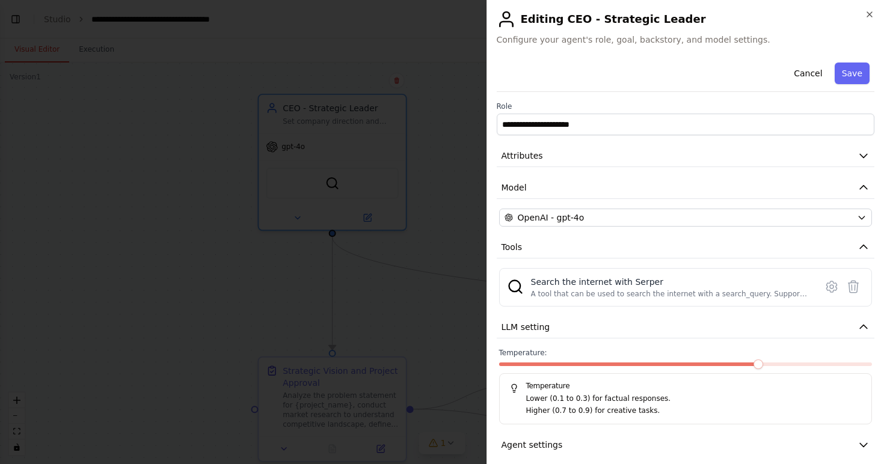
scroll to position [11, 0]
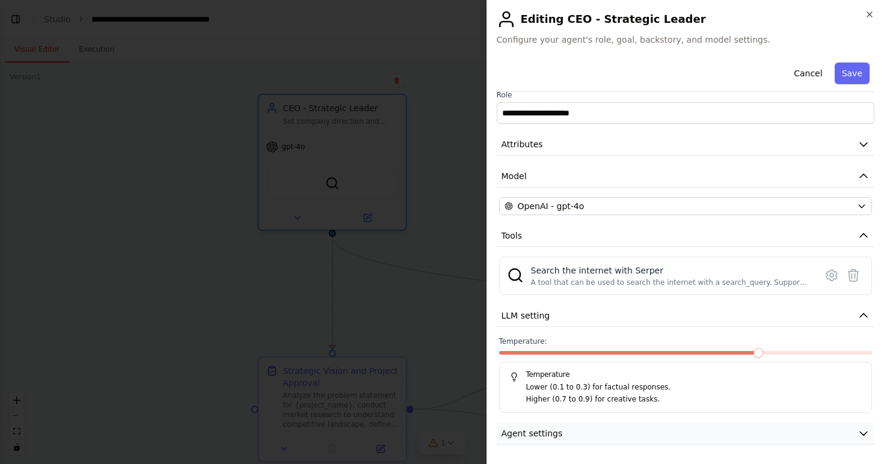
click at [574, 432] on button "Agent settings" at bounding box center [686, 434] width 378 height 22
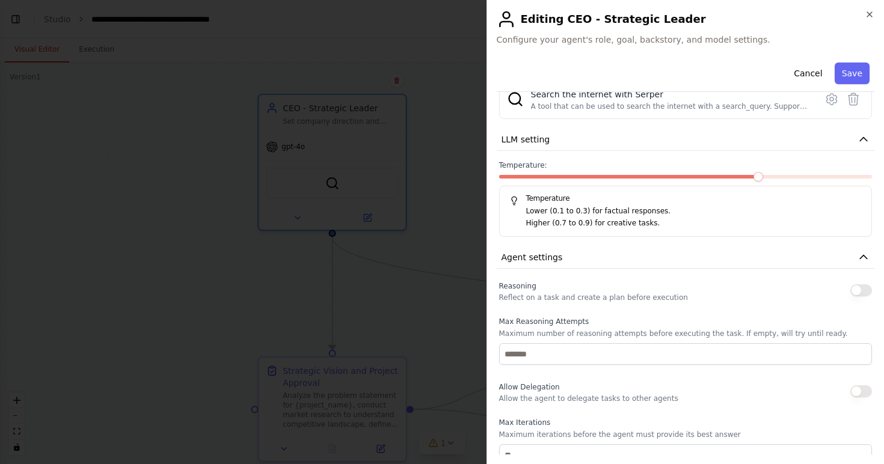
scroll to position [170, 0]
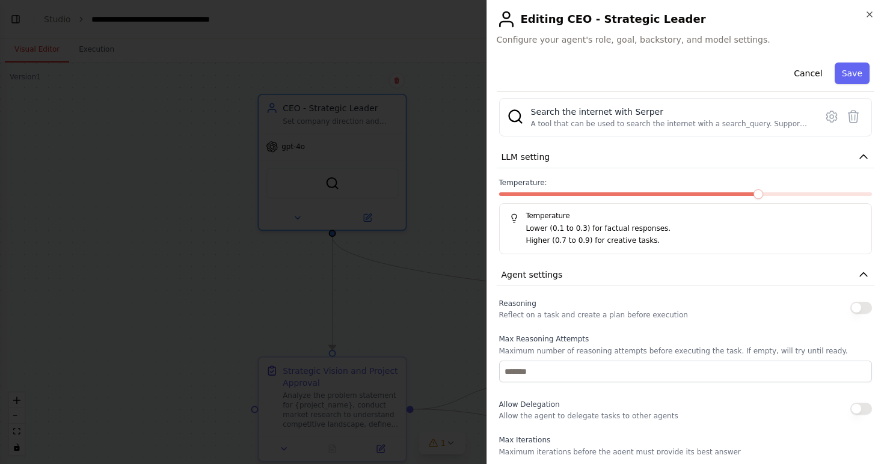
click at [456, 340] on div at bounding box center [442, 232] width 884 height 464
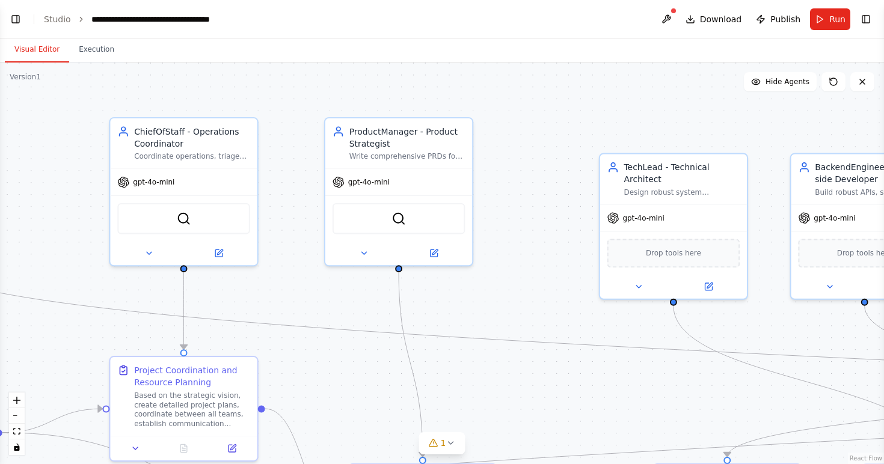
drag, startPoint x: 744, startPoint y: 269, endPoint x: 327, endPoint y: 287, distance: 417.7
click at [327, 289] on div ".deletable-edge-delete-btn { width: 20px; height: 20px; border: 0px solid #ffff…" at bounding box center [442, 264] width 884 height 402
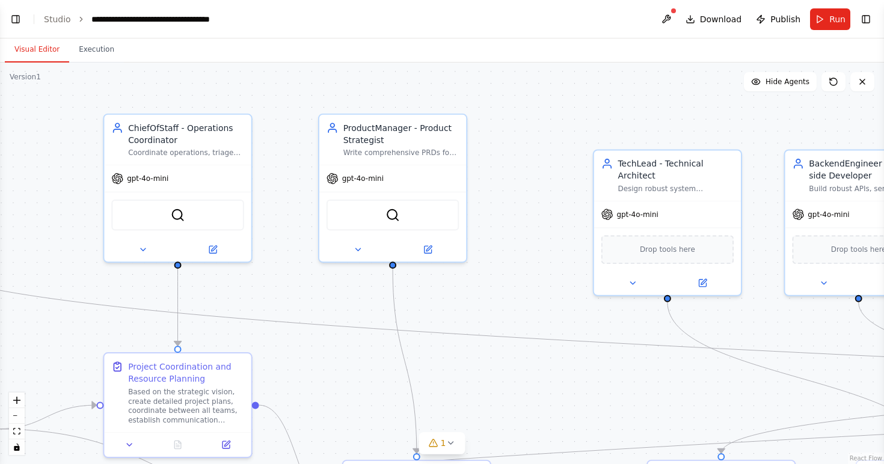
drag, startPoint x: 580, startPoint y: 296, endPoint x: 242, endPoint y: 290, distance: 338.0
click at [242, 290] on div ".deletable-edge-delete-btn { width: 20px; height: 20px; border: 0px solid #ffff…" at bounding box center [442, 264] width 884 height 402
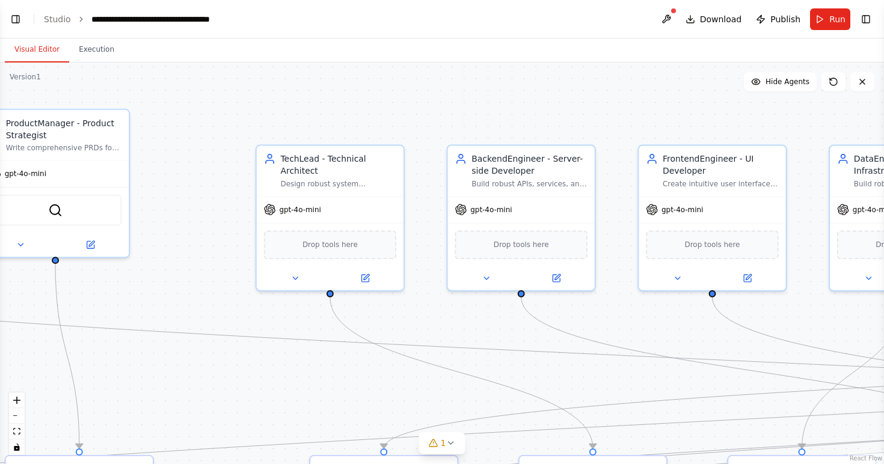
drag, startPoint x: 463, startPoint y: 316, endPoint x: 106, endPoint y: 303, distance: 356.8
click at [107, 305] on div ".deletable-edge-delete-btn { width: 20px; height: 20px; border: 0px solid #ffff…" at bounding box center [442, 264] width 884 height 402
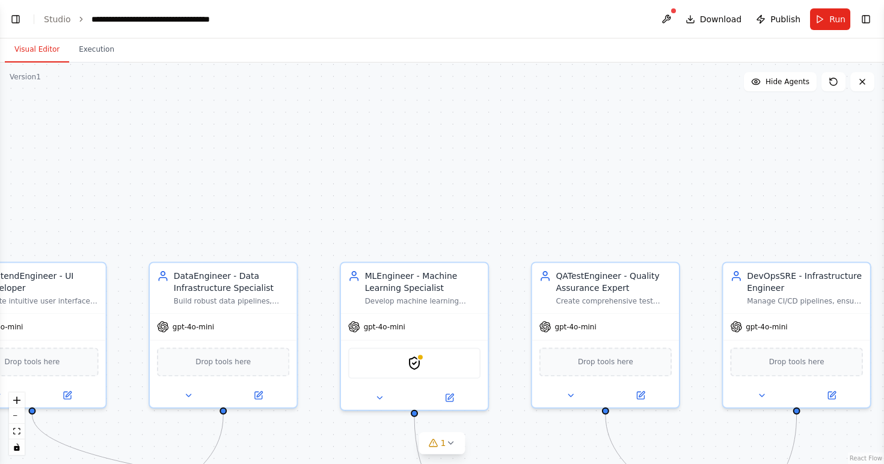
drag, startPoint x: 409, startPoint y: 293, endPoint x: 84, endPoint y: 421, distance: 349.8
click at [84, 421] on div ".deletable-edge-delete-btn { width: 20px; height: 20px; border: 0px solid #ffff…" at bounding box center [442, 264] width 884 height 402
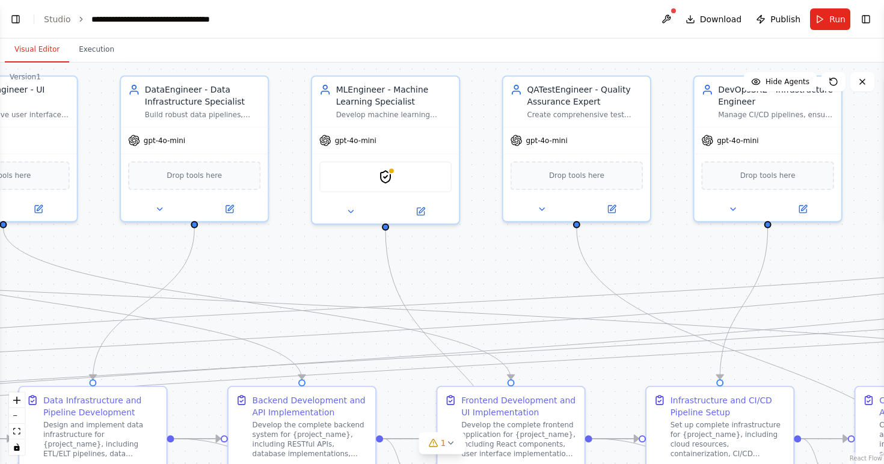
drag, startPoint x: 333, startPoint y: 345, endPoint x: 305, endPoint y: 159, distance: 188.5
click at [305, 159] on div ".deletable-edge-delete-btn { width: 20px; height: 20px; border: 0px solid #ffff…" at bounding box center [442, 264] width 884 height 402
drag, startPoint x: 547, startPoint y: 262, endPoint x: 268, endPoint y: 269, distance: 278.5
click at [268, 269] on div ".deletable-edge-delete-btn { width: 20px; height: 20px; border: 0px solid #ffff…" at bounding box center [442, 264] width 884 height 402
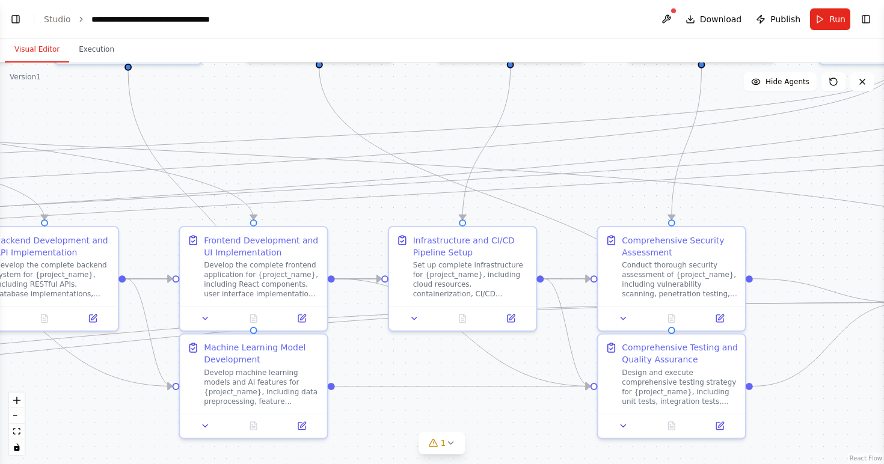
drag, startPoint x: 435, startPoint y: 274, endPoint x: 721, endPoint y: 188, distance: 298.3
click at [721, 188] on div ".deletable-edge-delete-btn { width: 20px; height: 20px; border: 0px solid #ffff…" at bounding box center [442, 264] width 884 height 402
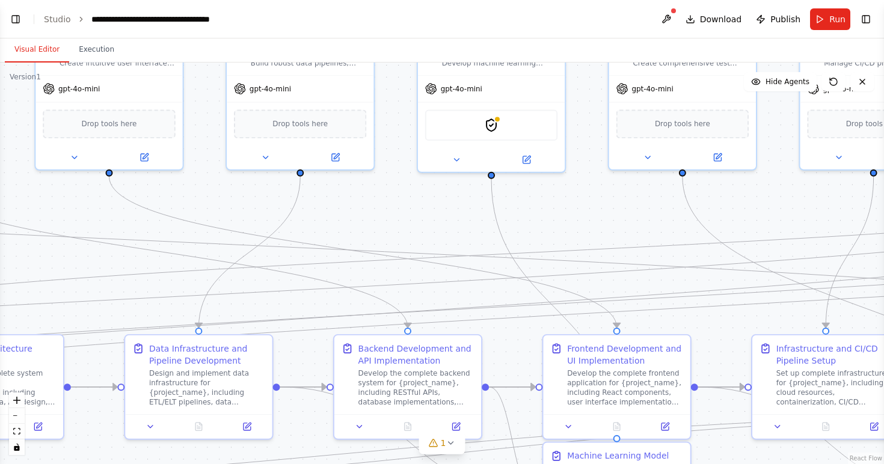
drag, startPoint x: 509, startPoint y: 198, endPoint x: 682, endPoint y: 240, distance: 178.2
click at [682, 241] on div ".deletable-edge-delete-btn { width: 20px; height: 20px; border: 0px solid #ffff…" at bounding box center [442, 264] width 884 height 402
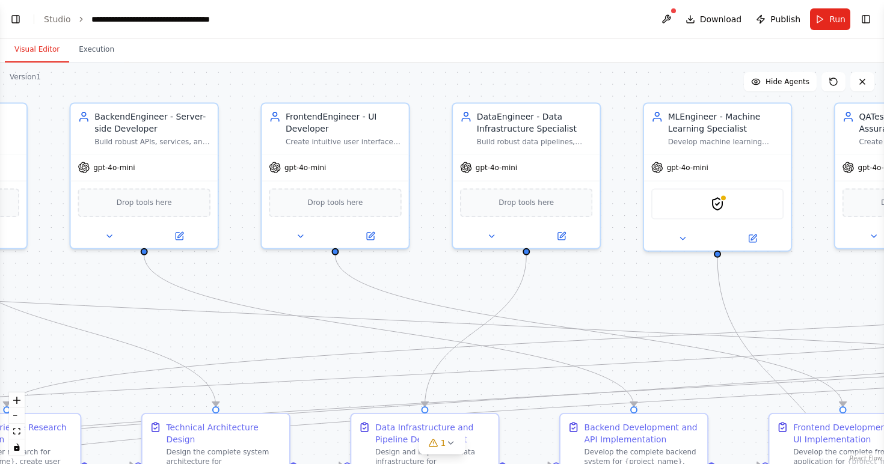
drag, startPoint x: 503, startPoint y: 241, endPoint x: 654, endPoint y: 305, distance: 164.4
click at [654, 305] on div ".deletable-edge-delete-btn { width: 20px; height: 20px; border: 0px solid #ffff…" at bounding box center [442, 264] width 884 height 402
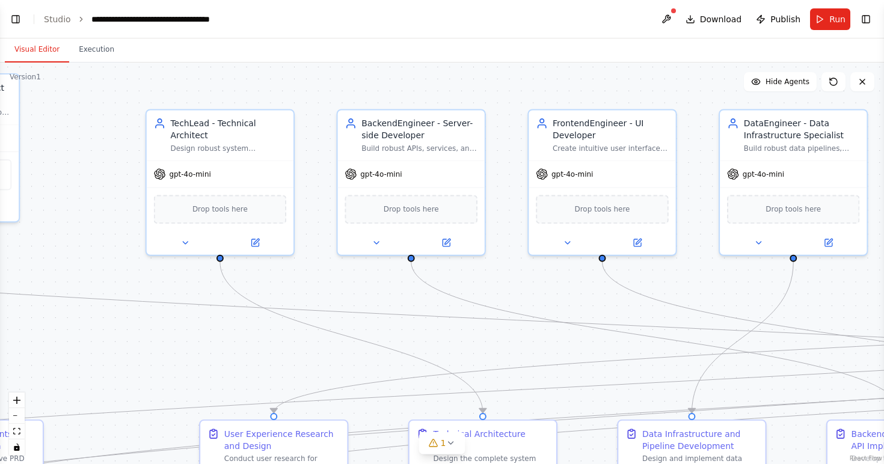
drag, startPoint x: 467, startPoint y: 280, endPoint x: 734, endPoint y: 286, distance: 267.0
click at [734, 286] on div ".deletable-edge-delete-btn { width: 20px; height: 20px; border: 0px solid #ffff…" at bounding box center [442, 264] width 884 height 402
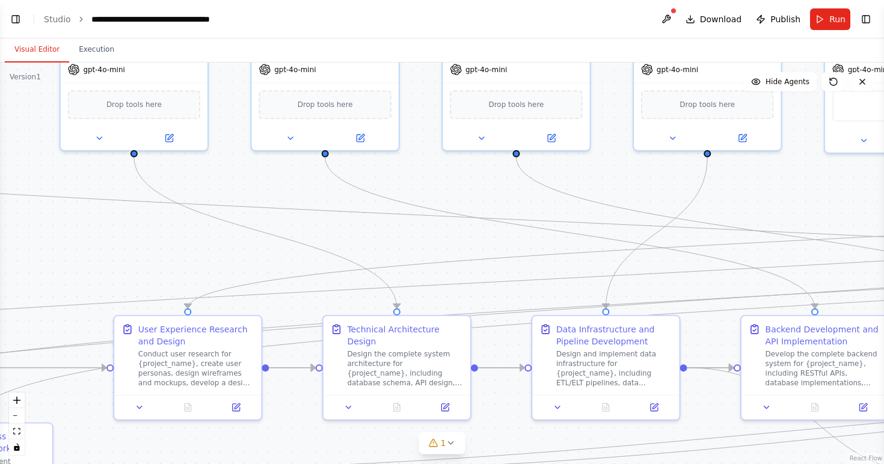
drag, startPoint x: 550, startPoint y: 308, endPoint x: 464, endPoint y: 204, distance: 135.0
click at [464, 204] on div ".deletable-edge-delete-btn { width: 20px; height: 20px; border: 0px solid #ffff…" at bounding box center [442, 264] width 884 height 402
click at [313, 103] on span "Drop tools here" at bounding box center [325, 102] width 55 height 12
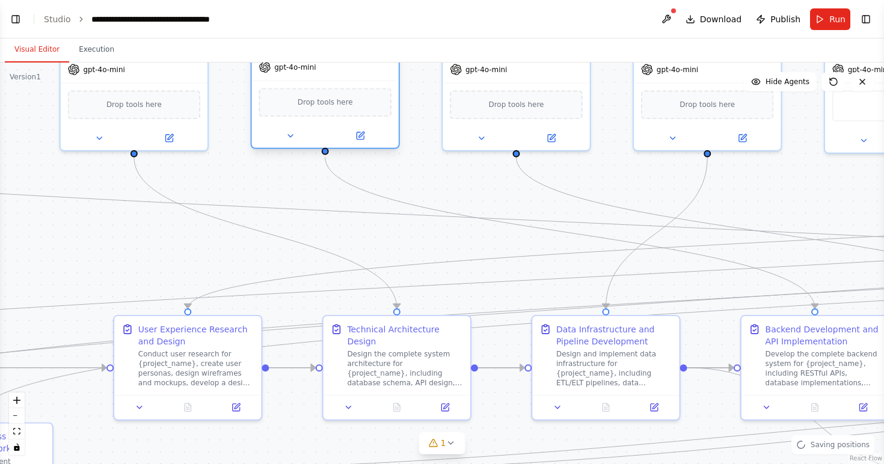
click at [313, 103] on span "Drop tools here" at bounding box center [325, 102] width 55 height 12
click at [874, 25] on header "**********" at bounding box center [442, 19] width 884 height 38
click at [871, 22] on button "Toggle Right Sidebar" at bounding box center [865, 19] width 17 height 17
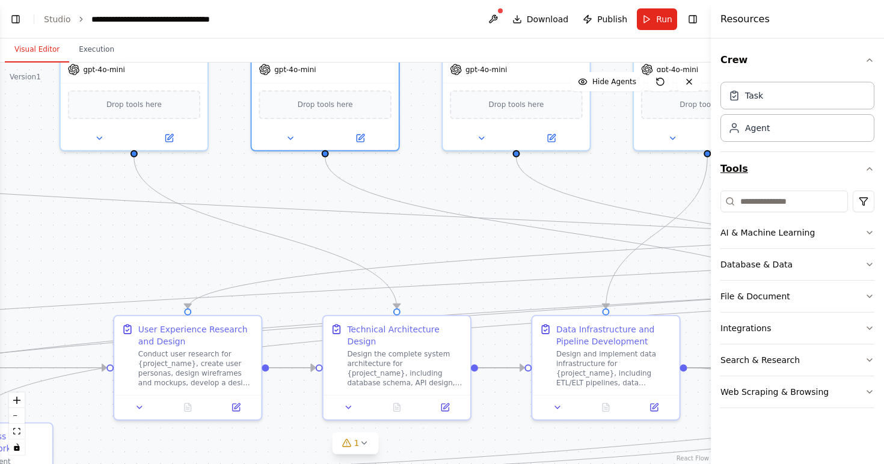
click at [868, 166] on icon "button" at bounding box center [870, 169] width 10 height 10
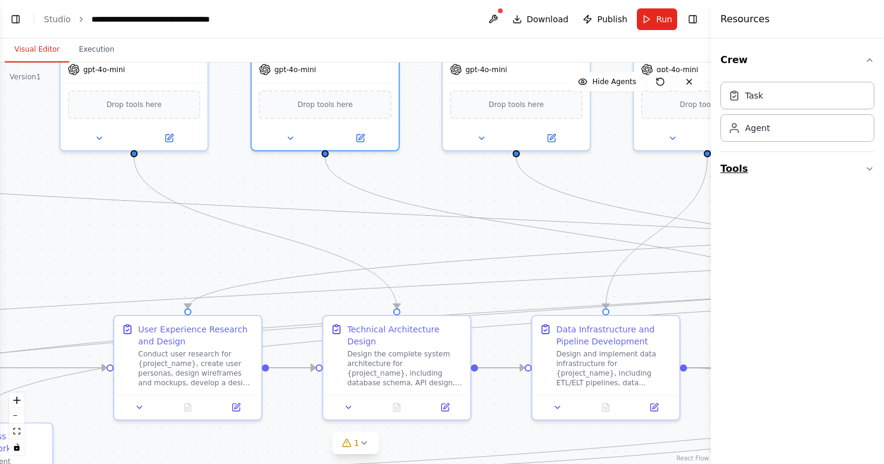
click at [869, 167] on icon "button" at bounding box center [870, 169] width 10 height 10
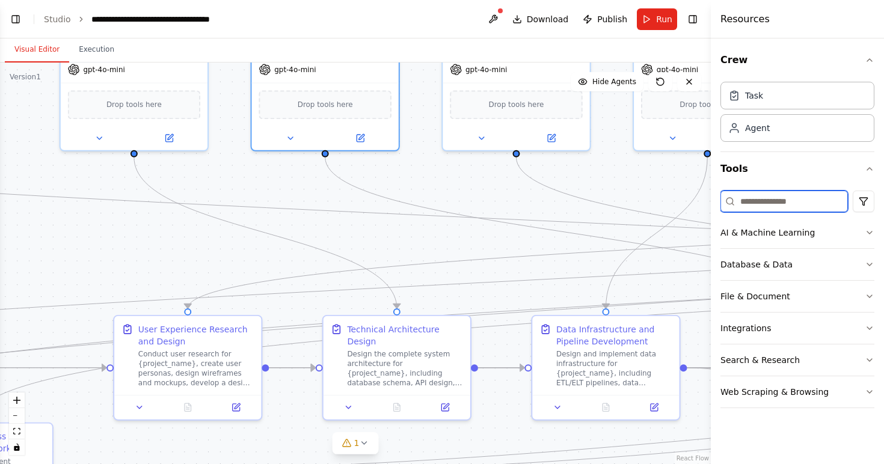
click at [798, 206] on input at bounding box center [783, 202] width 127 height 22
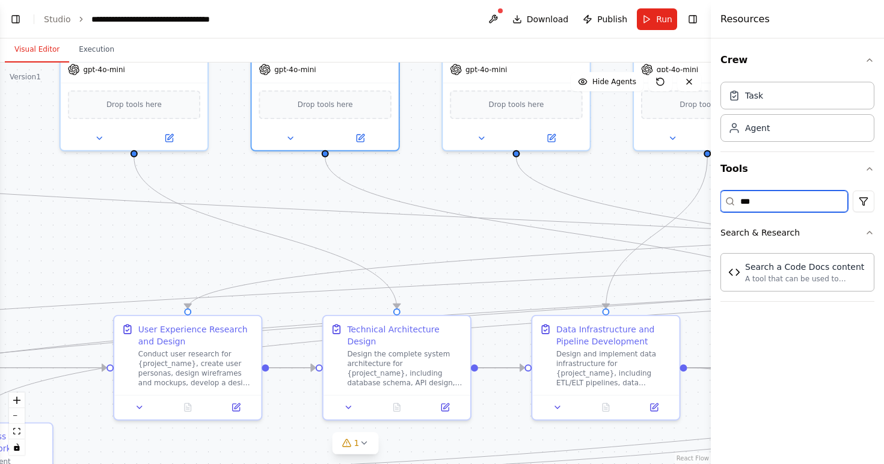
type input "****"
click at [835, 197] on input "****" at bounding box center [783, 202] width 127 height 22
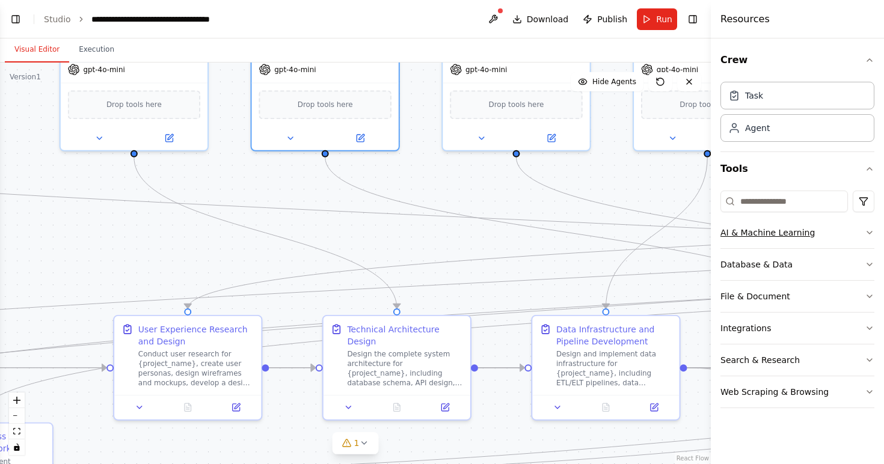
click at [822, 230] on button "AI & Machine Learning" at bounding box center [797, 232] width 154 height 31
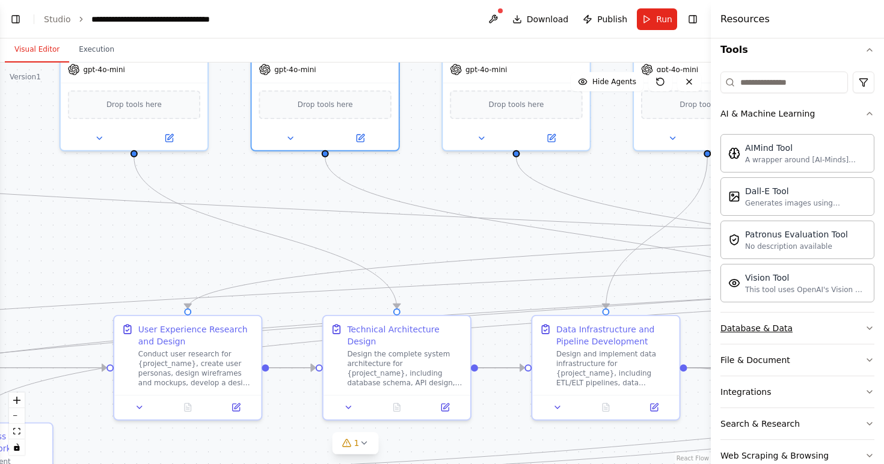
click at [811, 325] on button "Database & Data" at bounding box center [797, 328] width 154 height 31
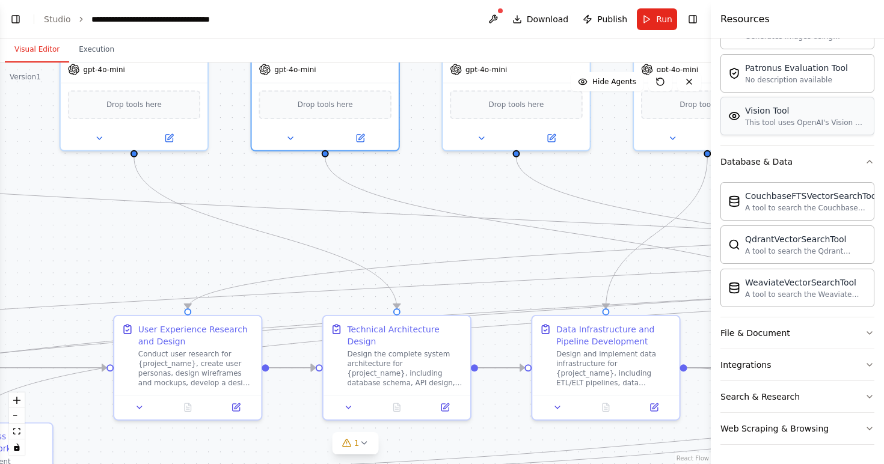
scroll to position [0, 0]
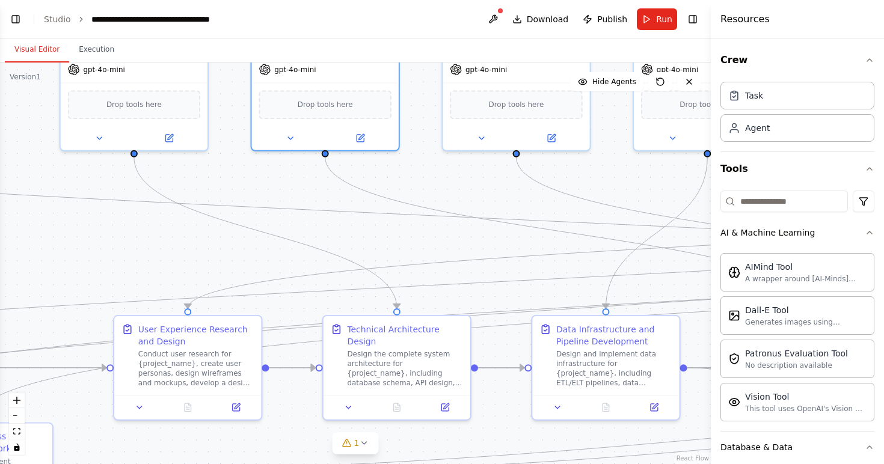
click at [874, 46] on div "Crew Task Agent Tools AI & Machine Learning AIMind Tool A wrapper around [AI-Mi…" at bounding box center [797, 251] width 173 height 426
click at [868, 61] on icon "button" at bounding box center [870, 60] width 10 height 10
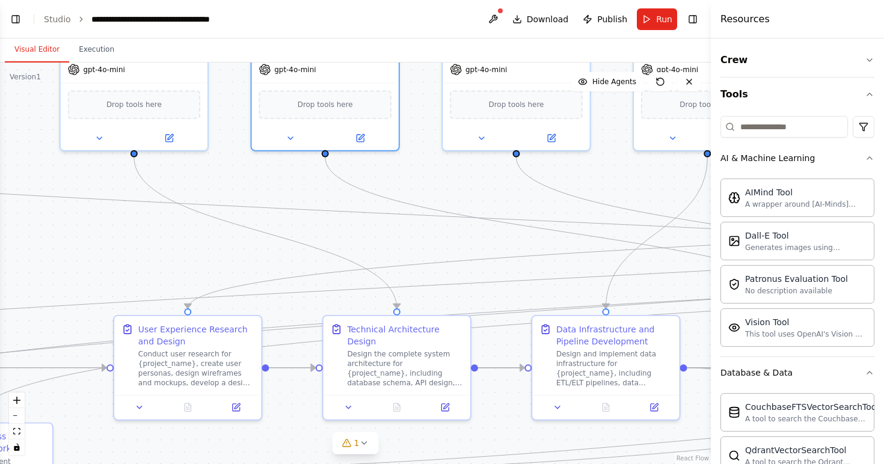
click at [624, 164] on div ".deletable-edge-delete-btn { width: 20px; height: 20px; border: 0px solid #ffff…" at bounding box center [355, 264] width 711 height 402
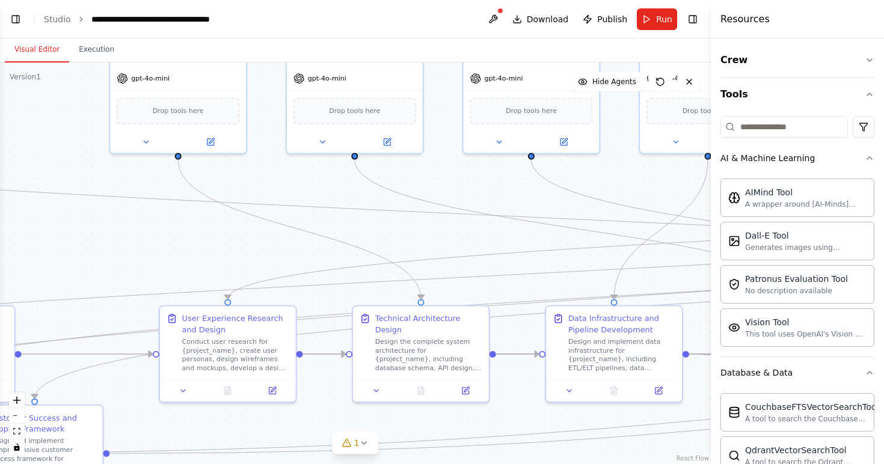
drag, startPoint x: 487, startPoint y: 196, endPoint x: 619, endPoint y: 210, distance: 132.5
click at [619, 211] on div ".deletable-edge-delete-btn { width: 20px; height: 20px; border: 0px solid #ffff…" at bounding box center [355, 264] width 711 height 402
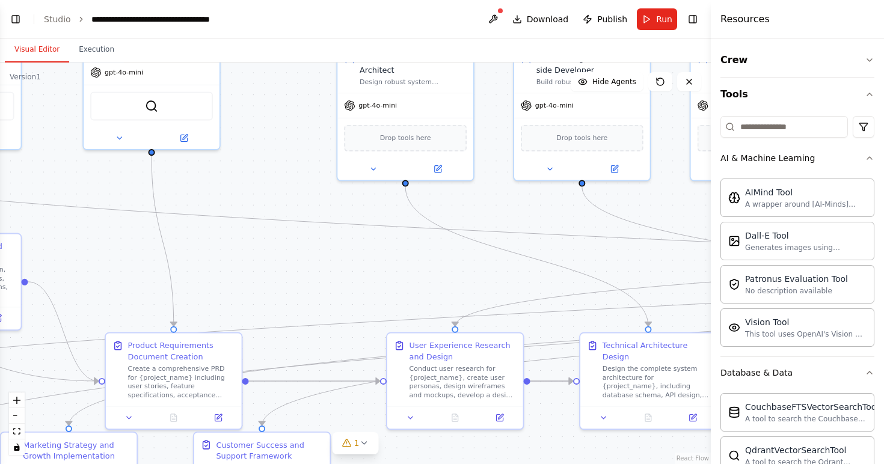
drag, startPoint x: 357, startPoint y: 236, endPoint x: 473, endPoint y: 250, distance: 116.3
click at [473, 251] on div ".deletable-edge-delete-btn { width: 20px; height: 20px; border: 0px solid #ffff…" at bounding box center [355, 264] width 711 height 402
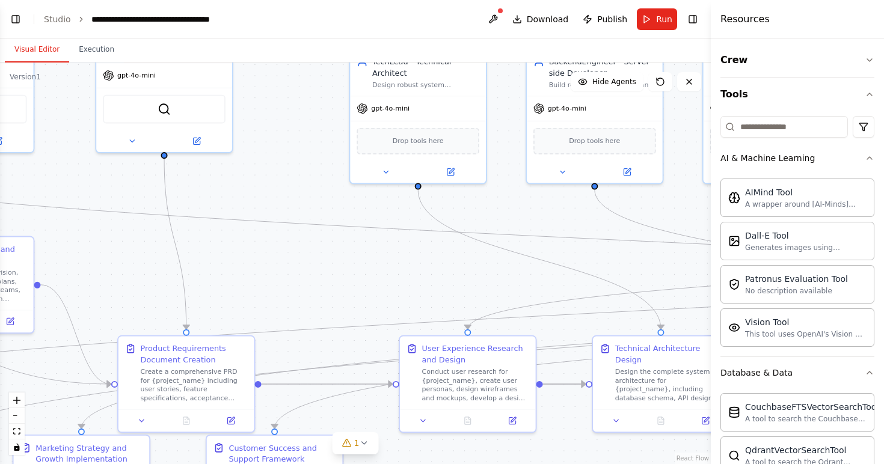
click at [419, 260] on div ".deletable-edge-delete-btn { width: 20px; height: 20px; border: 0px solid #ffff…" at bounding box center [355, 264] width 711 height 402
